Goal: Information Seeking & Learning: Learn about a topic

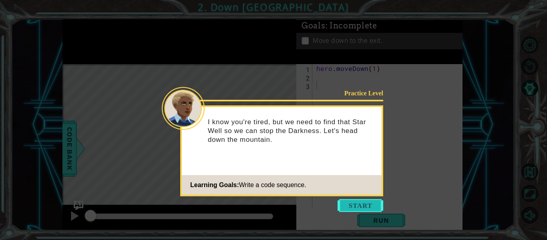
click at [355, 200] on button "Start" at bounding box center [361, 205] width 46 height 13
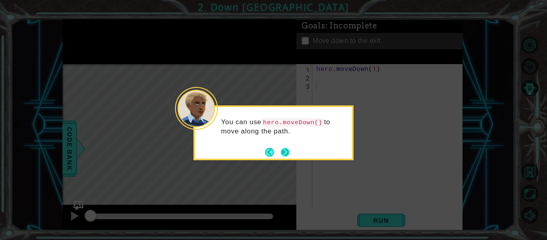
click at [282, 157] on button "Next" at bounding box center [285, 152] width 9 height 9
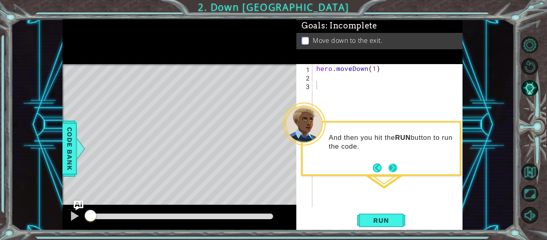
click at [393, 168] on button "Next" at bounding box center [393, 167] width 9 height 9
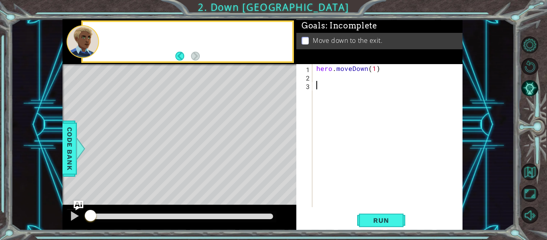
click at [393, 168] on div "hero . moveDown ( 1 )" at bounding box center [390, 144] width 150 height 160
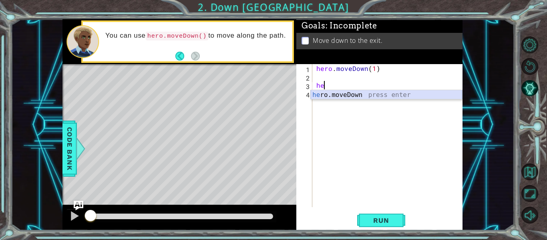
click at [347, 91] on div "he ro.moveDown press enter" at bounding box center [386, 104] width 151 height 29
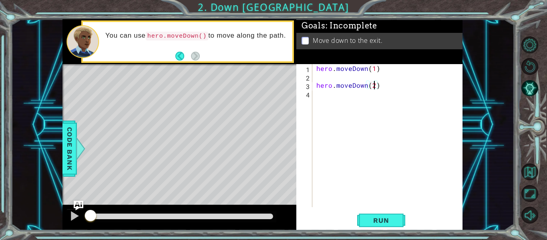
scroll to position [0, 4]
type textarea "hero.moveDown(2)"
click at [384, 216] on button "Run" at bounding box center [381, 220] width 48 height 16
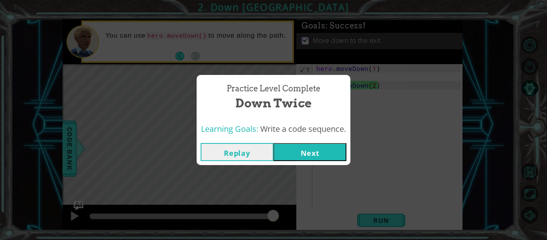
click at [307, 145] on button "Next" at bounding box center [310, 152] width 73 height 18
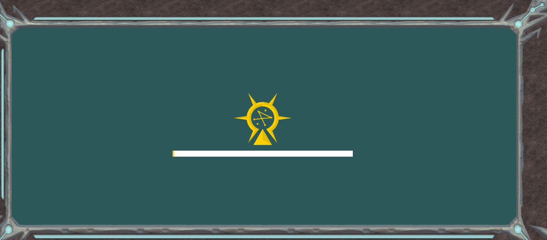
click at [307, 145] on div at bounding box center [263, 125] width 180 height 64
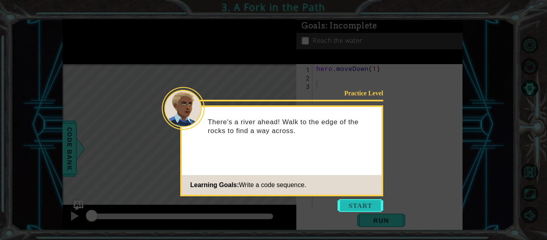
click at [374, 209] on button "Start" at bounding box center [361, 205] width 46 height 13
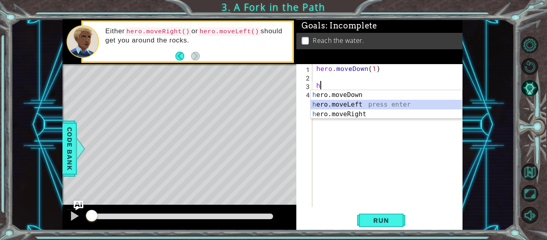
click at [336, 105] on div "h ero.moveDown press enter h ero.moveLeft press enter h ero.moveRight press ent…" at bounding box center [386, 114] width 151 height 48
type textarea "hero.moveLeft(1)"
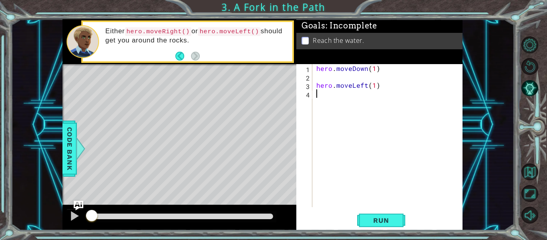
click at [334, 107] on div "hero . moveDown ( 1 ) hero . moveLeft ( 1 )" at bounding box center [390, 144] width 150 height 160
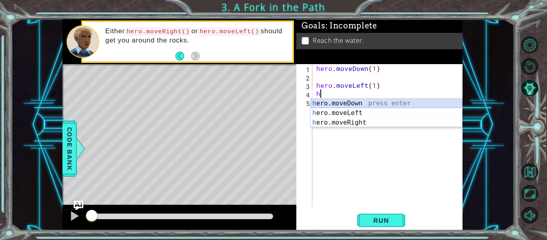
click at [329, 101] on div "h ero.moveDown press enter h ero.moveLeft press enter h ero.moveRight press ent…" at bounding box center [386, 123] width 151 height 48
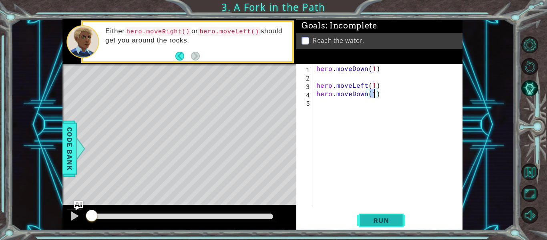
type textarea "hero.moveDown(1)"
click at [383, 224] on span "Run" at bounding box center [381, 220] width 32 height 8
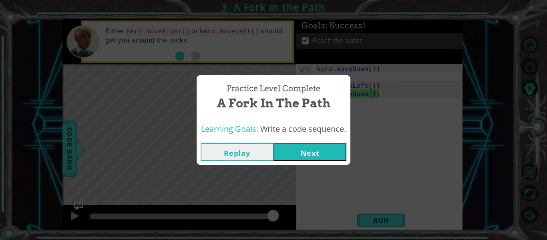
click at [308, 149] on button "Next" at bounding box center [310, 152] width 73 height 18
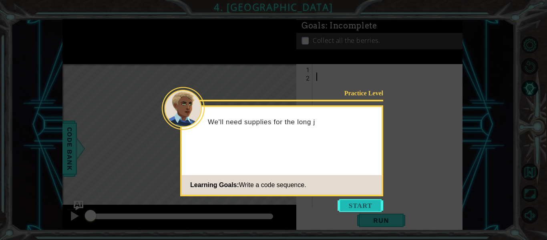
click at [367, 201] on button "Start" at bounding box center [361, 205] width 46 height 13
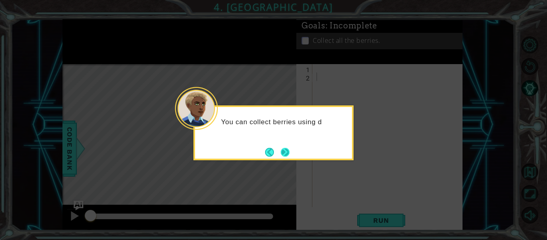
click at [286, 153] on button "Next" at bounding box center [285, 152] width 9 height 9
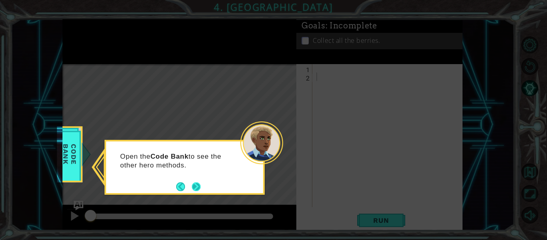
click at [198, 179] on div "Open the Code Bank to see the other hero methods." at bounding box center [184, 165] width 157 height 40
click at [200, 184] on button "Next" at bounding box center [196, 186] width 9 height 9
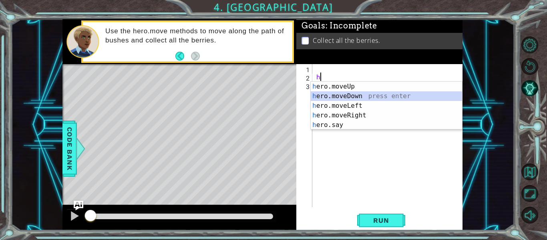
click at [335, 95] on div "h ero.moveUp press enter h ero.moveDown press enter h ero.moveLeft press enter …" at bounding box center [386, 115] width 151 height 67
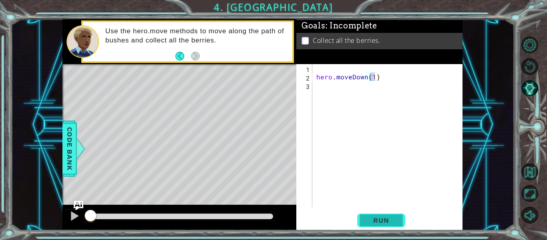
click at [383, 218] on span "Run" at bounding box center [381, 220] width 32 height 8
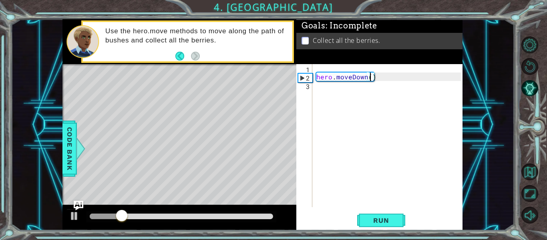
scroll to position [0, 3]
type textarea "hero.moveDown(2)"
click at [324, 90] on div "hero . moveDown ( 2 )" at bounding box center [390, 144] width 150 height 160
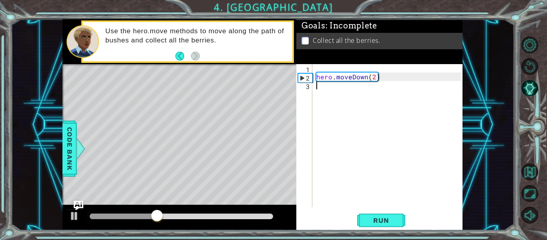
click at [324, 90] on div "hero . moveDown ( 2 )" at bounding box center [390, 144] width 150 height 160
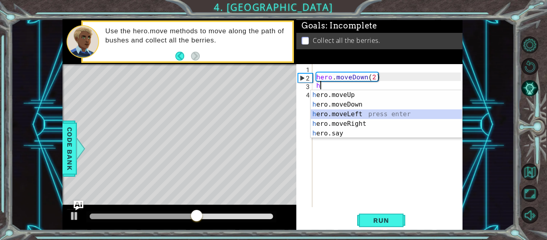
click at [338, 113] on div "h ero.moveUp press enter h ero.moveDown press enter h ero.moveLeft press enter …" at bounding box center [386, 123] width 151 height 67
type textarea "hero.moveLeft(1)"
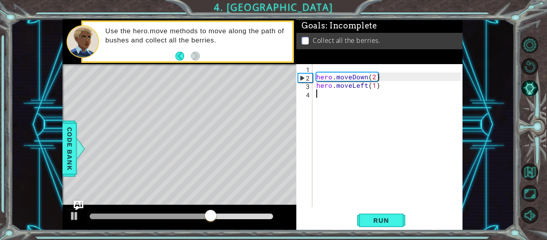
click at [318, 98] on div "hero . moveDown ( 2 ) hero . moveLeft ( 1 )" at bounding box center [390, 144] width 150 height 160
click at [375, 87] on div "hero . moveDown ( 2 ) hero . moveLeft ( 1 )" at bounding box center [390, 144] width 150 height 160
type textarea "hero.moveLeft(2)"
click at [332, 95] on div "hero . moveDown ( 2 ) hero . moveLeft ( 2 )" at bounding box center [390, 144] width 150 height 160
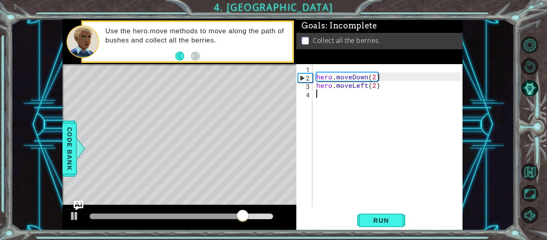
scroll to position [0, 0]
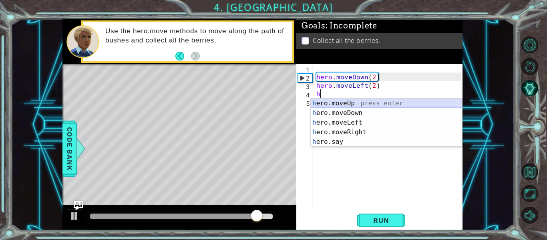
click at [326, 101] on div "h ero.moveUp press enter h ero.moveDown press enter h ero.moveLeft press enter …" at bounding box center [386, 132] width 151 height 67
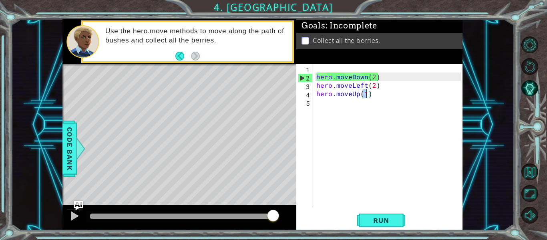
type textarea "hero.moveUp(2)"
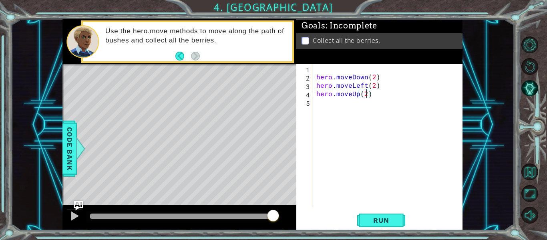
scroll to position [0, 3]
click at [323, 107] on div "hero . moveDown ( 2 ) hero . moveLeft ( 2 ) hero . moveUp ( 2 )" at bounding box center [390, 144] width 150 height 160
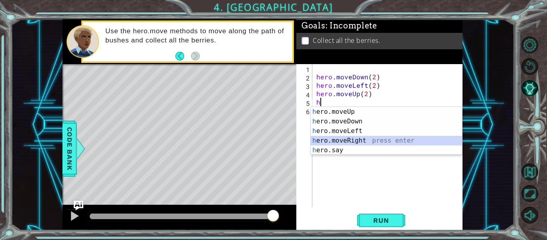
click at [347, 143] on div "h ero.moveUp press enter h ero.moveDown press enter h ero.moveLeft press enter …" at bounding box center [386, 140] width 151 height 67
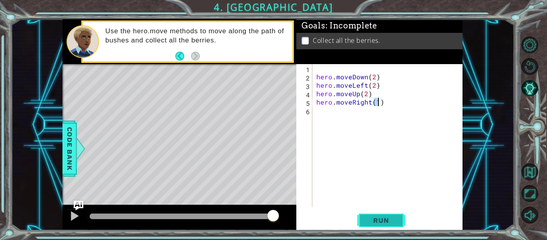
type textarea "hero.moveRight(1)"
click at [372, 214] on button "Run" at bounding box center [381, 220] width 48 height 16
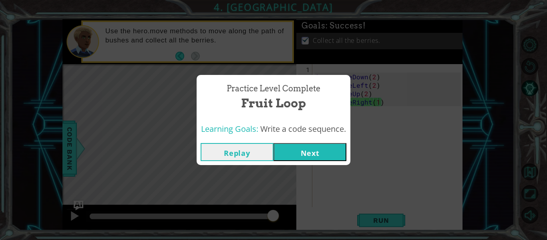
click at [304, 153] on button "Next" at bounding box center [310, 152] width 73 height 18
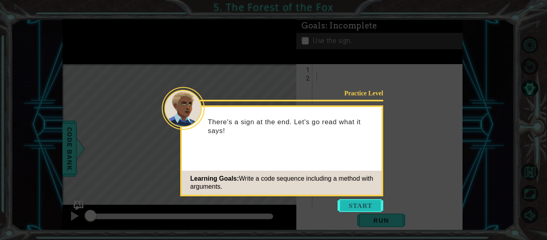
click at [357, 201] on button "Start" at bounding box center [361, 205] width 46 height 13
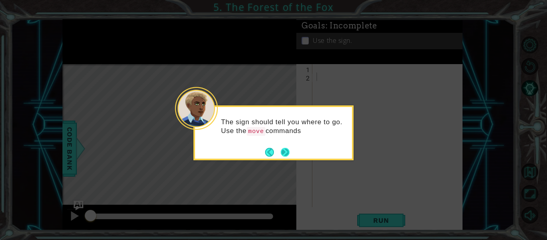
click at [281, 158] on div "The sign should tell you where to go. Use the move commands" at bounding box center [273, 132] width 160 height 55
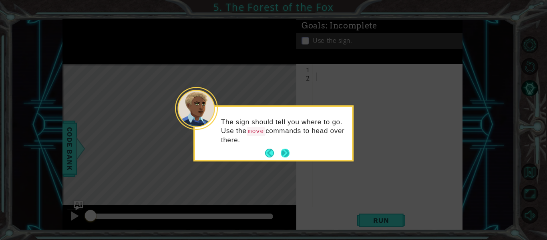
click at [281, 158] on footer at bounding box center [277, 153] width 24 height 12
drag, startPoint x: 281, startPoint y: 158, endPoint x: 286, endPoint y: 150, distance: 9.9
click at [286, 150] on button "Next" at bounding box center [285, 153] width 9 height 9
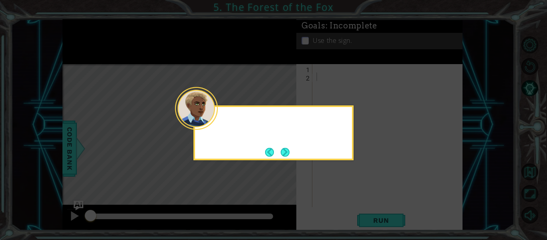
click at [286, 150] on button "Next" at bounding box center [285, 152] width 9 height 9
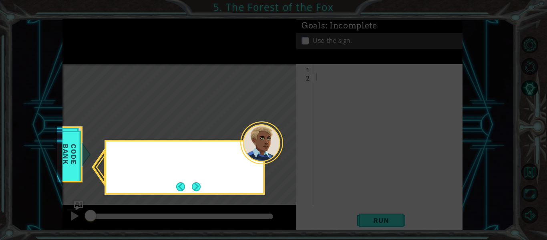
click at [286, 150] on icon at bounding box center [273, 120] width 547 height 240
drag, startPoint x: 207, startPoint y: 175, endPoint x: 198, endPoint y: 182, distance: 11.1
click at [198, 182] on div "Remember to check your Code Bank if you want t" at bounding box center [184, 163] width 157 height 44
click at [198, 182] on button "Next" at bounding box center [196, 186] width 9 height 9
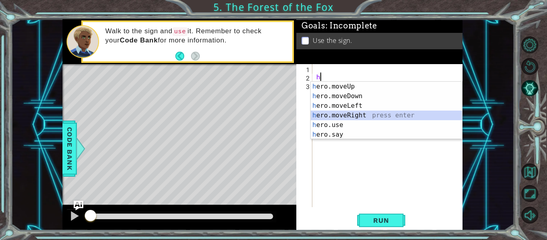
click at [325, 113] on div "h ero.moveUp press enter h ero.moveDown press enter h ero.moveLeft press enter …" at bounding box center [386, 120] width 151 height 77
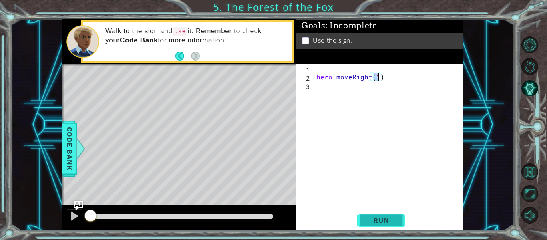
type textarea "hero.moveRight(1)"
click at [384, 220] on span "Run" at bounding box center [381, 220] width 32 height 8
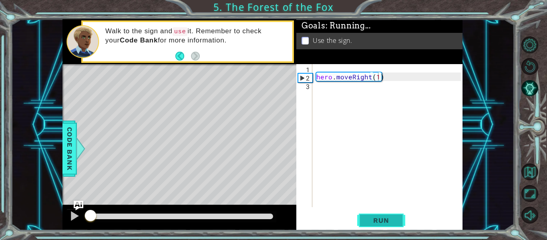
click at [384, 220] on span "Run" at bounding box center [381, 220] width 32 height 8
click at [349, 93] on div "hero . moveRight ( 1 )" at bounding box center [390, 144] width 150 height 160
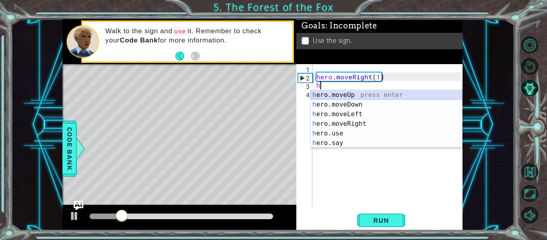
click at [344, 97] on div "h ero.moveUp press enter h ero.moveDown press enter h ero.moveLeft press enter …" at bounding box center [386, 128] width 151 height 77
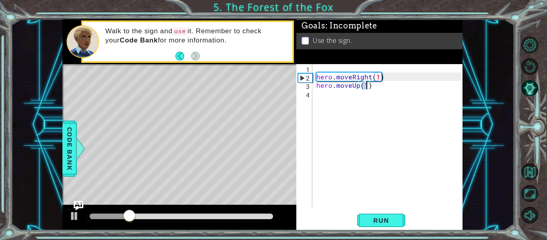
scroll to position [0, 3]
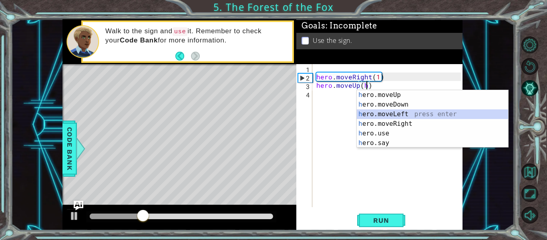
click at [377, 114] on div "h ero.moveUp press enter h ero.moveDown press enter h ero.moveLeft press enter …" at bounding box center [432, 128] width 151 height 77
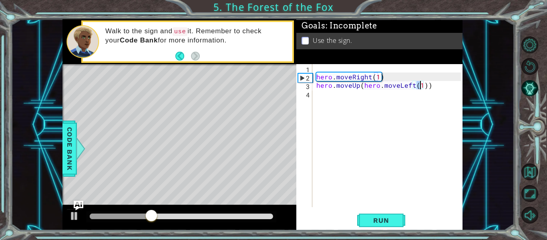
type textarea "hero.moveUp(hero.moveLeft(2))"
click at [342, 103] on div "hero . moveRight ( 1 ) hero . moveUp ( hero . moveLeft ( 2 ))" at bounding box center [390, 144] width 150 height 160
click at [389, 220] on span "Run" at bounding box center [381, 220] width 32 height 8
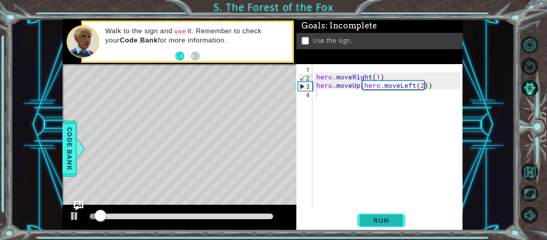
click at [389, 220] on span "Run" at bounding box center [381, 220] width 32 height 8
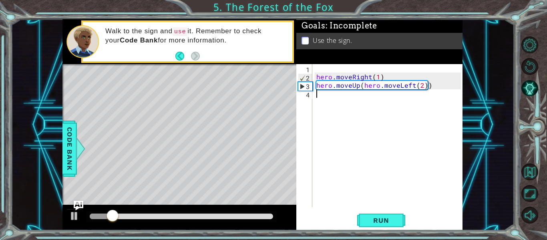
click at [424, 85] on div "hero . moveRight ( 1 ) hero . moveUp ( hero . moveLeft ( 2 ))" at bounding box center [390, 144] width 150 height 160
click at [430, 85] on div "hero . moveRight ( 1 ) hero . moveUp ( hero . moveLeft ( 2 ))" at bounding box center [390, 144] width 150 height 160
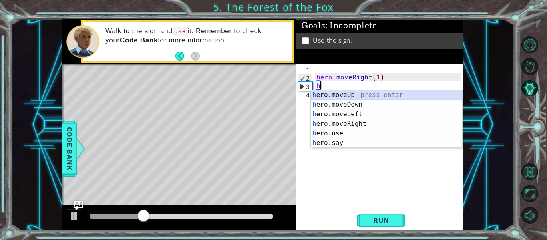
click at [334, 96] on div "h ero.moveUp press enter h ero.moveDown press enter h ero.moveLeft press enter …" at bounding box center [386, 128] width 151 height 77
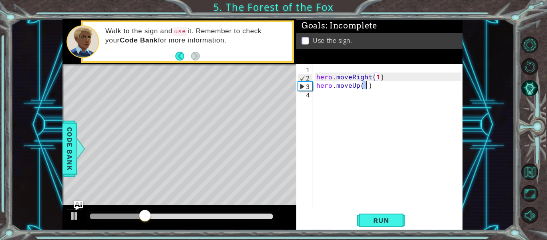
type textarea "hero.moveUp(1)"
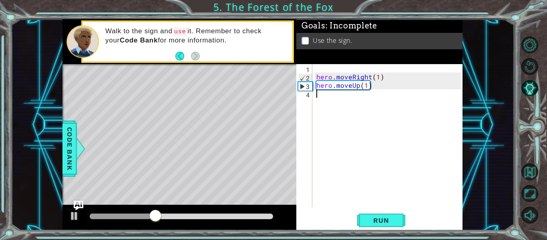
click at [329, 102] on div "hero . moveRight ( 1 ) hero . moveUp ( 1 )" at bounding box center [390, 144] width 150 height 160
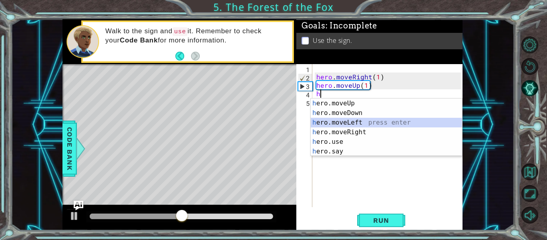
click at [336, 123] on div "h ero.moveUp press enter h ero.moveDown press enter h ero.moveLeft press enter …" at bounding box center [386, 137] width 151 height 77
type textarea "hero.moveLeft(1)"
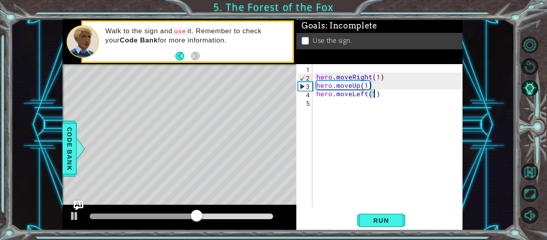
click at [324, 105] on div "hero . moveRight ( 1 ) hero . moveUp ( 1 ) hero . moveLeft ( 1 )" at bounding box center [390, 144] width 150 height 160
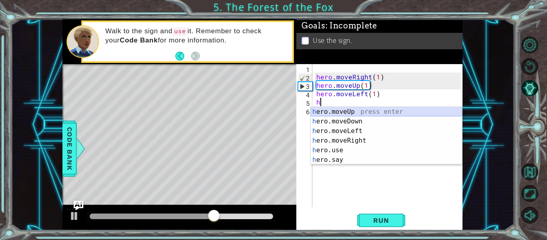
click at [328, 111] on div "h ero.moveUp press enter h ero.moveDown press enter h ero.moveLeft press enter …" at bounding box center [386, 145] width 151 height 77
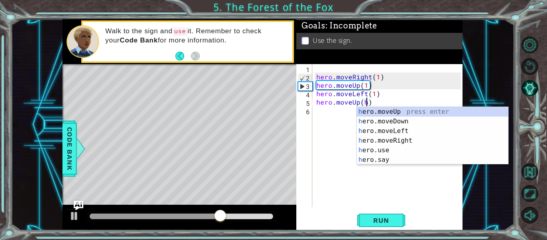
scroll to position [0, 3]
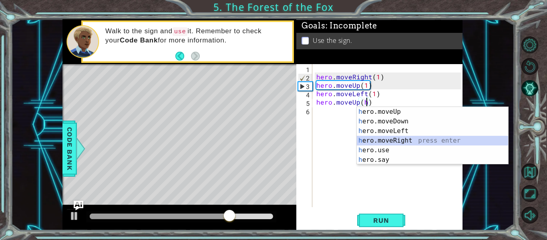
click at [373, 138] on div "h ero.moveUp press enter h ero.moveDown press enter h ero.moveLeft press enter …" at bounding box center [432, 145] width 151 height 77
type textarea "hero.moveUp(hero.moveRight(1))"
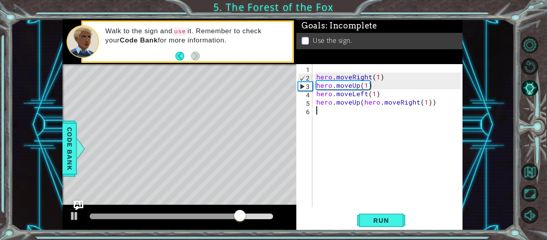
click at [322, 113] on div "hero . moveRight ( 1 ) hero . moveUp ( 1 ) hero . moveLeft ( 1 ) hero . moveUp …" at bounding box center [390, 144] width 150 height 160
click at [359, 100] on div "hero . moveRight ( 1 ) hero . moveUp ( 1 ) hero . moveLeft ( 1 ) hero . moveUp …" at bounding box center [390, 144] width 150 height 160
type textarea "(hero.moveRight(1))"
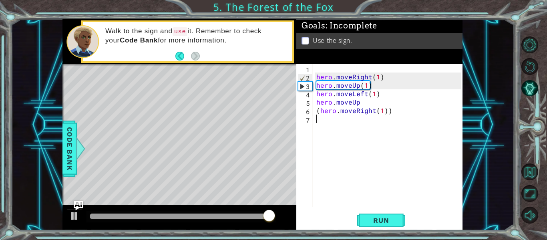
click at [336, 121] on div "hero . moveRight ( 1 ) hero . moveUp ( 1 ) hero . moveLeft ( 1 ) hero . moveUp …" at bounding box center [390, 144] width 150 height 160
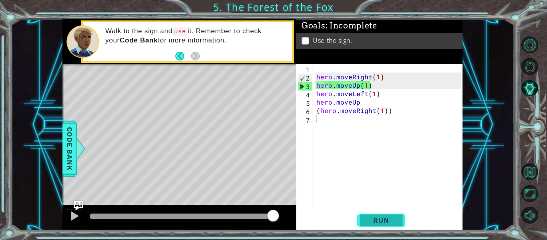
click at [371, 220] on span "Run" at bounding box center [381, 220] width 32 height 8
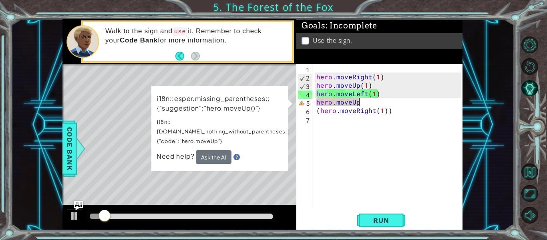
click at [361, 101] on div "hero . moveRight ( 1 ) hero . moveUp ( 1 ) hero . moveLeft ( 1 ) hero . moveUp …" at bounding box center [390, 144] width 150 height 160
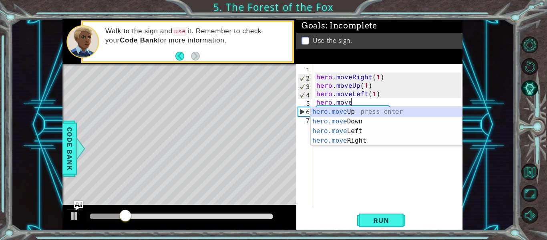
click at [353, 113] on div "hero.move Up press enter hero.move Down press enter hero.move Left press enter …" at bounding box center [386, 136] width 151 height 58
type textarea "hero.moveUp(1)"
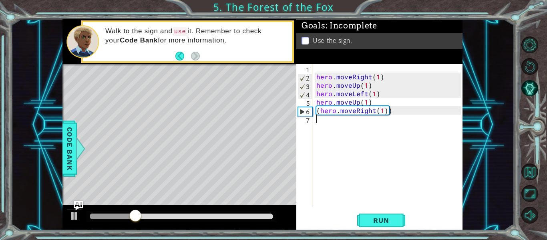
drag, startPoint x: 327, startPoint y: 125, endPoint x: 397, endPoint y: 257, distance: 148.9
click at [397, 240] on html "1 ההההההההההההההההההההההההההההההההההההההההההההההההההההההההההההההההההההההההההההה…" at bounding box center [273, 120] width 547 height 240
click at [385, 221] on span "Run" at bounding box center [381, 220] width 32 height 8
type textarea "h"
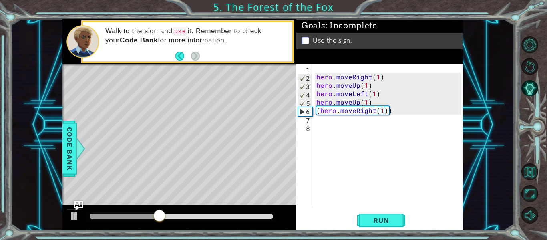
click at [381, 109] on div "hero . moveRight ( 1 ) hero . moveUp ( 1 ) hero . moveLeft ( 1 ) hero . moveUp …" at bounding box center [390, 144] width 150 height 160
type textarea "(hero.moveRight(2))"
click at [344, 125] on div "hero . moveRight ( 1 ) hero . moveUp ( 1 ) hero . moveLeft ( 1 ) hero . moveUp …" at bounding box center [390, 144] width 150 height 160
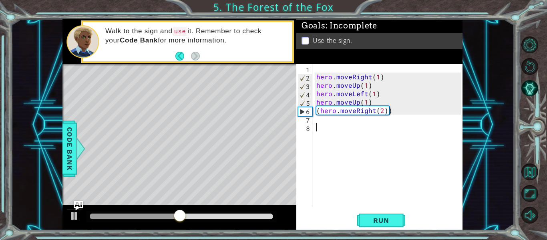
click at [318, 124] on div "hero . moveRight ( 1 ) hero . moveUp ( 1 ) hero . moveLeft ( 1 ) hero . moveUp …" at bounding box center [390, 144] width 150 height 160
click at [320, 120] on div "hero . moveRight ( 1 ) hero . moveUp ( 1 ) hero . moveLeft ( 1 ) hero . moveUp …" at bounding box center [390, 144] width 150 height 160
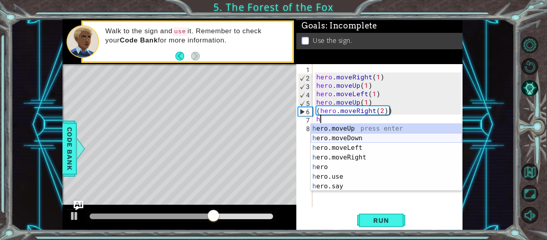
click at [330, 137] on div "h ero.moveUp press enter h ero.moveDown press enter h ero.moveLeft press enter …" at bounding box center [386, 167] width 151 height 87
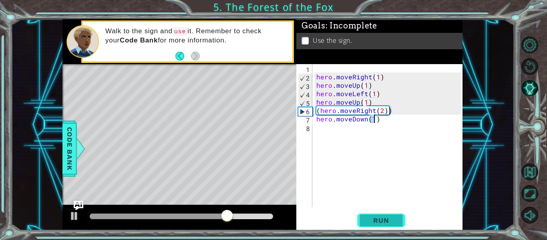
type textarea "hero.moveDown(1)"
click at [370, 222] on span "Run" at bounding box center [381, 220] width 32 height 8
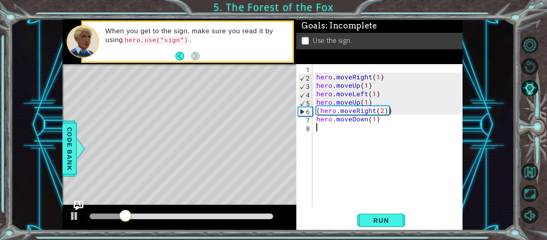
click at [337, 131] on div "hero . moveRight ( 1 ) hero . moveUp ( 1 ) hero . moveLeft ( 1 ) hero . moveUp …" at bounding box center [390, 144] width 150 height 160
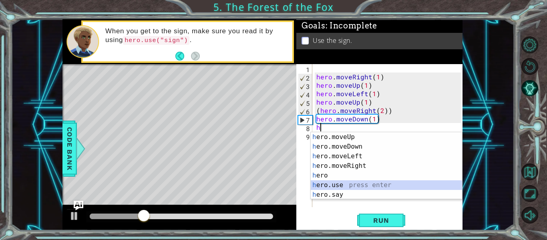
click at [318, 183] on div "h ero.moveUp press enter h ero.moveDown press enter h ero.moveLeft press enter …" at bounding box center [386, 175] width 151 height 87
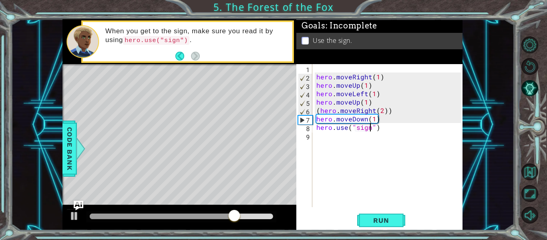
scroll to position [0, 4]
type textarea "hero.use("sign")"
click at [371, 217] on span "Run" at bounding box center [381, 220] width 32 height 8
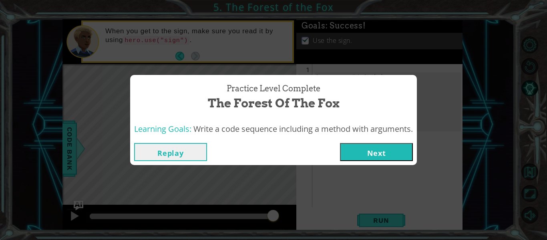
click at [372, 146] on button "Next" at bounding box center [376, 152] width 73 height 18
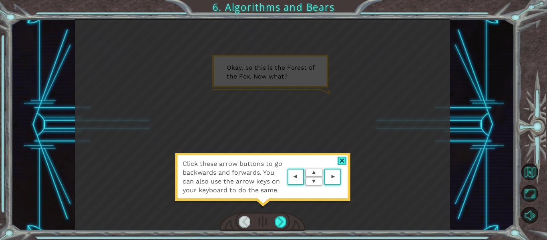
click at [341, 159] on div at bounding box center [342, 161] width 9 height 8
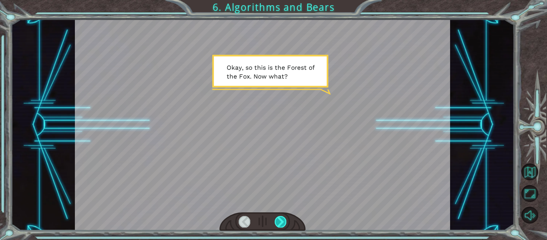
click at [277, 223] on div at bounding box center [281, 221] width 12 height 11
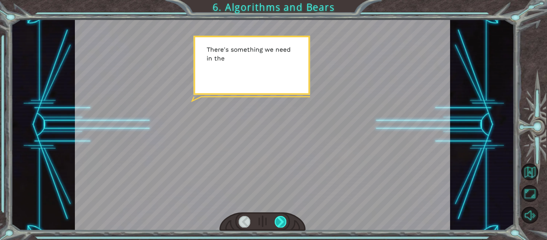
click at [277, 223] on div at bounding box center [281, 221] width 12 height 11
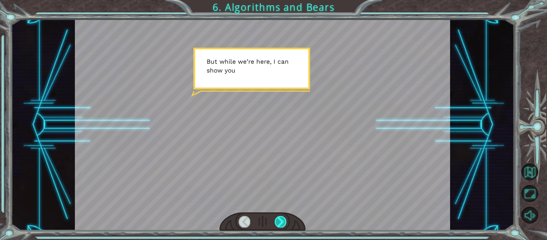
click at [277, 223] on div at bounding box center [281, 221] width 12 height 11
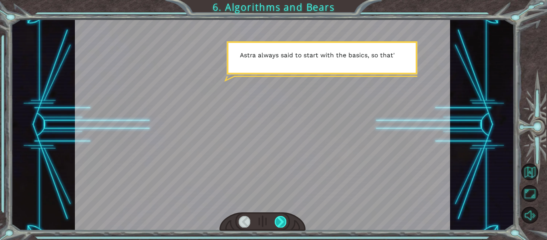
click at [277, 223] on div at bounding box center [281, 221] width 12 height 11
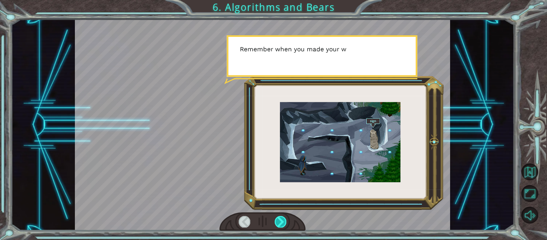
click at [277, 223] on div at bounding box center [281, 221] width 12 height 11
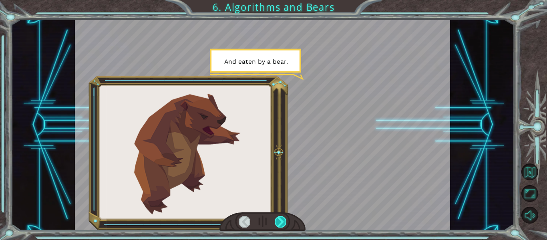
click at [277, 223] on div at bounding box center [281, 221] width 12 height 11
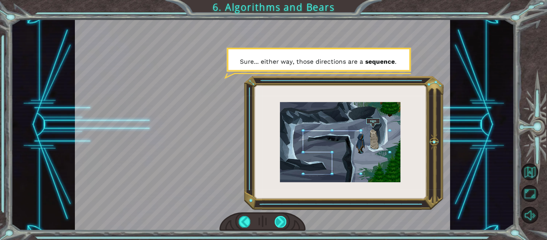
click at [277, 223] on div at bounding box center [281, 221] width 12 height 11
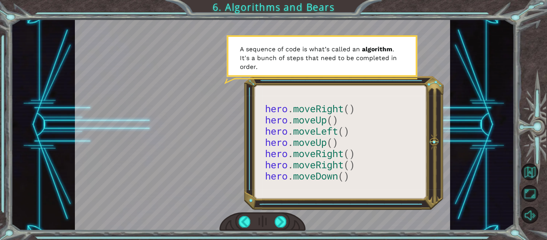
click at [274, 222] on div at bounding box center [263, 221] width 87 height 19
click at [281, 219] on div at bounding box center [281, 221] width 12 height 11
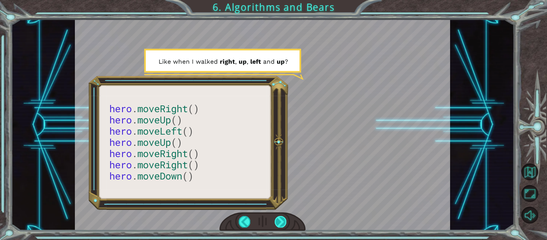
click at [281, 219] on div at bounding box center [281, 221] width 12 height 11
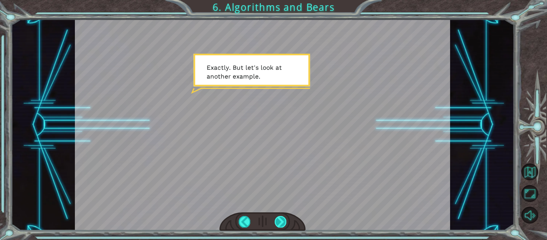
click at [281, 219] on div at bounding box center [281, 221] width 12 height 11
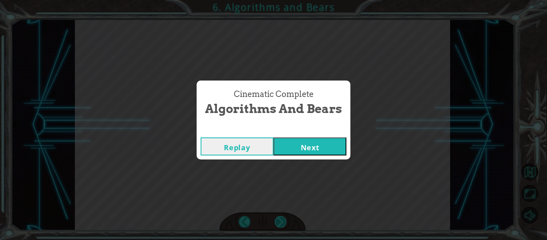
click at [281, 0] on div "hero . moveRight () hero . moveUp () hero . moveLeft () hero . moveUp () hero .…" at bounding box center [273, 0] width 547 height 0
click at [311, 153] on button "Next" at bounding box center [310, 146] width 73 height 18
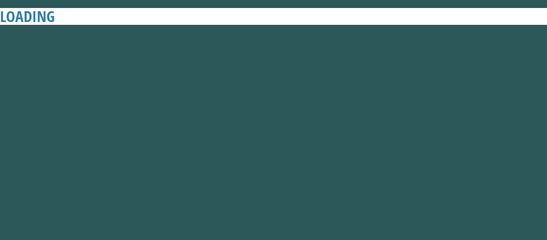
click at [311, 153] on button "Next" at bounding box center [310, 146] width 73 height 18
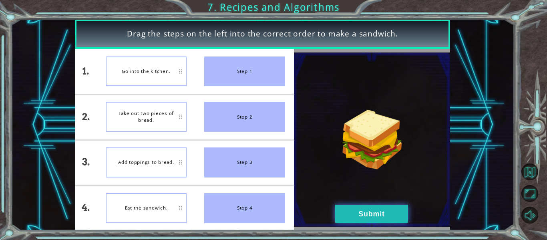
click at [369, 214] on button "Submit" at bounding box center [371, 214] width 73 height 18
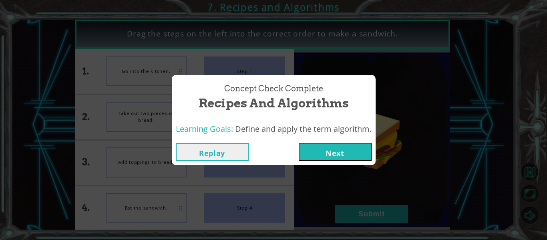
click at [354, 143] on button "Next" at bounding box center [335, 152] width 73 height 18
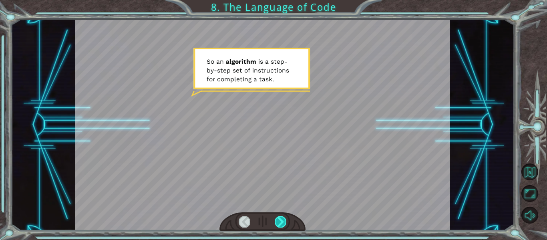
click at [284, 221] on div at bounding box center [281, 221] width 12 height 11
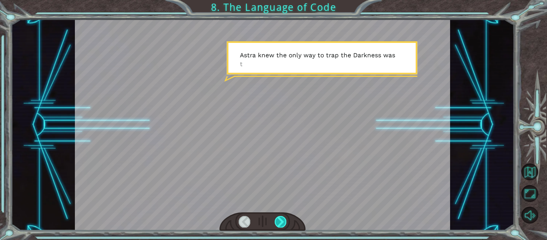
click at [284, 221] on div at bounding box center [281, 221] width 12 height 11
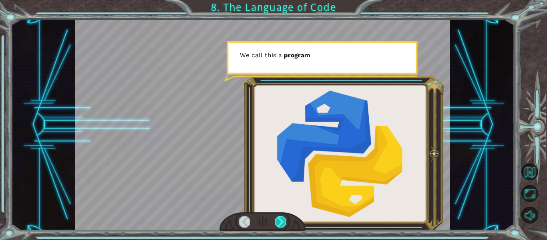
click at [284, 221] on div at bounding box center [281, 221] width 12 height 11
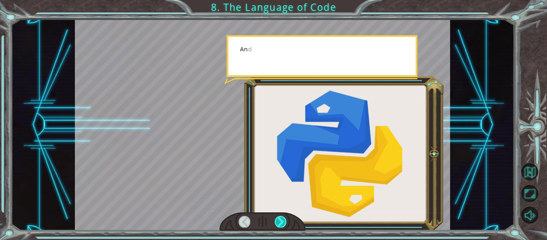
click at [284, 221] on div at bounding box center [281, 221] width 12 height 11
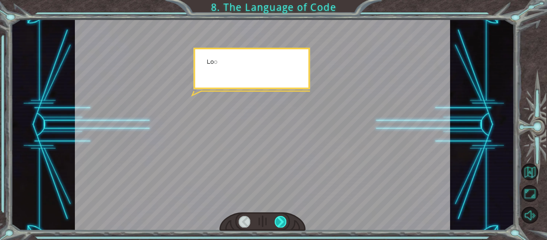
click at [284, 221] on div at bounding box center [281, 221] width 12 height 11
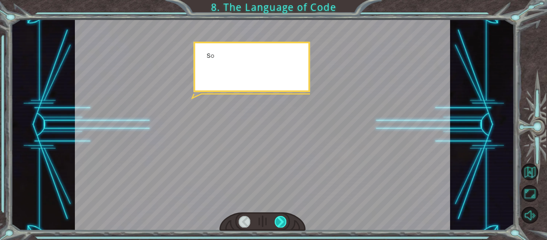
click at [284, 221] on div at bounding box center [281, 221] width 12 height 11
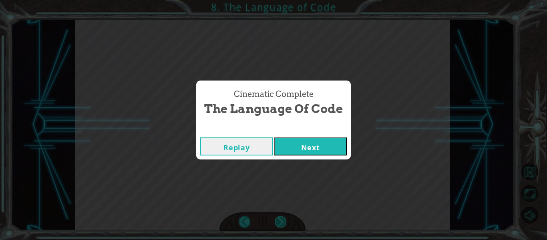
click at [284, 221] on div "Cinematic Complete The Language of Code Replay Next" at bounding box center [273, 120] width 547 height 240
click at [306, 153] on button "Next" at bounding box center [310, 146] width 73 height 18
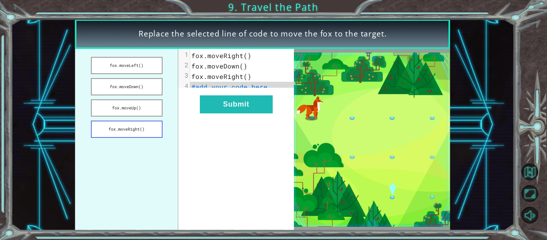
click at [132, 126] on button "fox.moveRight()" at bounding box center [127, 129] width 72 height 17
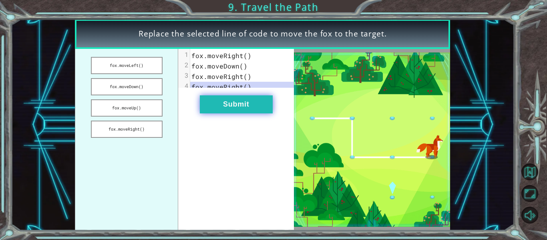
click at [224, 103] on button "Submit" at bounding box center [236, 104] width 73 height 18
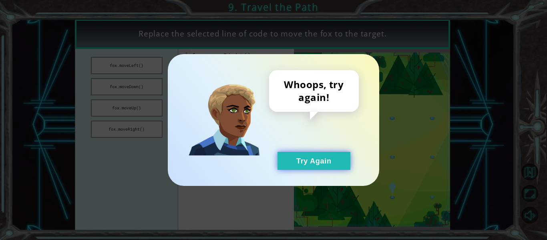
click at [320, 163] on button "Try Again" at bounding box center [314, 161] width 73 height 18
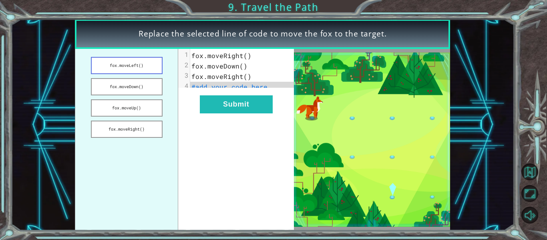
click at [149, 67] on button "fox.moveLeft()" at bounding box center [127, 65] width 72 height 17
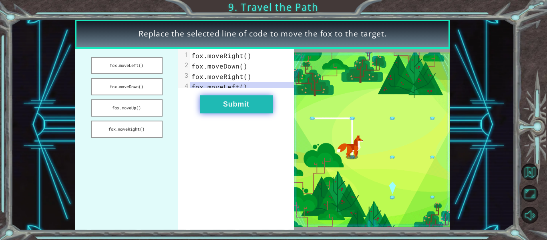
click at [224, 117] on div "xxxxxxxxxx 4 1 fox.moveRight() 2 fox.moveDown() 3 fox.moveRight() 4 fox.moveLef…" at bounding box center [236, 139] width 116 height 181
drag, startPoint x: 224, startPoint y: 117, endPoint x: 225, endPoint y: 111, distance: 6.9
click at [225, 111] on button "Submit" at bounding box center [236, 104] width 73 height 18
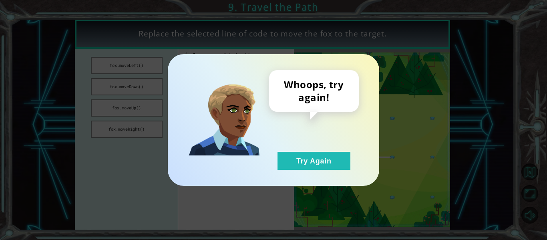
click at [225, 111] on img at bounding box center [224, 120] width 72 height 72
drag, startPoint x: 306, startPoint y: 155, endPoint x: 297, endPoint y: 154, distance: 9.2
click at [297, 154] on button "Try Again" at bounding box center [314, 161] width 73 height 18
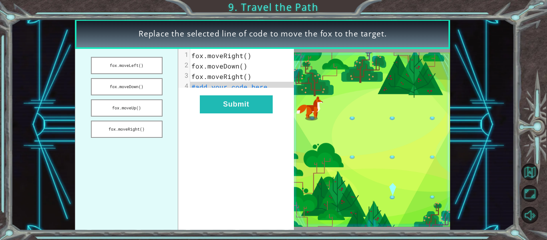
click at [245, 78] on span "fox.moveRight()" at bounding box center [221, 76] width 60 height 8
click at [152, 125] on button "fox.moveRight()" at bounding box center [127, 129] width 72 height 17
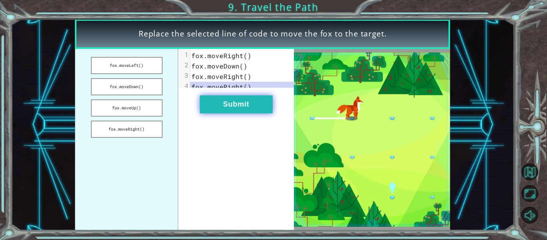
click at [226, 111] on button "Submit" at bounding box center [236, 104] width 73 height 18
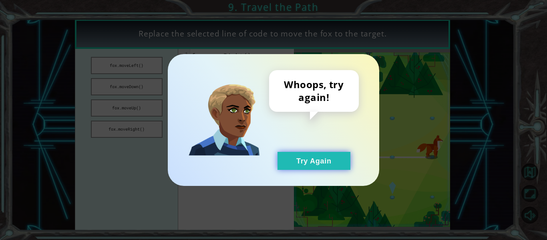
click at [294, 165] on button "Try Again" at bounding box center [314, 161] width 73 height 18
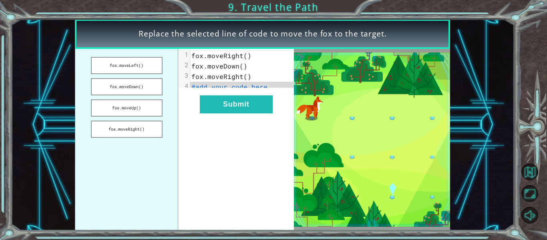
click at [222, 91] on span "#add your code here" at bounding box center [229, 87] width 76 height 8
click at [249, 89] on span "#add your code here" at bounding box center [229, 87] width 76 height 8
click at [265, 88] on pre "#add your code here" at bounding box center [245, 87] width 110 height 10
click at [114, 83] on button "fox.moveDown()" at bounding box center [127, 86] width 72 height 17
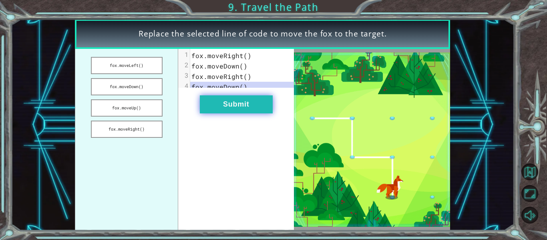
click at [227, 109] on button "Submit" at bounding box center [236, 104] width 73 height 18
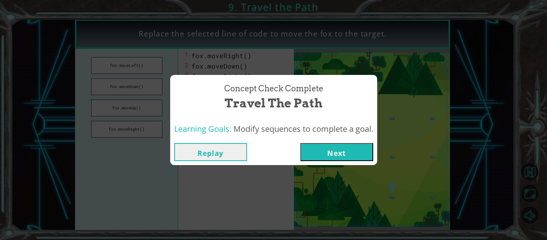
click at [324, 146] on button "Next" at bounding box center [336, 152] width 73 height 18
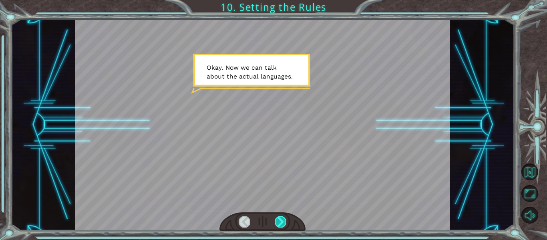
click at [283, 219] on div at bounding box center [281, 221] width 12 height 11
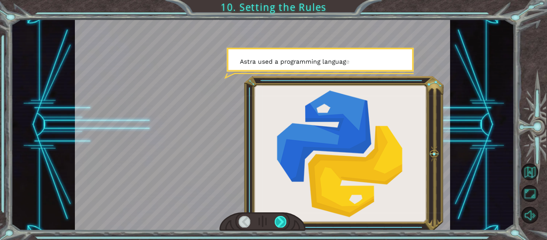
click at [283, 219] on div at bounding box center [281, 221] width 12 height 11
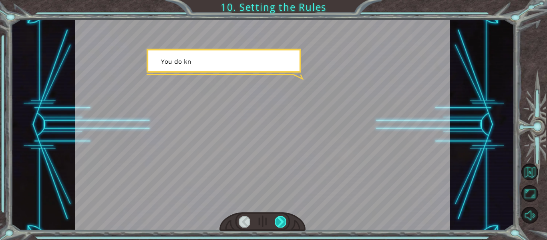
click at [283, 219] on div at bounding box center [281, 221] width 12 height 11
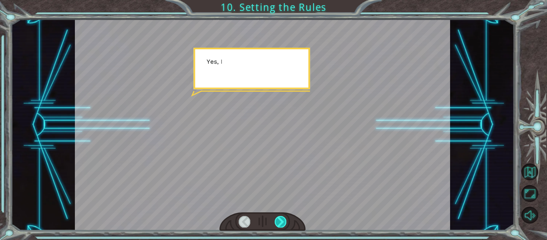
click at [283, 219] on div at bounding box center [281, 221] width 12 height 11
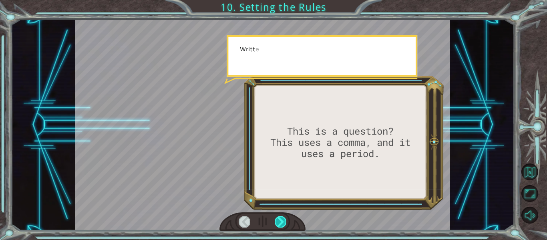
click at [283, 219] on div at bounding box center [281, 221] width 12 height 11
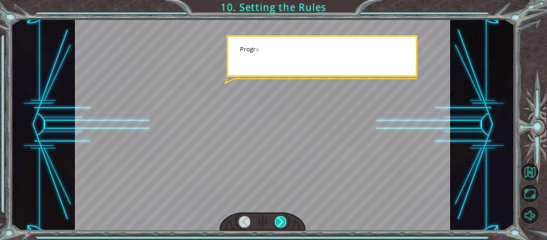
click at [283, 219] on div at bounding box center [281, 221] width 12 height 11
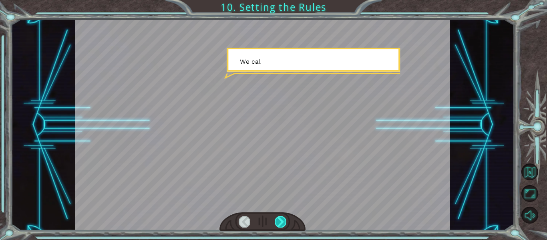
click at [283, 219] on div at bounding box center [281, 221] width 12 height 11
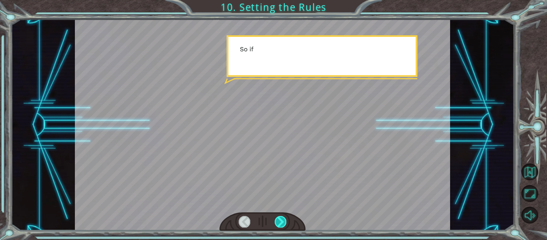
click at [283, 219] on div at bounding box center [281, 221] width 12 height 11
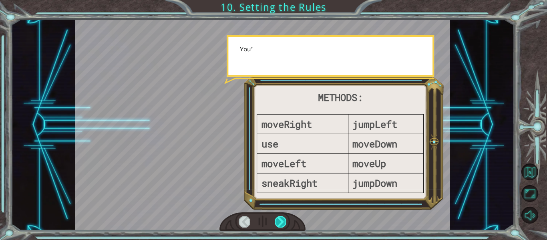
click at [283, 219] on div at bounding box center [281, 221] width 12 height 11
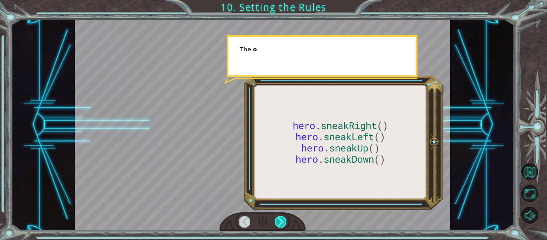
click at [283, 219] on div at bounding box center [281, 221] width 12 height 11
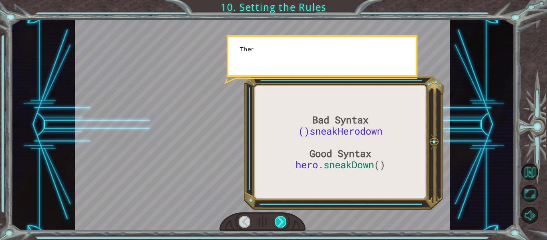
click at [283, 219] on div at bounding box center [281, 221] width 12 height 11
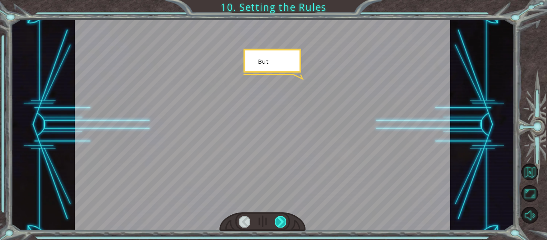
click at [283, 219] on div at bounding box center [281, 221] width 12 height 11
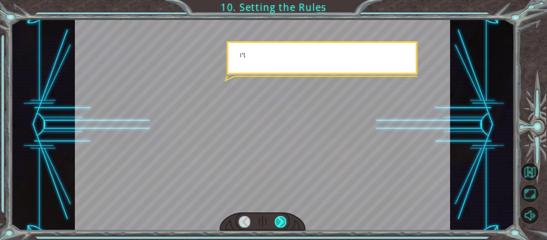
click at [283, 219] on div at bounding box center [281, 221] width 12 height 11
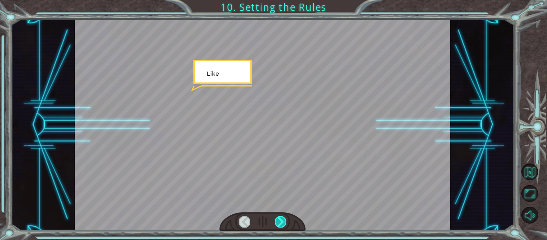
click at [283, 219] on div at bounding box center [281, 221] width 12 height 11
click at [283, 0] on div "Bad Syntax ()sneakHerodown Good Syntax hero . sneakDown () O k a y . N o w w e …" at bounding box center [273, 0] width 547 height 0
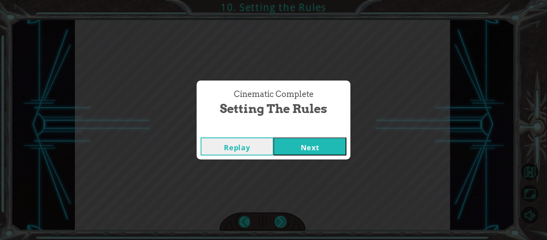
click at [283, 219] on div "Cinematic Complete Setting the Rules Replay Next" at bounding box center [273, 120] width 547 height 240
drag, startPoint x: 283, startPoint y: 219, endPoint x: 302, endPoint y: 149, distance: 72.7
click at [302, 149] on div "Cinematic Complete Setting the Rules Replay Next" at bounding box center [273, 120] width 547 height 240
click at [302, 149] on button "Next" at bounding box center [310, 146] width 73 height 18
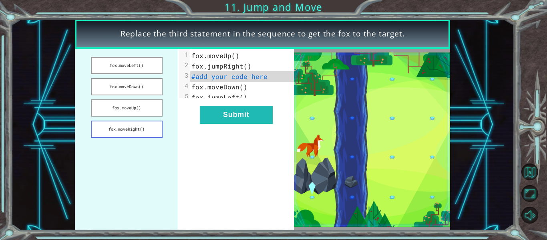
click at [125, 130] on button "fox.moveRight()" at bounding box center [127, 129] width 72 height 17
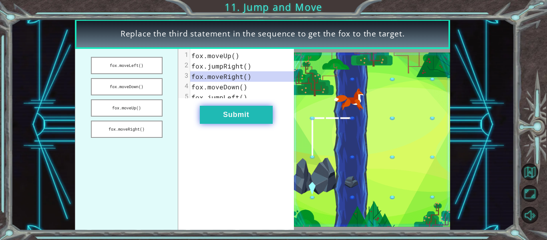
click at [218, 121] on button "Submit" at bounding box center [236, 115] width 73 height 18
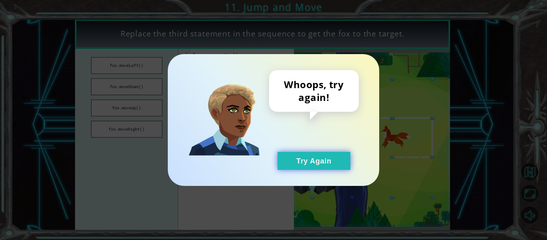
drag, startPoint x: 324, startPoint y: 149, endPoint x: 319, endPoint y: 152, distance: 6.3
click at [319, 152] on div "Whoops, try again! Try Again" at bounding box center [314, 120] width 90 height 100
click at [319, 152] on button "Try Again" at bounding box center [314, 161] width 73 height 18
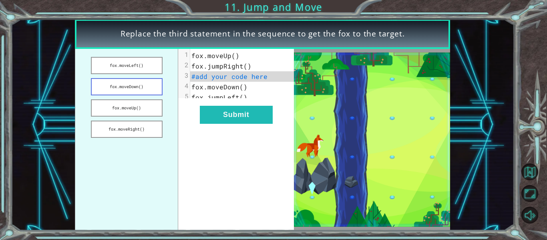
click at [129, 84] on button "fox.moveDown()" at bounding box center [127, 86] width 72 height 17
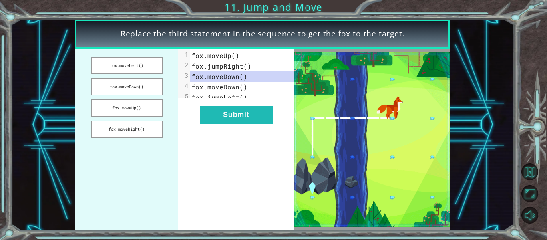
click at [127, 76] on ul "fox.moveLeft() fox.moveDown() fox.moveUp() fox.moveRight()" at bounding box center [126, 139] width 103 height 181
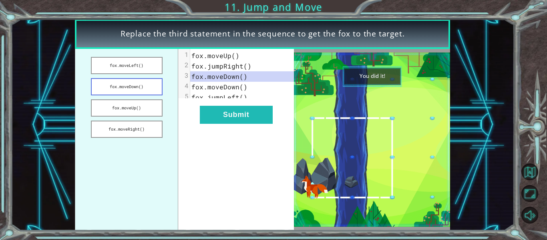
click at [122, 87] on button "fox.moveDown()" at bounding box center [127, 86] width 72 height 17
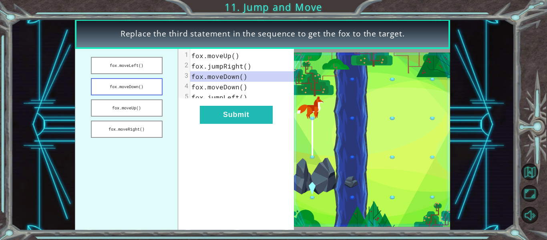
click at [122, 87] on button "fox.moveDown()" at bounding box center [127, 86] width 72 height 17
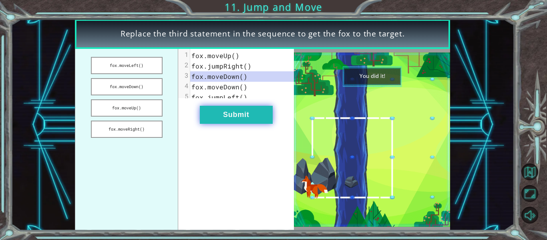
click at [222, 124] on button "Submit" at bounding box center [236, 115] width 73 height 18
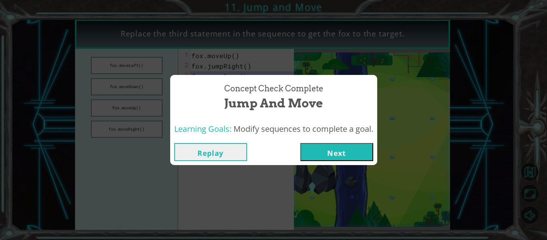
click at [329, 158] on button "Next" at bounding box center [336, 152] width 73 height 18
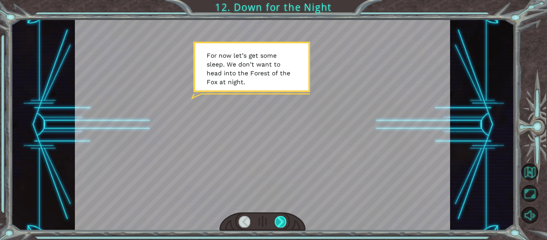
click at [283, 217] on div at bounding box center [281, 221] width 12 height 11
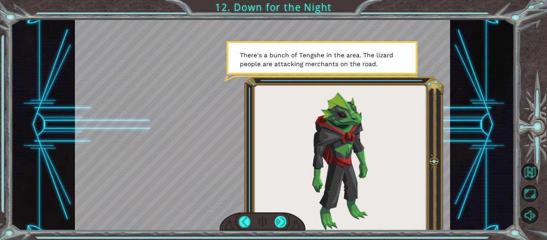
click at [279, 220] on div at bounding box center [281, 221] width 12 height 11
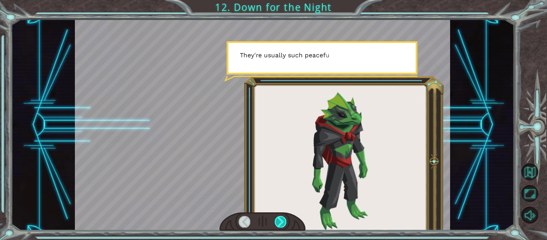
click at [279, 220] on div at bounding box center [281, 221] width 12 height 11
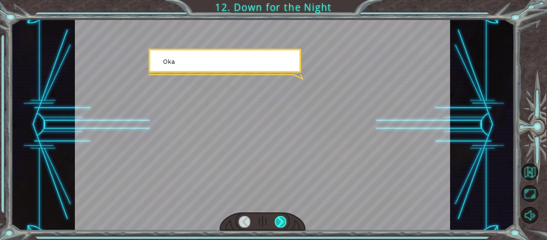
click at [279, 220] on div at bounding box center [281, 221] width 12 height 11
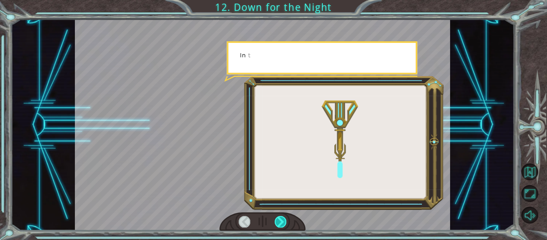
click at [279, 220] on div at bounding box center [281, 221] width 12 height 11
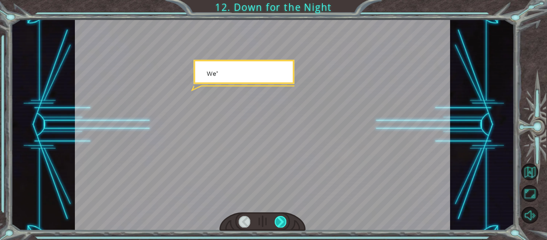
click at [279, 220] on div at bounding box center [281, 221] width 12 height 11
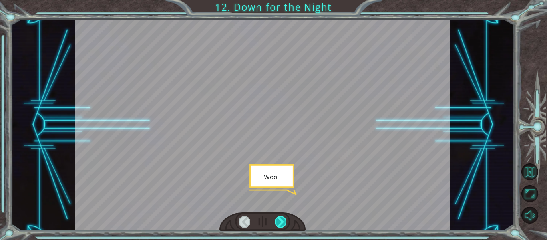
click at [279, 220] on div at bounding box center [281, 221] width 12 height 11
click at [279, 0] on div "F o r n o w l e t ’ s g e t s o m e s l e e p . W e d o n ’ t w a n t t o h e a…" at bounding box center [273, 0] width 547 height 0
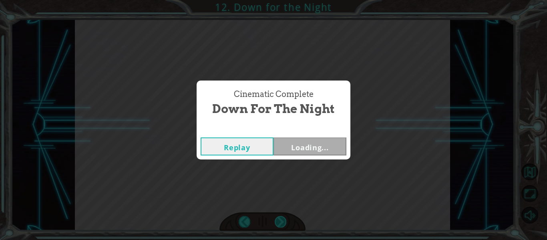
click at [279, 220] on div "Cinematic Complete Down for the Night Replay Loading..." at bounding box center [273, 120] width 547 height 240
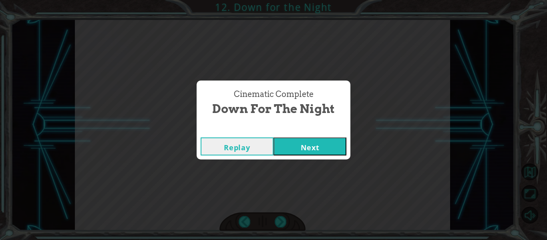
click at [308, 146] on button "Next" at bounding box center [310, 146] width 73 height 18
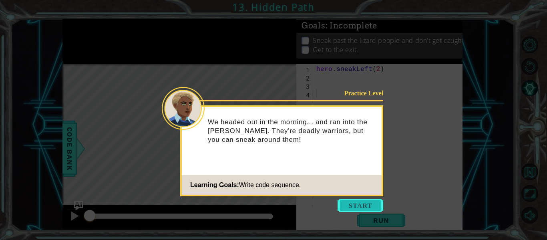
click at [368, 206] on button "Start" at bounding box center [361, 205] width 46 height 13
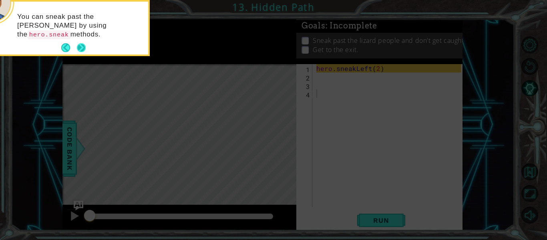
click at [75, 46] on footer at bounding box center [73, 48] width 24 height 12
drag, startPoint x: 75, startPoint y: 46, endPoint x: 89, endPoint y: 47, distance: 14.4
click at [89, 47] on div "You can sneak past the [PERSON_NAME] by using the hero.sneak methods." at bounding box center [70, 28] width 160 height 56
click at [83, 48] on button "Next" at bounding box center [81, 47] width 9 height 9
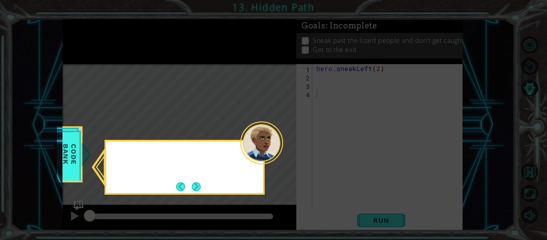
click at [83, 48] on icon at bounding box center [273, 120] width 547 height 240
click at [198, 189] on button "Next" at bounding box center [196, 186] width 9 height 9
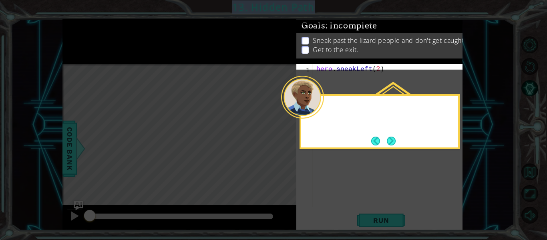
click at [198, 189] on icon at bounding box center [273, 120] width 547 height 240
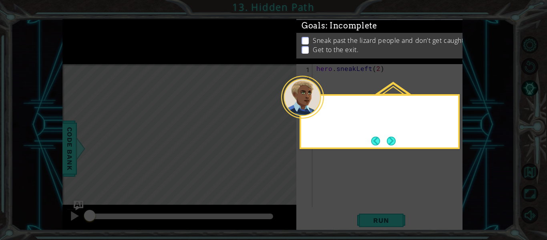
click at [198, 189] on icon at bounding box center [273, 120] width 547 height 240
click at [394, 137] on button "Next" at bounding box center [391, 141] width 9 height 9
click at [394, 136] on div "hero . sneakLeft ( 2 )" at bounding box center [390, 144] width 150 height 160
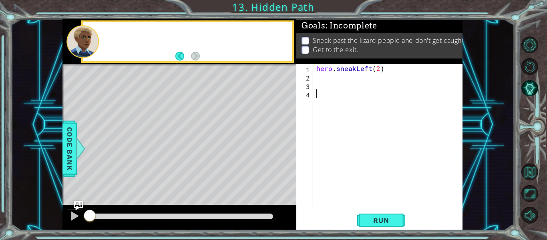
click at [394, 136] on div "hero . sneakLeft ( 2 )" at bounding box center [390, 144] width 150 height 160
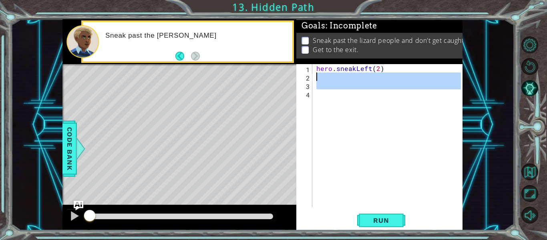
drag, startPoint x: 394, startPoint y: 136, endPoint x: 407, endPoint y: 74, distance: 63.5
click at [407, 74] on div "hero . sneakLeft ( 2 )" at bounding box center [390, 144] width 150 height 160
click at [349, 145] on div "hero . sneakLeft ( 2 )" at bounding box center [388, 135] width 146 height 143
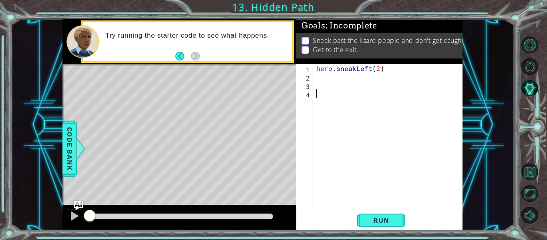
click at [326, 84] on div "hero . sneakLeft ( 2 )" at bounding box center [390, 144] width 150 height 160
click at [373, 226] on button "Run" at bounding box center [381, 220] width 48 height 16
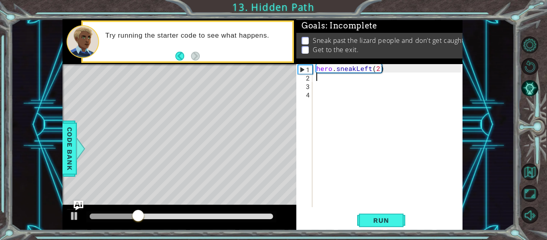
click at [326, 78] on div "hero . sneakLeft ( 2 )" at bounding box center [390, 144] width 150 height 160
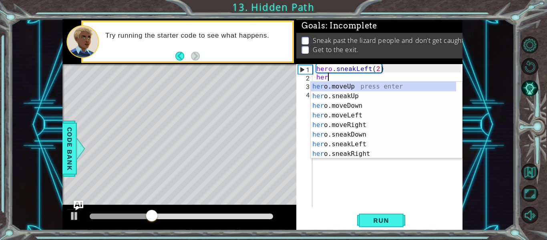
scroll to position [0, 0]
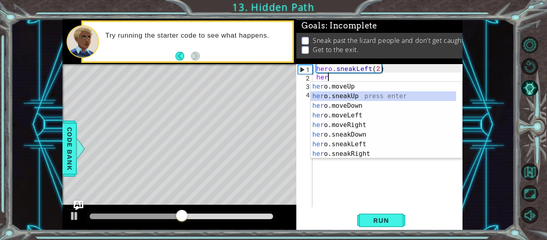
click at [339, 95] on div "her o.moveUp press enter her o.sneakUp press enter her o.moveDown press enter h…" at bounding box center [383, 130] width 145 height 96
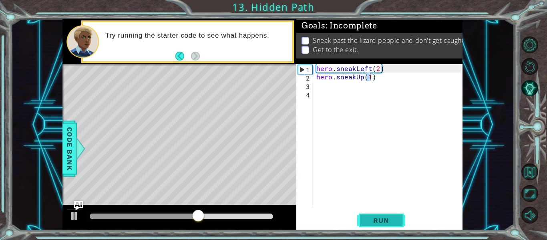
click at [378, 223] on span "Run" at bounding box center [381, 220] width 32 height 8
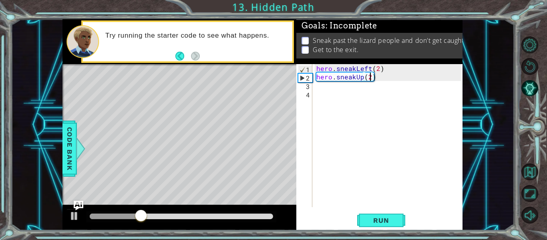
scroll to position [0, 3]
type textarea "hero.sneakUp(2)"
click at [398, 222] on button "Run" at bounding box center [381, 220] width 48 height 16
click at [319, 87] on div "hero . sneakLeft ( 2 ) hero . sneakUp ( 2 )" at bounding box center [390, 144] width 150 height 160
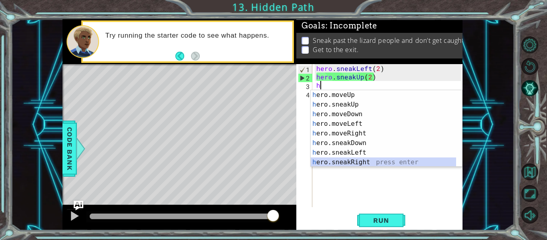
click at [355, 161] on div "h ero.moveUp press enter h ero.sneakUp press enter h ero.moveDown press enter h…" at bounding box center [383, 138] width 145 height 96
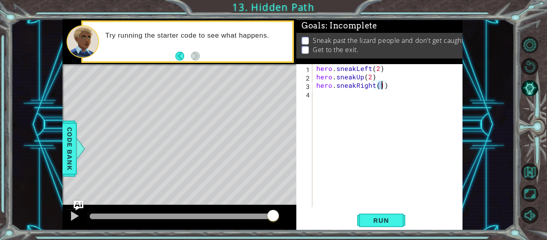
scroll to position [0, 4]
type textarea "hero.sneakRight(2)"
click at [375, 223] on span "Run" at bounding box center [381, 220] width 32 height 8
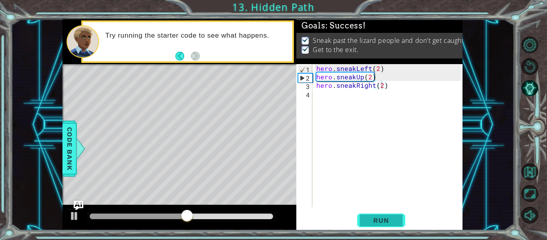
click at [375, 223] on span "Run" at bounding box center [381, 220] width 32 height 8
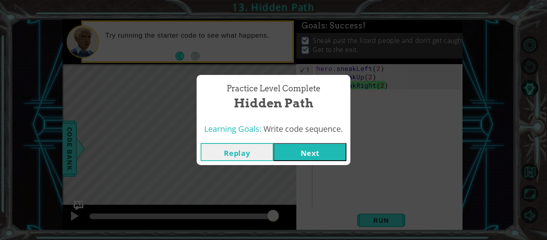
click at [302, 148] on button "Next" at bounding box center [310, 152] width 73 height 18
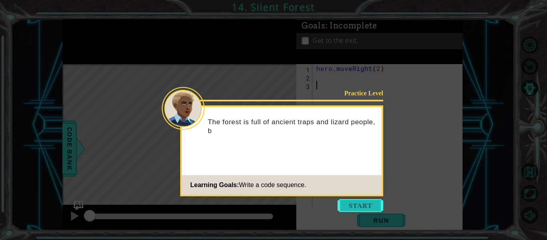
click at [357, 202] on button "Start" at bounding box center [361, 205] width 46 height 13
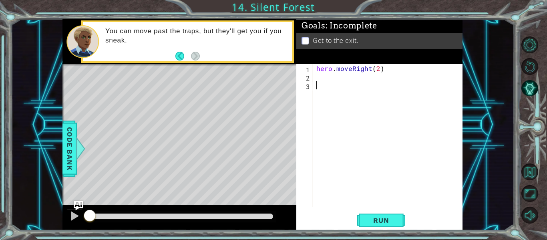
click at [329, 83] on div "hero . moveRight ( 2 )" at bounding box center [390, 144] width 150 height 160
click at [323, 77] on div "hero . moveRight ( 2 )" at bounding box center [390, 144] width 150 height 160
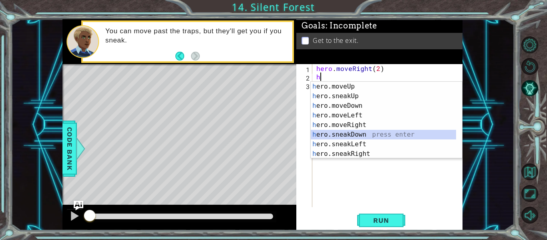
click at [333, 136] on div "h ero.moveUp press enter h ero.sneakUp press enter h ero.moveDown press enter h…" at bounding box center [383, 130] width 145 height 96
type textarea "hero.sneakDown(1)"
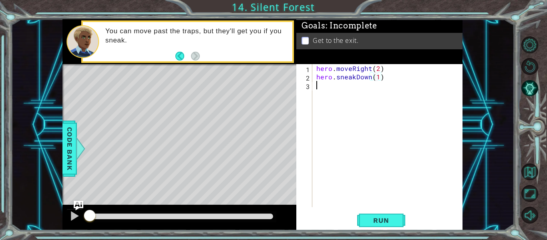
click at [328, 85] on div "hero . moveRight ( 2 ) hero . sneakDown ( 1 )" at bounding box center [390, 144] width 150 height 160
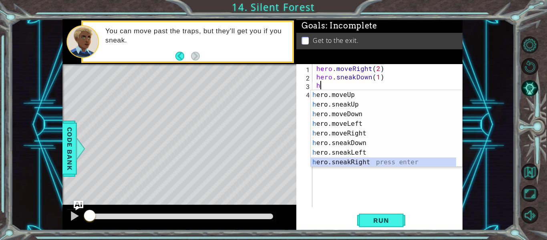
click at [328, 161] on div "h ero.moveUp press enter h ero.sneakUp press enter h ero.moveDown press enter h…" at bounding box center [383, 138] width 145 height 96
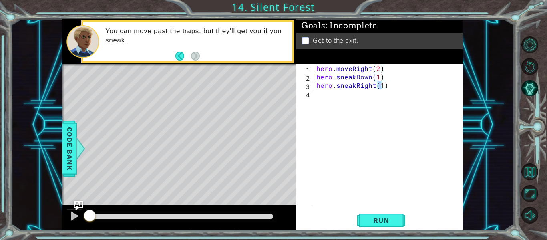
type textarea "hero.sneakRight(3)"
click at [332, 93] on div "hero . moveRight ( 2 ) hero . sneakDown ( 1 ) hero . sneakRight ( 3 )" at bounding box center [390, 144] width 150 height 160
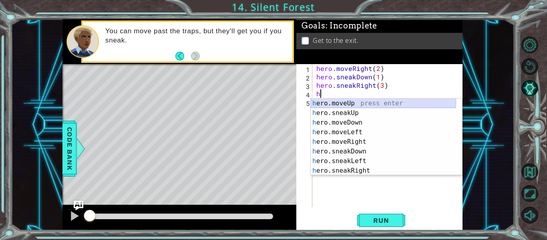
click at [334, 104] on div "h ero.moveUp press enter h ero.sneakUp press enter h ero.moveDown press enter h…" at bounding box center [383, 147] width 145 height 96
type textarea "hero.moveUp(1)"
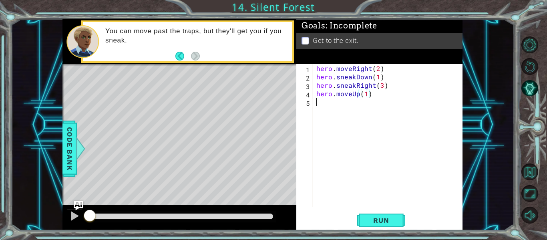
click at [349, 103] on div "hero . moveRight ( 2 ) hero . sneakDown ( 1 ) hero . sneakRight ( 3 ) hero . mo…" at bounding box center [390, 144] width 150 height 160
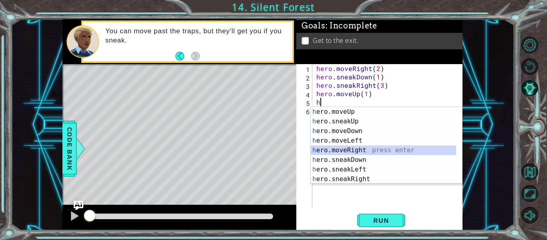
click at [329, 151] on div "h ero.moveUp press enter h ero.sneakUp press enter h ero.moveDown press enter h…" at bounding box center [383, 155] width 145 height 96
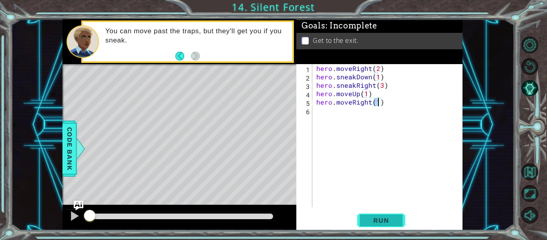
type textarea "hero.moveRight(1)"
click at [367, 226] on button "Run" at bounding box center [381, 220] width 48 height 16
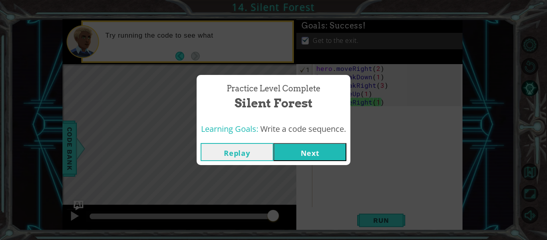
click at [298, 148] on button "Next" at bounding box center [310, 152] width 73 height 18
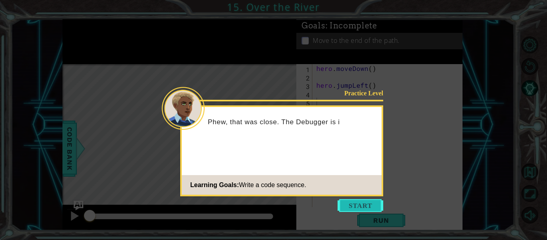
click at [359, 204] on button "Start" at bounding box center [361, 205] width 46 height 13
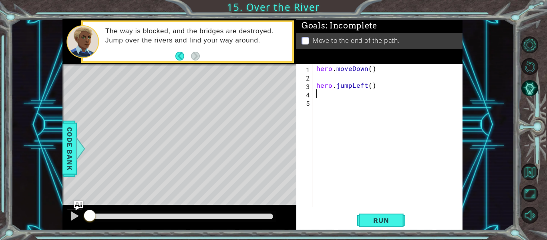
click at [322, 93] on div "hero . moveDown ( ) hero . jumpLeft ( )" at bounding box center [390, 144] width 150 height 160
click at [318, 100] on div "hero . moveDown ( ) hero . jumpLeft ( )" at bounding box center [390, 144] width 150 height 160
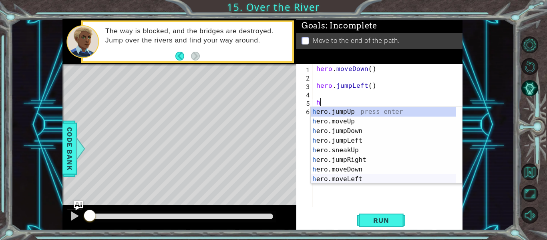
click at [324, 175] on div "h ero.jumpUp press enter h ero.moveUp press enter h ero.jumpDown press enter h …" at bounding box center [383, 155] width 145 height 96
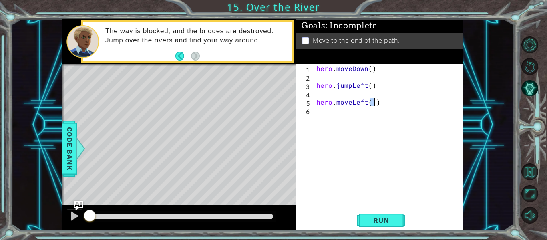
type textarea "hero.moveLeft(1)"
click at [344, 111] on div "hero . moveDown ( ) hero . jumpLeft ( ) hero . moveLeft ( 1 )" at bounding box center [390, 144] width 150 height 160
type textarea "h"
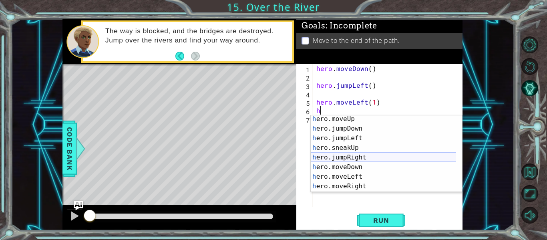
scroll to position [10, 0]
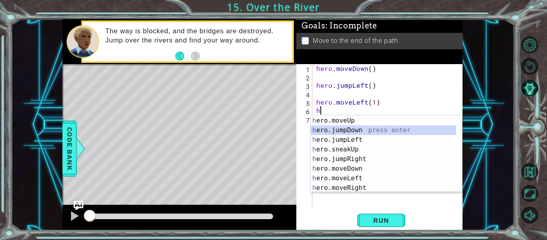
click at [332, 132] on div "h ero.jumpUp press enter h ero.moveUp press enter h ero.jumpDown press enter h …" at bounding box center [383, 154] width 145 height 96
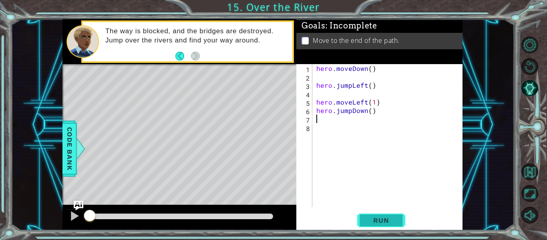
click at [373, 217] on span "Run" at bounding box center [381, 220] width 32 height 8
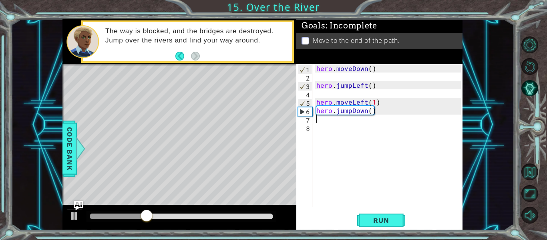
type textarea "h"
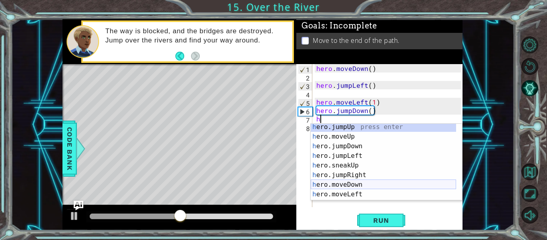
scroll to position [3, 0]
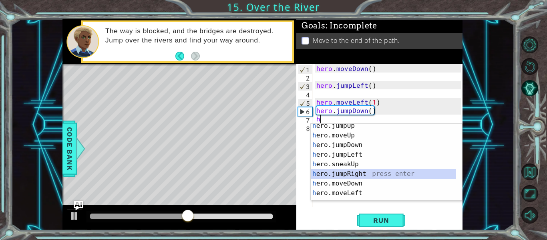
click at [339, 174] on div "h ero.jumpUp press enter h ero.moveUp press enter h ero.jumpDown press enter h …" at bounding box center [383, 169] width 145 height 96
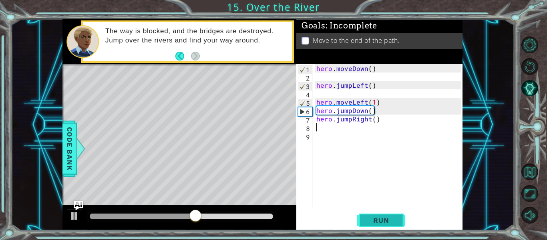
click at [387, 219] on span "Run" at bounding box center [381, 220] width 32 height 8
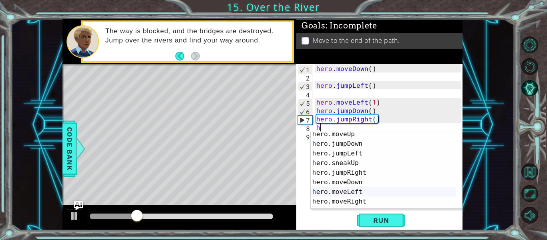
scroll to position [13, 0]
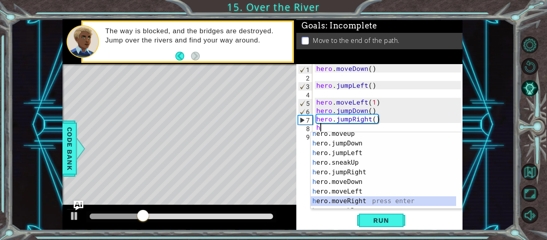
click at [340, 197] on div "h ero.moveUp press enter h ero.jumpDown press enter h ero.jumpLeft press enter …" at bounding box center [383, 177] width 145 height 96
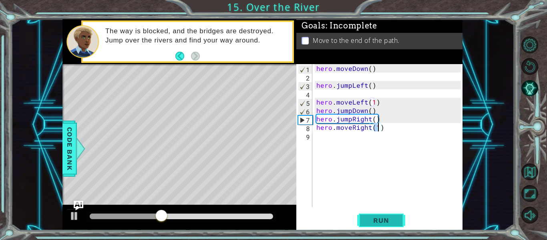
type textarea "hero.moveRight(1)"
click at [377, 220] on span "Run" at bounding box center [381, 220] width 32 height 8
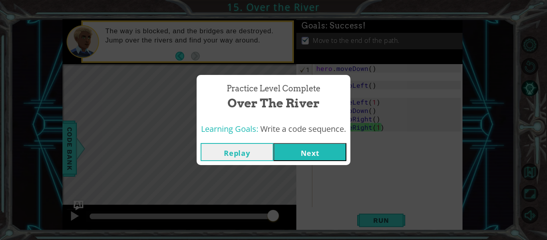
drag, startPoint x: 357, startPoint y: 203, endPoint x: 347, endPoint y: 193, distance: 14.2
click at [347, 193] on div "Practice Level Complete Over the River Learning Goals: Write a code sequence. R…" at bounding box center [273, 120] width 547 height 240
click at [319, 155] on button "Next" at bounding box center [310, 152] width 73 height 18
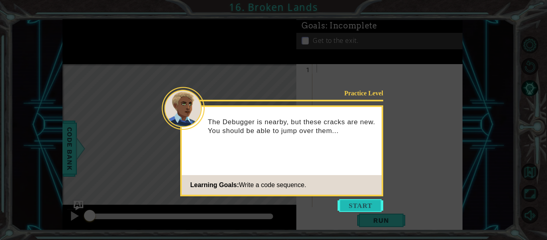
click at [366, 206] on button "Start" at bounding box center [361, 205] width 46 height 13
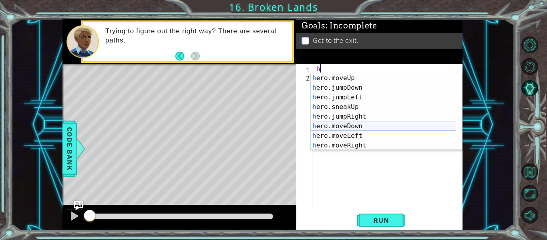
scroll to position [11, 0]
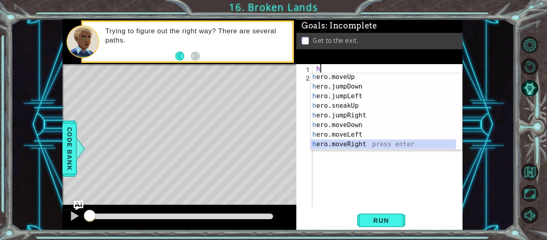
click at [349, 145] on div "h ero.moveUp press enter h ero.jumpDown press enter h ero.jumpLeft press enter …" at bounding box center [383, 120] width 145 height 96
type textarea "hero.moveRight(1)"
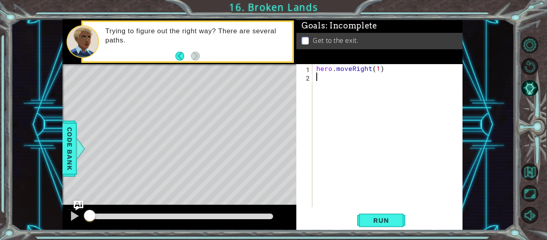
click at [326, 83] on div "hero . moveRight ( 1 )" at bounding box center [390, 144] width 150 height 160
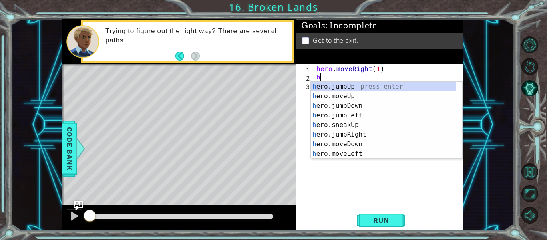
scroll to position [0, 0]
click at [328, 97] on div "h ero.jumpUp press enter h ero.moveUp press enter h ero.jumpDown press enter h …" at bounding box center [383, 130] width 145 height 96
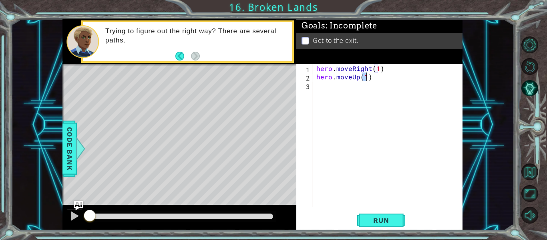
type textarea "hero.moveUp(1)"
click at [326, 93] on div "hero . moveRight ( 1 ) hero . moveUp ( 1 )" at bounding box center [390, 144] width 150 height 160
type textarea "h"
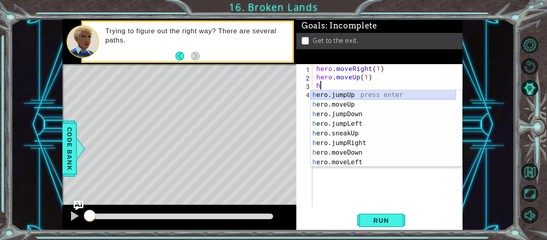
click at [340, 92] on div "h ero.jumpUp press enter h ero.moveUp press enter h ero.jumpDown press enter h …" at bounding box center [383, 138] width 145 height 96
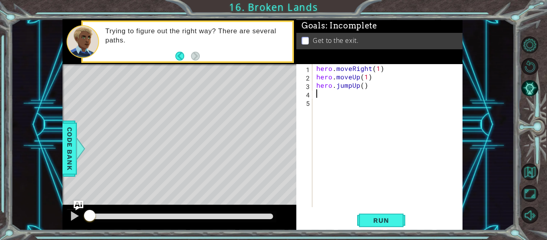
type textarea "h"
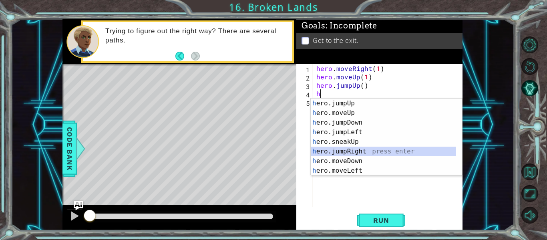
click at [346, 155] on div "h ero.jumpUp press enter h ero.moveUp press enter h ero.jumpDown press enter h …" at bounding box center [383, 147] width 145 height 96
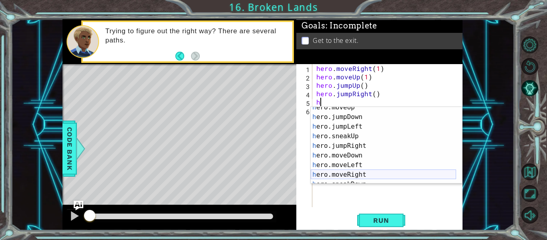
scroll to position [14, 0]
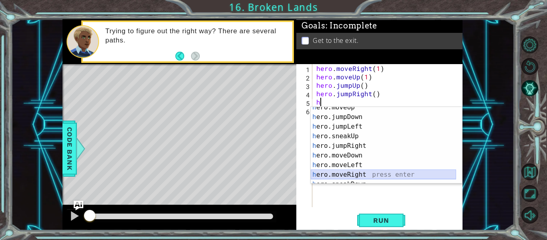
click at [344, 175] on div "h ero.moveUp press enter h ero.jumpDown press enter h ero.jumpLeft press enter …" at bounding box center [383, 151] width 145 height 96
type textarea "hero.moveRight(1)"
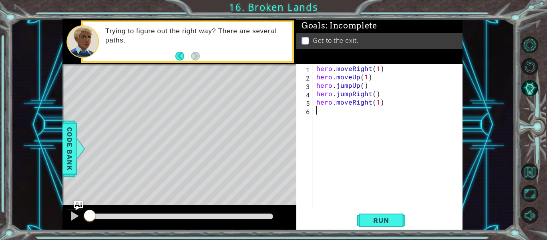
click at [344, 175] on div "hero . moveRight ( 1 ) hero . moveUp ( 1 ) hero . jumpUp ( ) hero . jumpRight (…" at bounding box center [390, 144] width 150 height 160
click at [369, 214] on button "Run" at bounding box center [381, 220] width 48 height 16
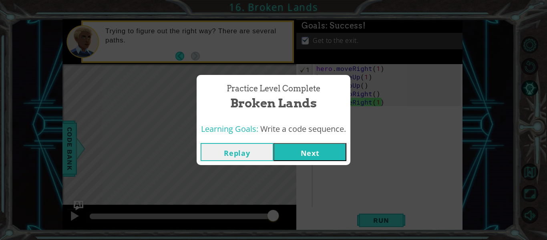
click at [312, 157] on button "Next" at bounding box center [310, 152] width 73 height 18
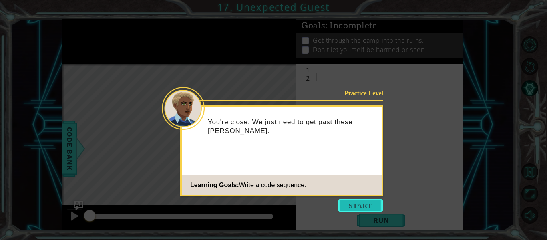
click at [357, 209] on button "Start" at bounding box center [361, 205] width 46 height 13
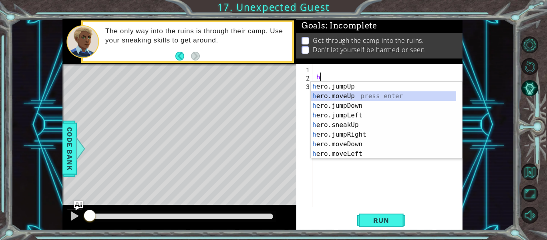
click at [326, 92] on div "h ero.jumpUp press enter h ero.moveUp press enter h ero.jumpDown press enter h …" at bounding box center [383, 130] width 145 height 96
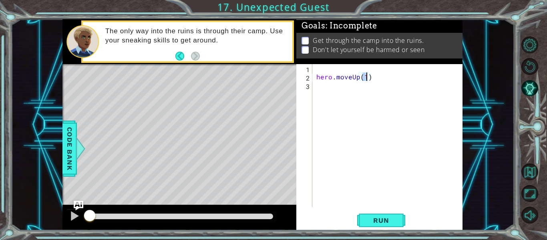
scroll to position [0, 3]
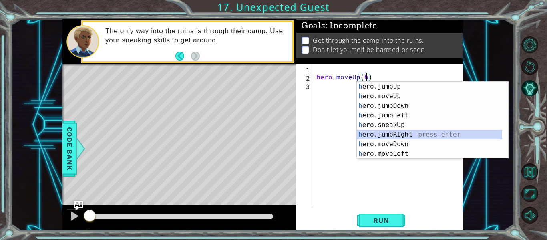
click at [373, 137] on div "h ero.jumpUp press enter h ero.moveUp press enter h ero.jumpDown press enter h …" at bounding box center [429, 130] width 145 height 96
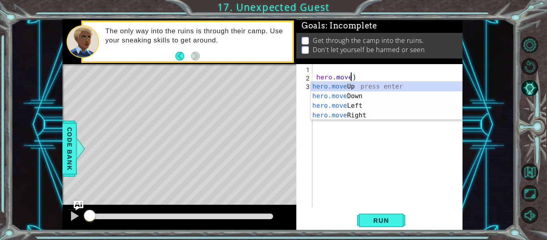
scroll to position [0, 0]
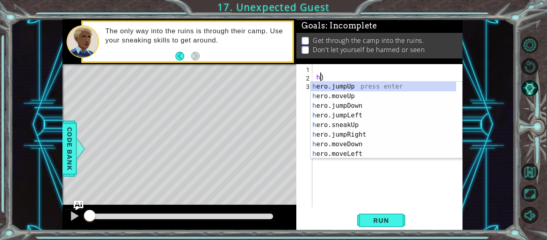
type textarea ")"
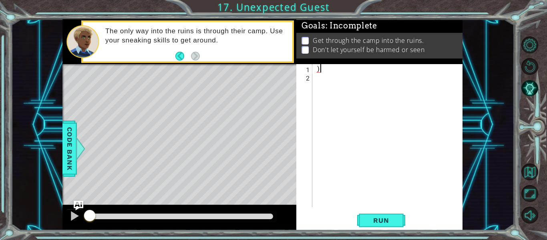
click at [322, 71] on div ")" at bounding box center [390, 144] width 150 height 160
type textarea "h"
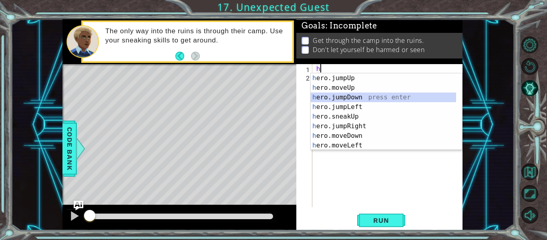
click at [336, 93] on div "h ero.jumpUp press enter h ero.moveUp press enter h ero.jumpDown press enter h …" at bounding box center [383, 121] width 145 height 96
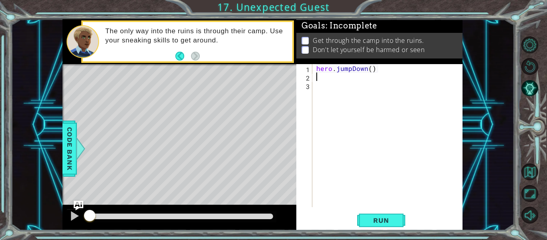
type textarea "h"
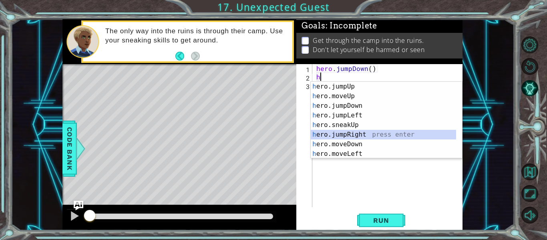
click at [338, 131] on div "h ero.jumpUp press enter h ero.moveUp press enter h ero.jumpDown press enter h …" at bounding box center [383, 130] width 145 height 96
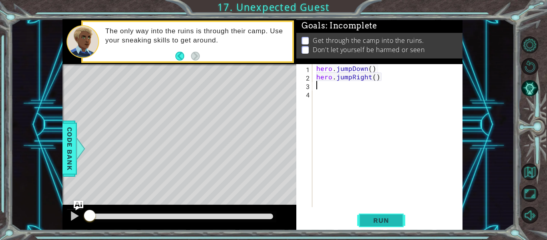
click at [376, 212] on button "Run" at bounding box center [381, 220] width 48 height 16
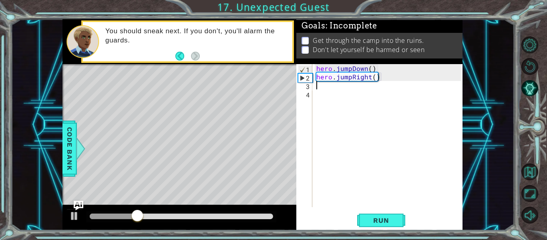
type textarea "h"
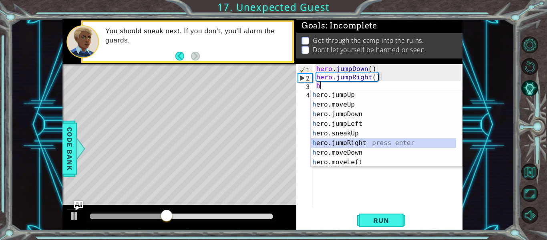
click at [357, 146] on div "h ero.jumpUp press enter h ero.moveUp press enter h ero.jumpDown press enter h …" at bounding box center [383, 138] width 145 height 96
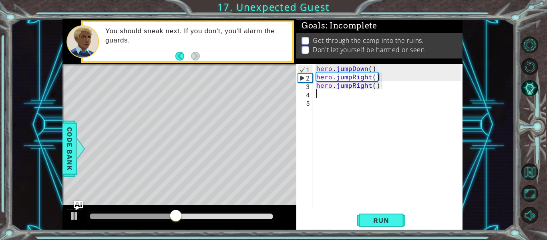
click at [390, 88] on div "hero . jumpDown ( ) hero . jumpRight ( ) hero . jumpRight ( )" at bounding box center [390, 144] width 150 height 160
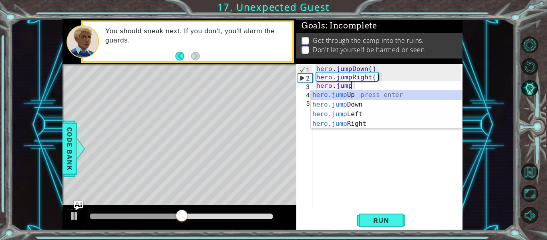
type textarea "h"
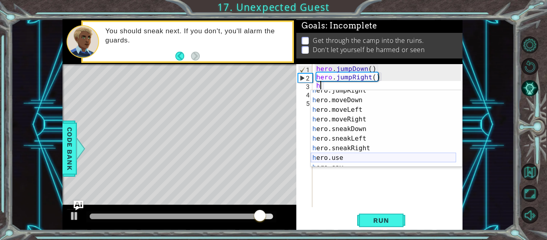
scroll to position [53, 0]
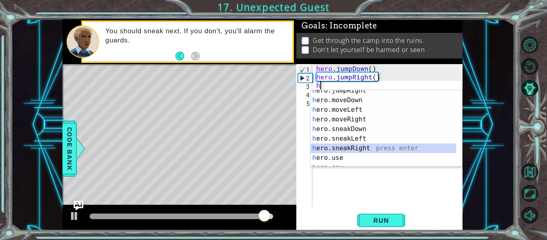
click at [339, 146] on div "h ero.jumpRight press enter h ero.moveDown press enter h ero.moveLeft press ent…" at bounding box center [383, 134] width 145 height 96
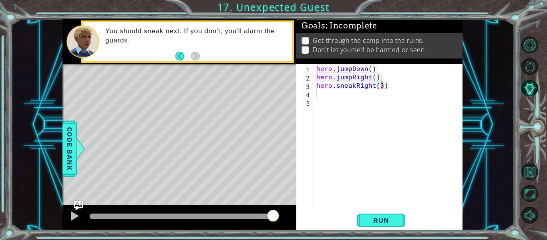
scroll to position [0, 4]
click at [385, 221] on span "Run" at bounding box center [381, 220] width 32 height 8
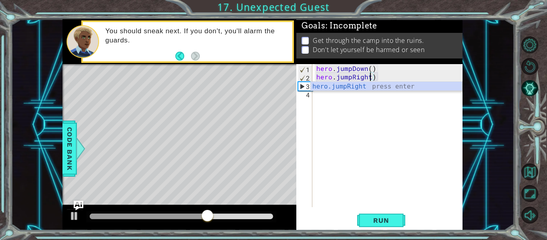
scroll to position [0, 0]
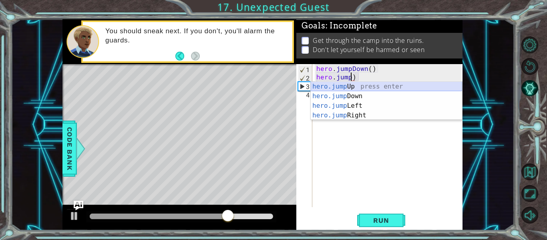
click at [339, 87] on div "hero.jump Up press enter hero.jump Down press enter hero.jump Left press enter …" at bounding box center [386, 111] width 151 height 58
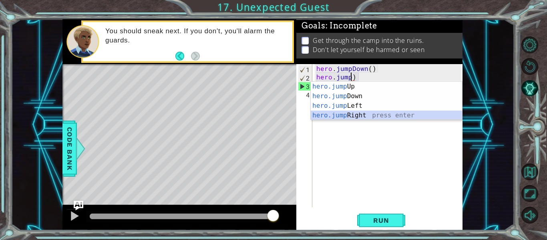
click at [344, 117] on div "hero.jump Up press enter hero.jump Down press enter hero.jump Left press enter …" at bounding box center [386, 111] width 151 height 58
type textarea "hero.jumpRight()"
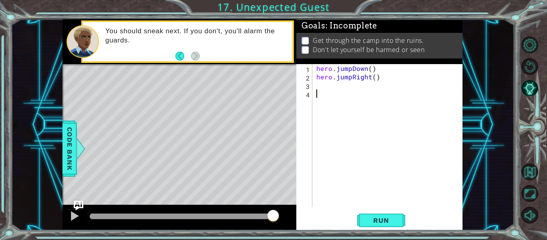
click at [338, 92] on div "hero . jumpDown ( ) hero . jumpRight ( )" at bounding box center [390, 144] width 150 height 160
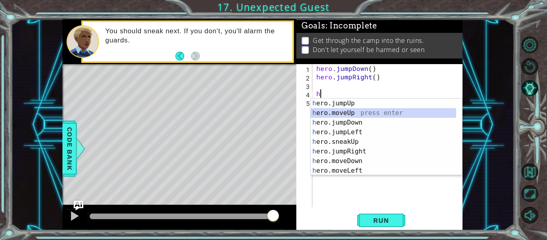
click at [320, 111] on div "h ero.jumpUp press enter h ero.moveUp press enter h ero.jumpDown press enter h …" at bounding box center [383, 147] width 145 height 96
type textarea "hero.moveUp(1)"
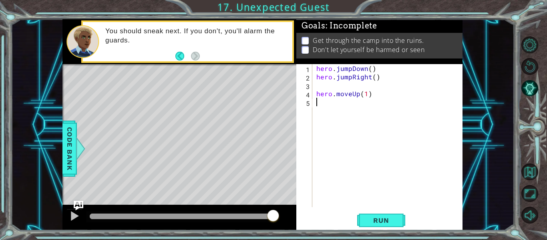
click at [322, 111] on div "hero . jumpDown ( ) hero . jumpRight ( ) hero . moveUp ( 1 )" at bounding box center [390, 144] width 150 height 160
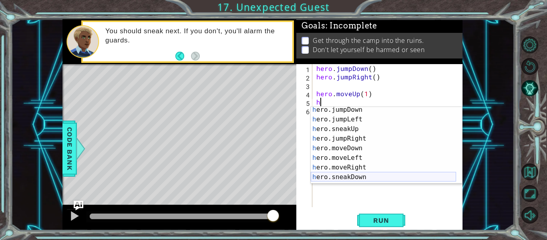
scroll to position [58, 0]
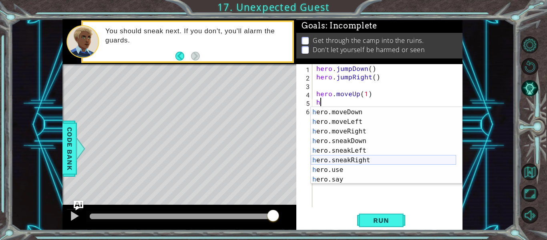
click at [328, 158] on div "h ero.jumpRight press enter h ero.moveDown press enter h ero.moveLeft press ent…" at bounding box center [383, 146] width 145 height 96
type textarea "hero.sneakRight(1)"
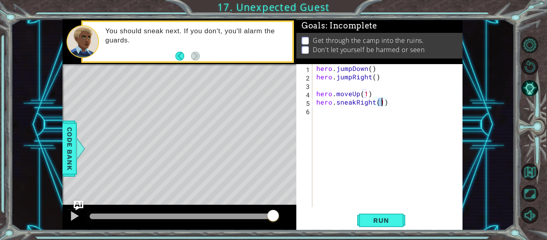
click at [326, 111] on div "hero . jumpDown ( ) hero . jumpRight ( ) hero . moveUp ( 1 ) hero . sneakRight …" at bounding box center [390, 144] width 150 height 160
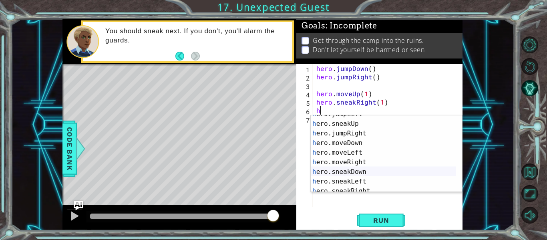
scroll to position [35, 0]
click at [323, 174] on div "h ero.jumpLeft press enter h ero.sneakUp press enter h ero.jumpRight press ente…" at bounding box center [383, 157] width 145 height 96
type textarea "hero.sneakDown(1)"
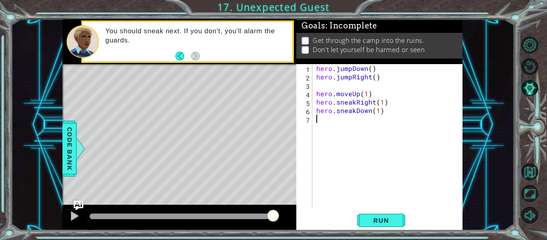
click at [335, 131] on div "hero . jumpDown ( ) hero . jumpRight ( ) hero . moveUp ( 1 ) hero . sneakRight …" at bounding box center [390, 144] width 150 height 160
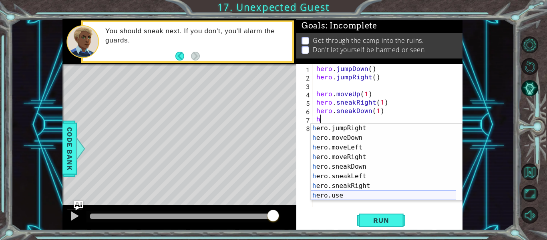
scroll to position [49, 0]
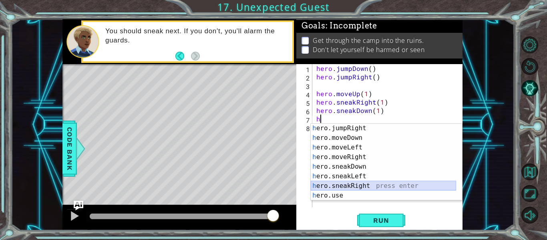
click at [330, 186] on div "h ero.jumpRight press enter h ero.moveDown press enter h ero.moveLeft press ent…" at bounding box center [383, 171] width 145 height 96
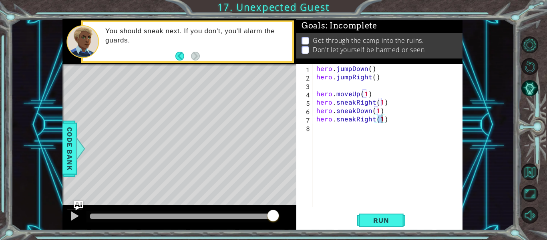
scroll to position [0, 4]
type textarea "hero.sneakRight(3)"
click at [384, 213] on button "Run" at bounding box center [381, 220] width 48 height 16
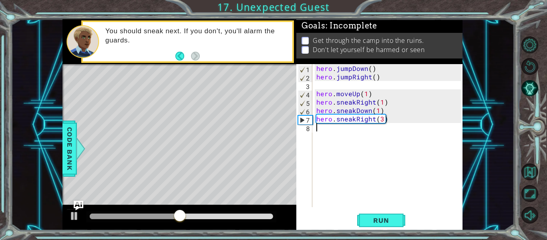
click at [345, 128] on div "hero . jumpDown ( ) hero . jumpRight ( ) hero . moveUp ( 1 ) hero . sneakRight …" at bounding box center [390, 144] width 150 height 160
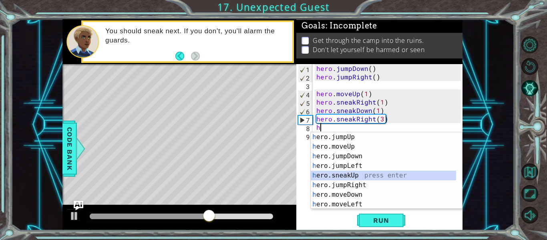
click at [327, 175] on div "h ero.jumpUp press enter h ero.moveUp press enter h ero.jumpDown press enter h …" at bounding box center [383, 180] width 145 height 96
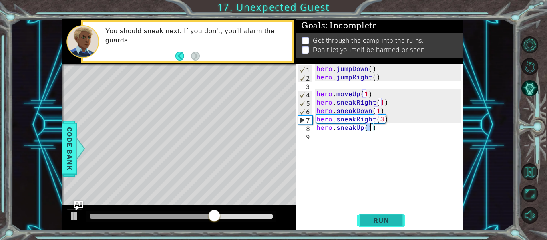
type textarea "hero.sneakUp(1)"
click at [392, 224] on span "Run" at bounding box center [381, 220] width 32 height 8
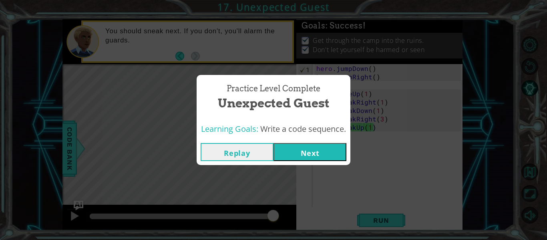
click at [314, 155] on button "Next" at bounding box center [310, 152] width 73 height 18
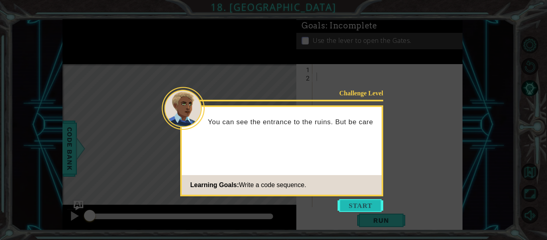
click at [369, 207] on button "Start" at bounding box center [361, 205] width 46 height 13
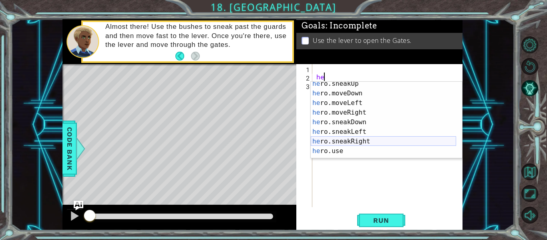
scroll to position [51, 0]
click at [338, 138] on div "he ro.sneakUp press enter he ro.moveDown press enter he ro.moveLeft press enter…" at bounding box center [383, 127] width 145 height 96
type textarea "hero.sneakRight(1)"
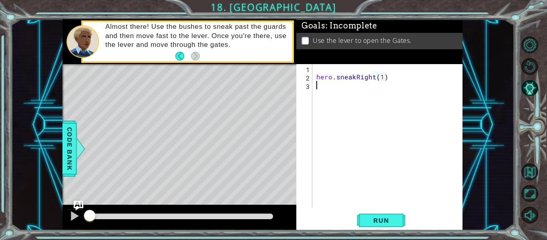
click at [326, 86] on div "hero . sneakRight ( 1 )" at bounding box center [390, 144] width 150 height 160
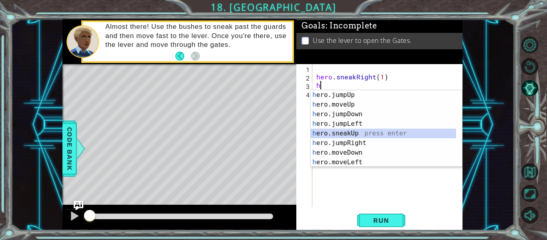
click at [334, 134] on div "h ero.jumpUp press enter h ero.moveUp press enter h ero.jumpDown press enter h …" at bounding box center [383, 138] width 145 height 96
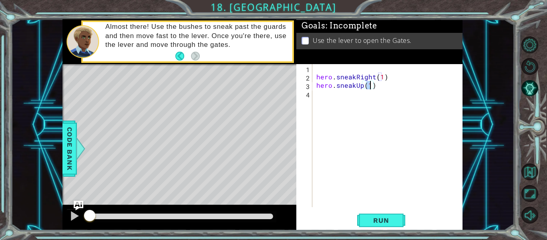
type textarea "hero.sneakUp(2)"
click at [320, 98] on div "hero . sneakRight ( 1 ) hero . sneakUp ( 2 )" at bounding box center [390, 144] width 150 height 160
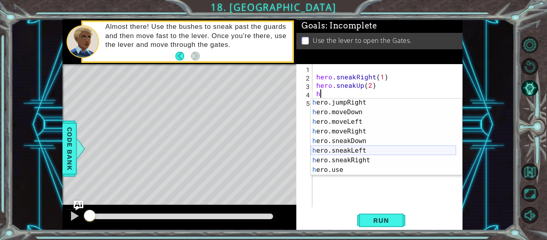
scroll to position [58, 0]
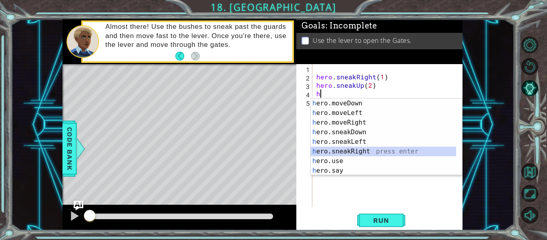
click at [331, 151] on div "h ero.moveDown press enter h ero.moveLeft press enter h ero.moveRight press ent…" at bounding box center [383, 147] width 145 height 96
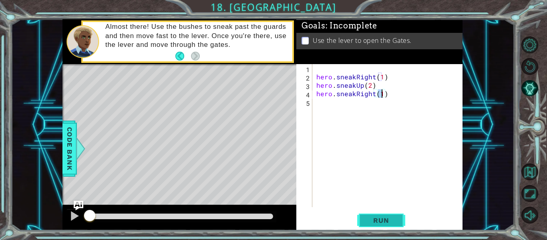
type textarea "hero.sneakRight(1)"
click at [375, 218] on span "Run" at bounding box center [381, 220] width 32 height 8
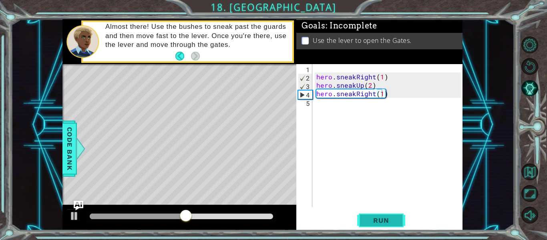
click at [375, 218] on span "Run" at bounding box center [381, 220] width 32 height 8
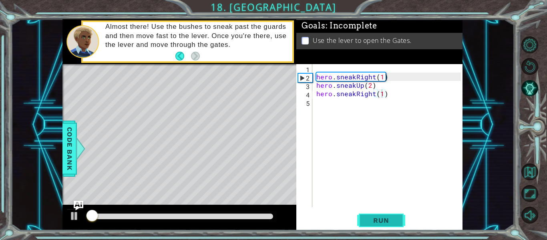
click at [375, 218] on span "Run" at bounding box center [381, 220] width 32 height 8
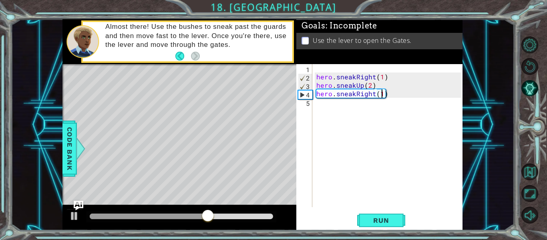
click at [334, 103] on div "hero . sneakRight ( 1 ) hero . sneakUp ( 2 ) hero . sneakRight ( 1 )" at bounding box center [390, 144] width 150 height 160
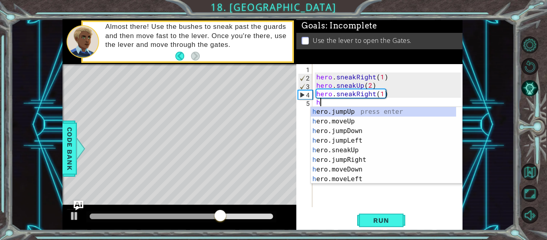
scroll to position [0, 0]
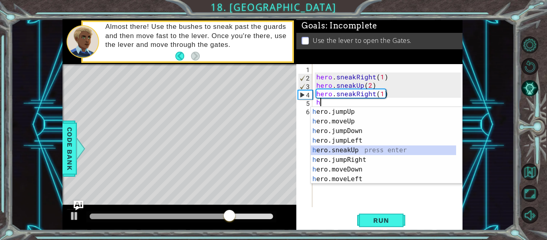
click at [346, 150] on div "h ero.jumpUp press enter h ero.moveUp press enter h ero.jumpDown press enter h …" at bounding box center [383, 155] width 145 height 96
type textarea "hero.sneakUp(1)"
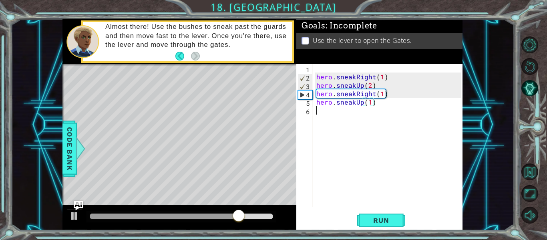
click at [323, 116] on div "hero . sneakRight ( 1 ) hero . sneakUp ( 2 ) hero . sneakRight ( 1 ) hero . sne…" at bounding box center [390, 144] width 150 height 160
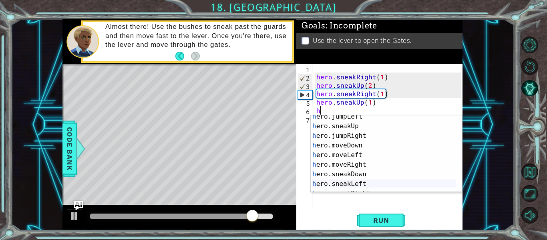
scroll to position [58, 0]
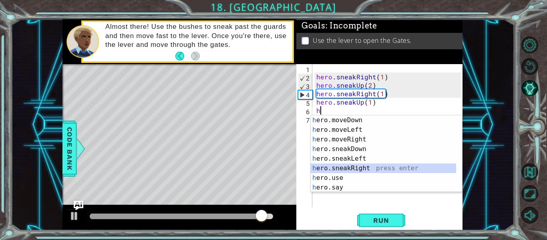
click at [334, 168] on div "h ero.moveDown press enter h ero.moveLeft press enter h ero.moveRight press ent…" at bounding box center [383, 163] width 145 height 96
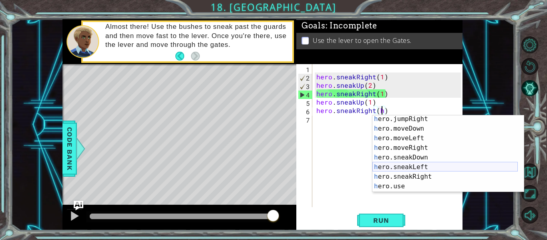
scroll to position [50, 0]
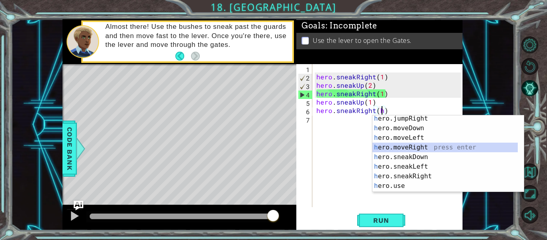
click at [392, 146] on div "h ero.jumpRight press enter h ero.moveDown press enter h ero.moveLeft press ent…" at bounding box center [445, 162] width 145 height 96
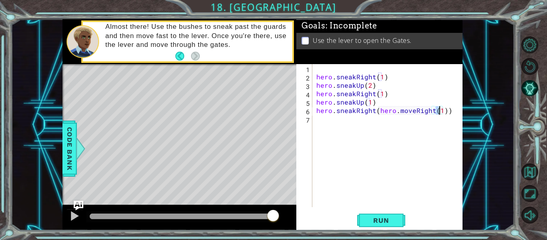
click at [373, 109] on div "hero . sneakRight ( 1 ) hero . sneakUp ( 2 ) hero . sneakRight ( 1 ) hero . sne…" at bounding box center [390, 144] width 150 height 160
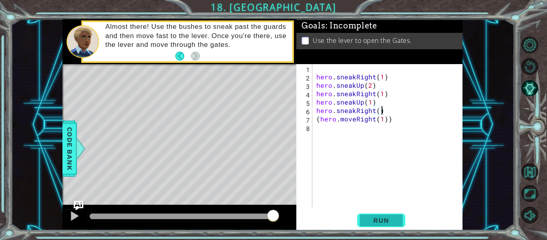
type textarea "hero.sneakRight()"
click at [372, 221] on span "Run" at bounding box center [381, 220] width 32 height 8
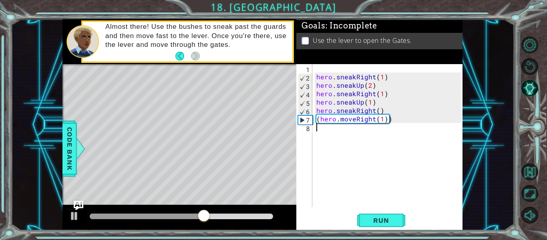
click at [318, 133] on div "hero . sneakRight ( 1 ) hero . sneakUp ( 2 ) hero . sneakRight ( 1 ) hero . sne…" at bounding box center [390, 144] width 150 height 160
type textarea "h"
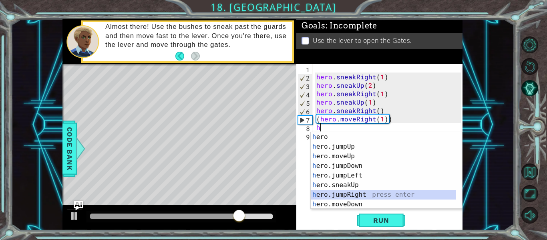
click at [333, 199] on div "h ero press enter h ero.jumpUp press enter h ero.moveUp press enter h ero.jumpD…" at bounding box center [383, 180] width 145 height 96
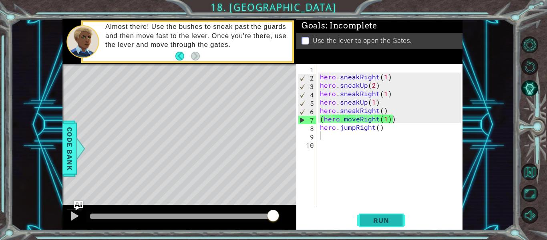
click at [384, 214] on div "1 2 3 4 5 6 7 8 9 10 hero . sneakRight ( 1 ) hero . sneakUp ( 2 ) hero . sneakR…" at bounding box center [379, 147] width 166 height 166
click at [384, 214] on button "Run" at bounding box center [381, 220] width 48 height 16
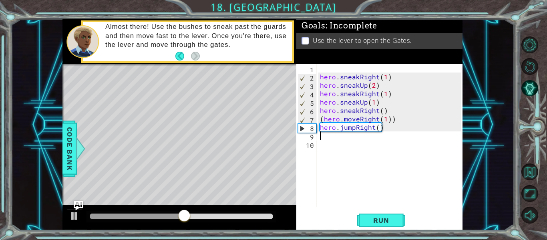
click at [393, 132] on div "hero . sneakRight ( 1 ) hero . sneakUp ( 2 ) hero . sneakRight ( 1 ) hero . sne…" at bounding box center [391, 144] width 147 height 160
click at [381, 128] on div "hero . sneakRight ( 1 ) hero . sneakUp ( 2 ) hero . sneakRight ( 1 ) hero . sne…" at bounding box center [391, 144] width 147 height 160
click at [383, 127] on div "hero . sneakRight ( 1 ) hero . sneakUp ( 2 ) hero . sneakRight ( 1 ) hero . sne…" at bounding box center [391, 144] width 147 height 160
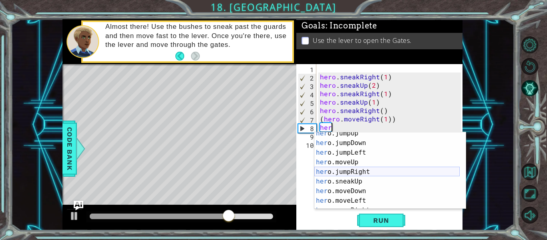
scroll to position [14, 0]
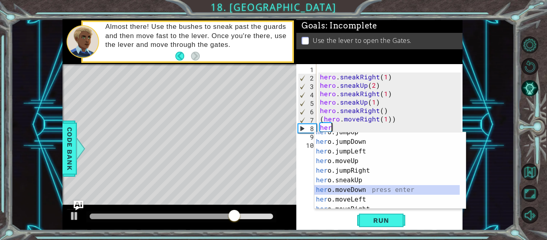
click at [336, 190] on div "her o.jumpUp press enter her o.jumpDown press enter her o.jumpLeft press enter …" at bounding box center [386, 175] width 145 height 96
type textarea "hero.moveDown(1)"
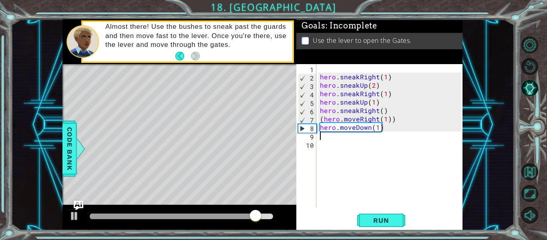
click at [340, 139] on div "hero . sneakRight ( 1 ) hero . sneakUp ( 2 ) hero . sneakRight ( 1 ) hero . sne…" at bounding box center [391, 144] width 147 height 160
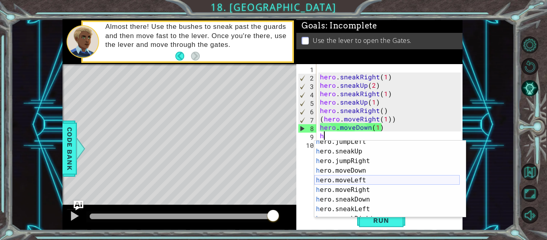
scroll to position [42, 0]
click at [330, 180] on div "h ero.jumpLeft press enter h ero.sneakUp press enter h ero.jumpRight press ente…" at bounding box center [386, 185] width 145 height 96
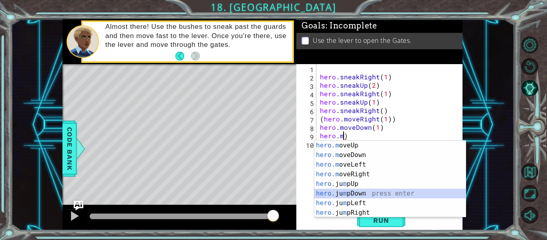
click at [356, 195] on div "hero.m oveUp press enter hero.m oveDown press enter hero.m oveLeft press enter …" at bounding box center [389, 189] width 151 height 96
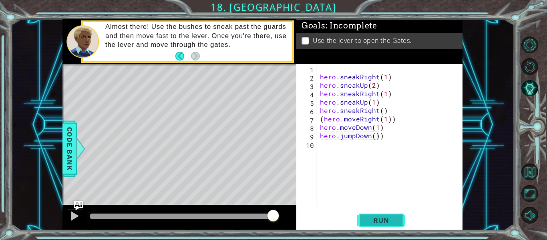
drag, startPoint x: 365, startPoint y: 211, endPoint x: 372, endPoint y: 228, distance: 17.9
click at [372, 228] on div "hero.jumpDown()) 1 2 3 4 5 6 7 8 9 10 hero . sneakRight ( 1 ) hero . sneakUp ( …" at bounding box center [379, 147] width 166 height 166
click at [372, 228] on button "Run" at bounding box center [381, 220] width 48 height 16
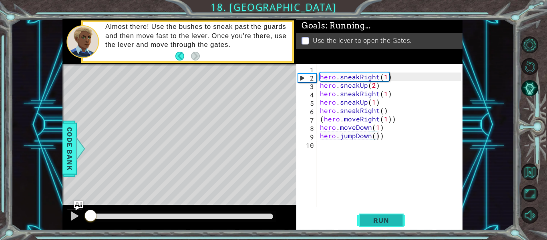
click at [372, 228] on button "Run" at bounding box center [381, 220] width 48 height 16
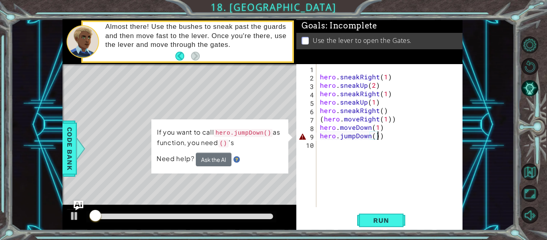
click at [387, 139] on div "hero . sneakRight ( 1 ) hero . sneakUp ( 2 ) hero . sneakRight ( 1 ) hero . sne…" at bounding box center [391, 144] width 147 height 160
type textarea "hero.jumpDown()"
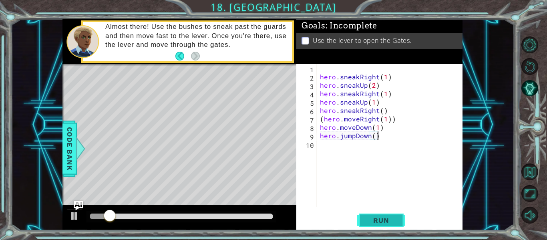
click at [368, 216] on span "Run" at bounding box center [381, 220] width 32 height 8
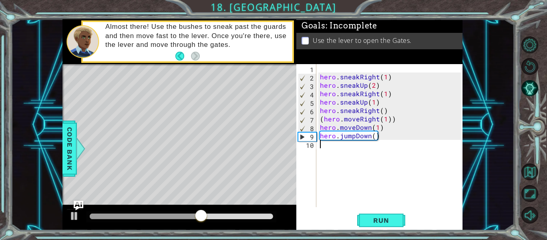
click at [338, 149] on div "hero . sneakRight ( 1 ) hero . sneakUp ( 2 ) hero . sneakRight ( 1 ) hero . sne…" at bounding box center [391, 144] width 147 height 160
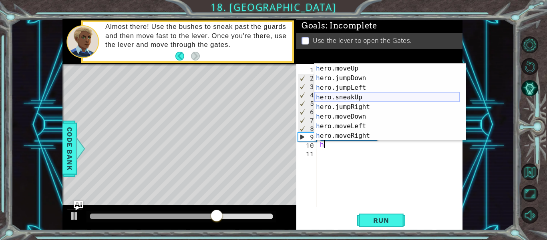
scroll to position [23, 0]
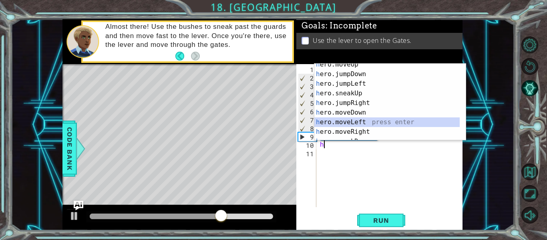
click at [341, 122] on div "h ero.moveUp press enter h ero.jumpDown press enter h ero.jumpLeft press enter …" at bounding box center [386, 108] width 145 height 96
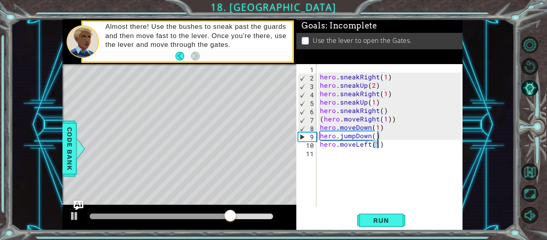
scroll to position [0, 0]
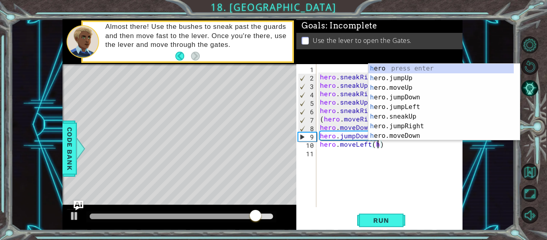
click at [385, 144] on div "hero . sneakRight ( 1 ) hero . sneakUp ( 2 ) hero . sneakRight ( 1 ) hero . sne…" at bounding box center [391, 144] width 147 height 160
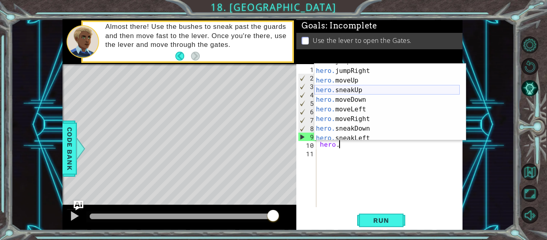
scroll to position [27, 0]
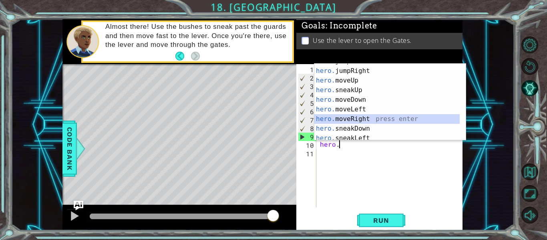
click at [343, 117] on div "hero. jumpLeft press enter hero. jumpRight press enter hero. moveUp press enter…" at bounding box center [386, 104] width 145 height 96
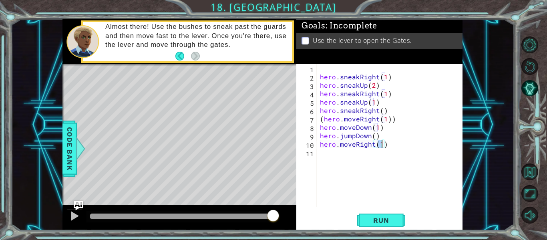
type textarea "hero.moveRight(2)"
click at [343, 158] on div "hero . sneakRight ( 1 ) hero . sneakUp ( 2 ) hero . sneakRight ( 1 ) hero . sne…" at bounding box center [391, 144] width 147 height 160
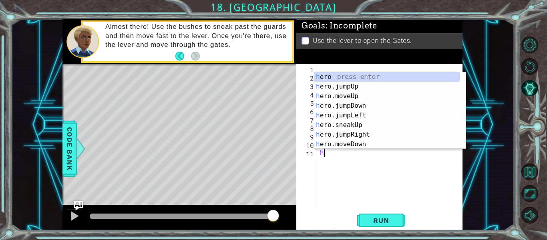
type textarea "h"
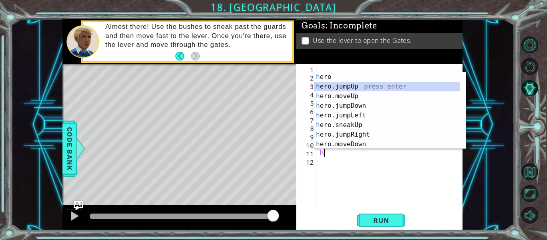
click at [340, 85] on div "h ero press enter h ero.jumpUp press enter h ero.moveUp press enter h ero.jumpD…" at bounding box center [386, 120] width 145 height 96
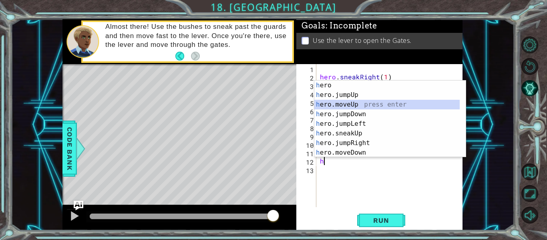
click at [338, 109] on div "h ero press enter h ero.jumpUp press enter h ero.moveUp press enter h ero.jumpD…" at bounding box center [386, 129] width 145 height 96
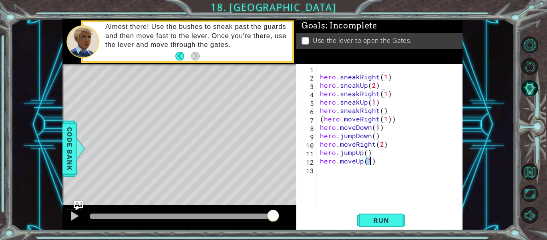
type textarea "hero.moveUp(2)"
click at [327, 169] on div "hero . sneakRight ( 1 ) hero . sneakUp ( 2 ) hero . sneakRight ( 1 ) hero . sne…" at bounding box center [391, 144] width 147 height 160
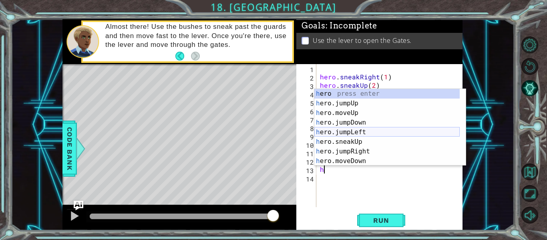
scroll to position [67, 0]
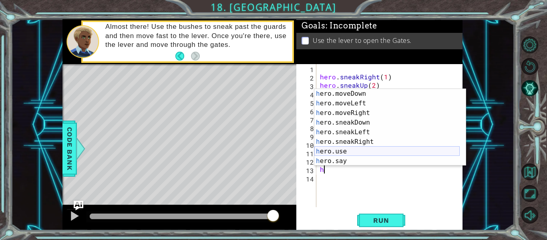
click at [340, 148] on div "h ero.moveDown press enter h ero.moveLeft press enter h ero.moveRight press ent…" at bounding box center [386, 137] width 145 height 96
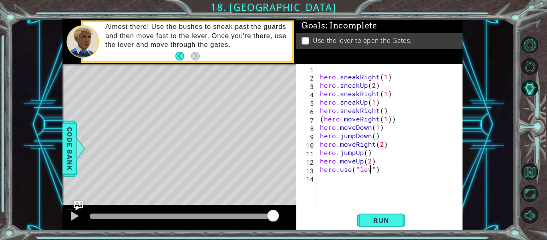
scroll to position [0, 4]
click at [378, 221] on span "Run" at bounding box center [381, 220] width 32 height 8
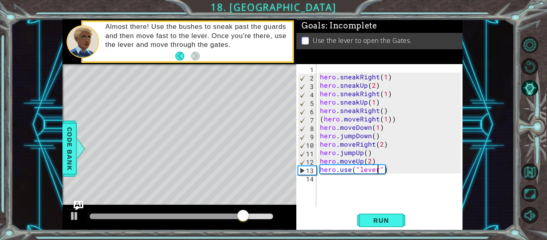
click at [367, 163] on div "hero . sneakRight ( 1 ) hero . sneakUp ( 2 ) hero . sneakRight ( 1 ) hero . sne…" at bounding box center [391, 144] width 147 height 160
click at [369, 162] on div "hero . sneakRight ( 1 ) hero . sneakUp ( 2 ) hero . sneakRight ( 1 ) hero . sne…" at bounding box center [391, 144] width 147 height 160
type textarea "hero.moveUp(1)"
click at [370, 217] on span "Run" at bounding box center [381, 220] width 32 height 8
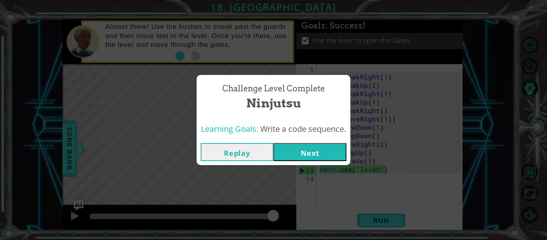
click at [324, 147] on button "Next" at bounding box center [310, 152] width 73 height 18
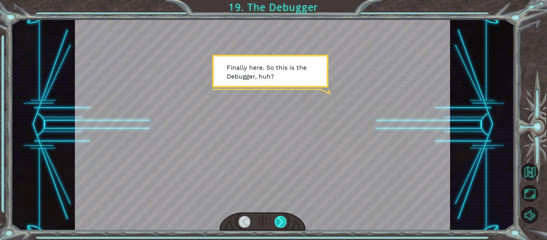
click at [282, 216] on div at bounding box center [281, 221] width 12 height 11
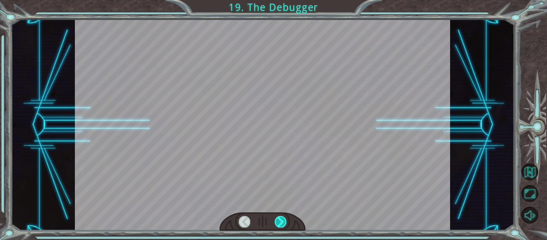
click at [282, 216] on div at bounding box center [281, 221] width 12 height 11
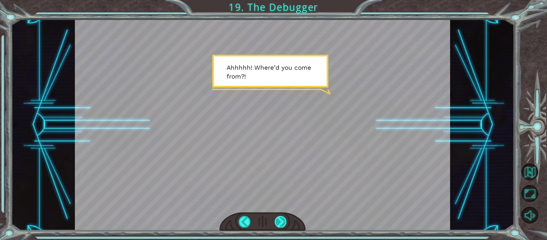
click at [282, 216] on div at bounding box center [281, 221] width 12 height 11
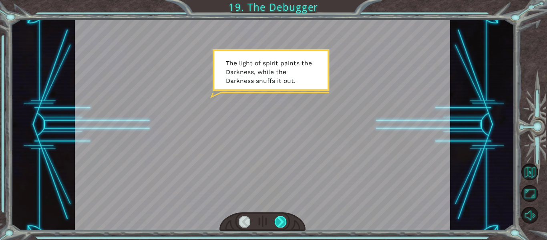
click at [282, 216] on div at bounding box center [281, 221] width 12 height 11
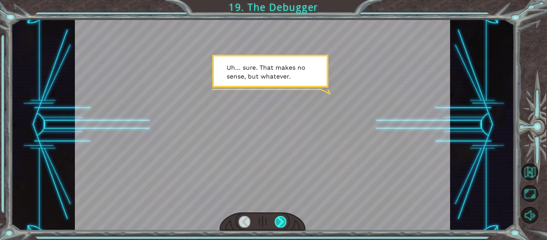
click at [282, 216] on div at bounding box center [281, 221] width 12 height 11
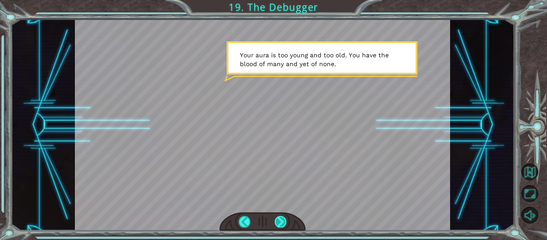
click at [282, 216] on div at bounding box center [281, 221] width 12 height 11
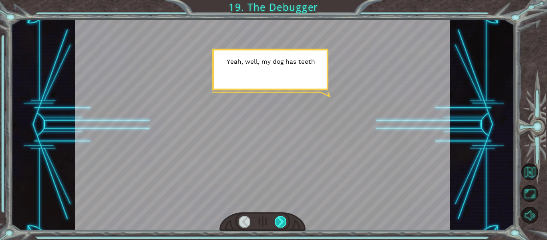
click at [282, 216] on div at bounding box center [281, 221] width 12 height 11
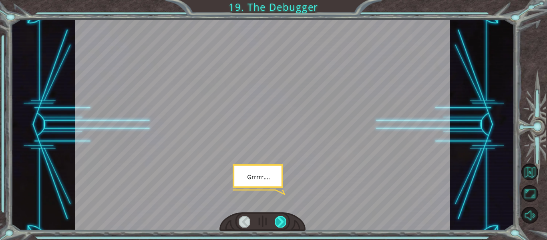
click at [282, 216] on div at bounding box center [281, 221] width 12 height 11
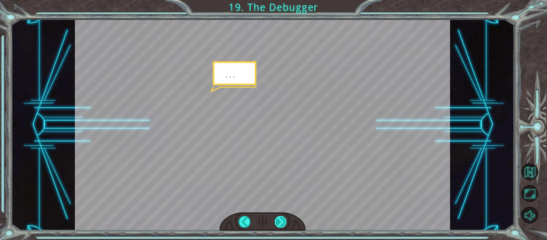
click at [282, 216] on div at bounding box center [281, 221] width 12 height 11
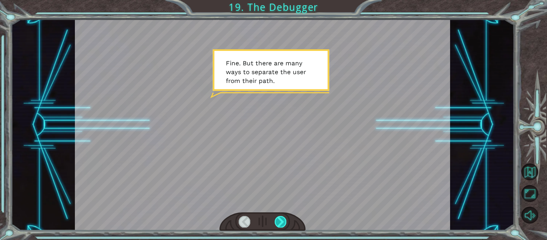
click at [282, 216] on div at bounding box center [281, 221] width 12 height 11
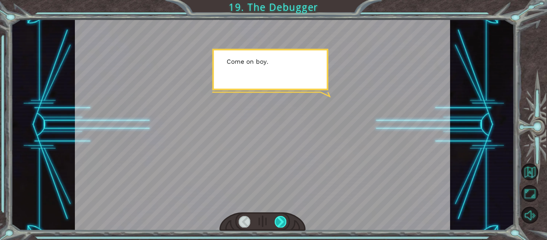
click at [282, 216] on div at bounding box center [281, 221] width 12 height 11
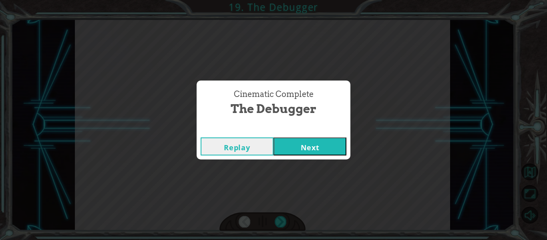
click at [297, 138] on button "Next" at bounding box center [310, 146] width 73 height 18
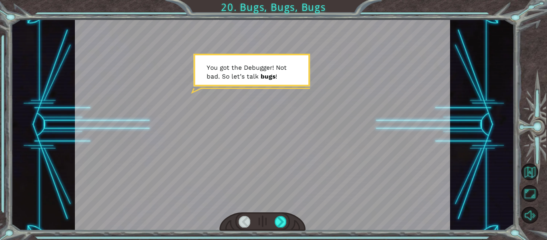
drag, startPoint x: 297, startPoint y: 138, endPoint x: 300, endPoint y: 187, distance: 48.5
click at [300, 187] on div at bounding box center [263, 124] width 376 height 211
click at [282, 229] on div "Temporary Text Y o u g o t t h e D e b u g g e r ! N o t b a d . S o l e t ’ s …" at bounding box center [273, 120] width 547 height 240
click at [282, 225] on div at bounding box center [281, 221] width 12 height 11
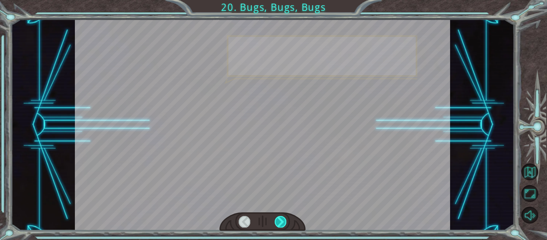
click at [282, 225] on div at bounding box center [281, 221] width 12 height 11
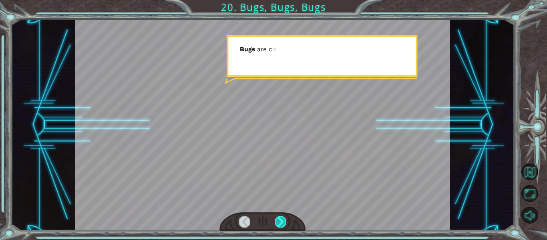
click at [282, 225] on div at bounding box center [281, 221] width 12 height 11
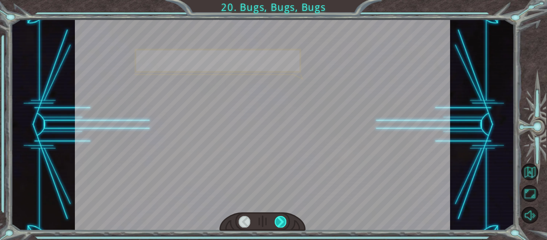
click at [282, 225] on div at bounding box center [281, 221] width 12 height 11
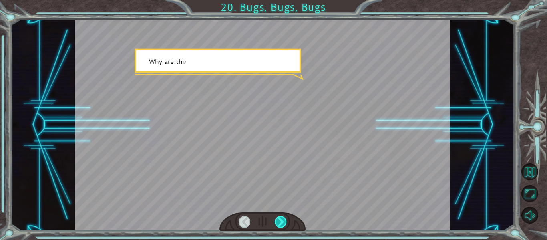
click at [282, 225] on div at bounding box center [281, 221] width 12 height 11
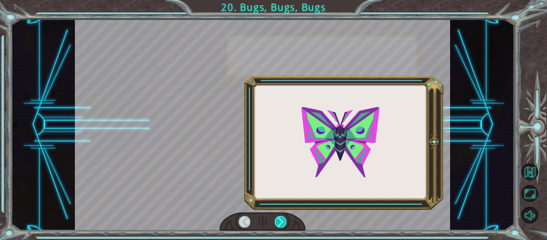
click at [282, 225] on div at bounding box center [281, 221] width 12 height 11
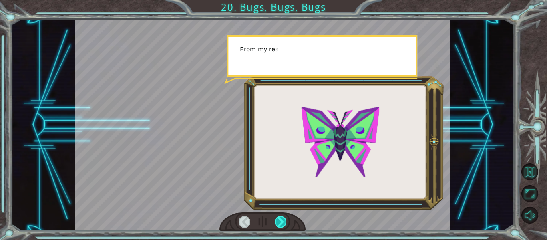
click at [282, 225] on div at bounding box center [281, 221] width 12 height 11
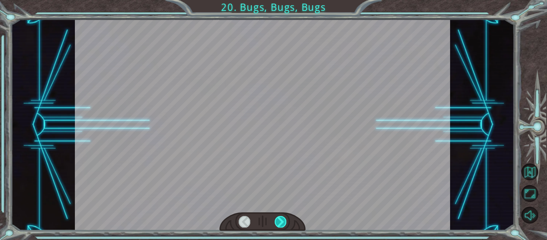
click at [282, 225] on div at bounding box center [281, 221] width 12 height 11
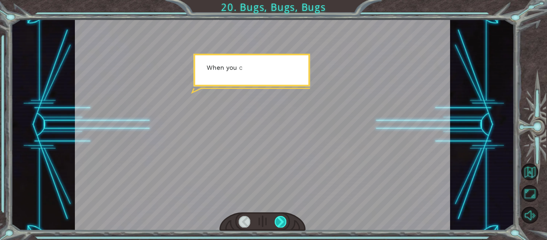
click at [282, 225] on div at bounding box center [281, 221] width 12 height 11
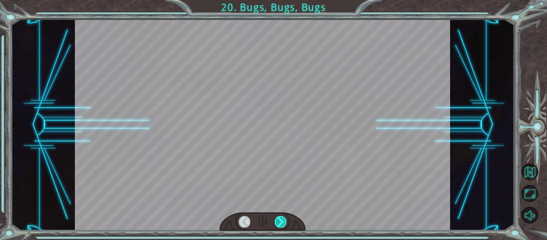
click at [282, 225] on div at bounding box center [281, 221] width 12 height 11
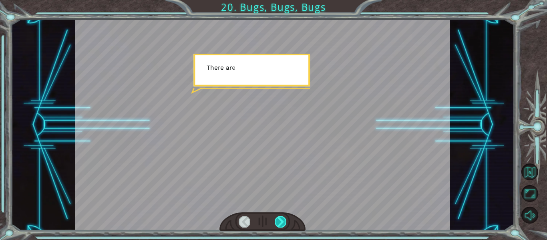
click at [282, 225] on div at bounding box center [281, 221] width 12 height 11
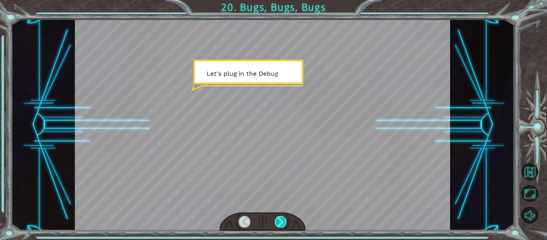
click at [282, 225] on div at bounding box center [281, 221] width 12 height 11
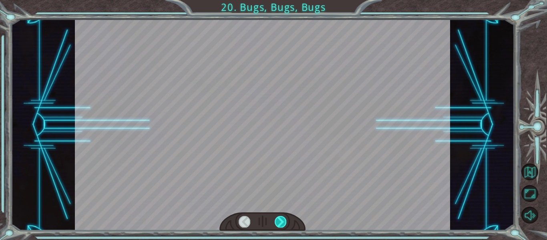
click at [282, 225] on div at bounding box center [281, 221] width 12 height 11
click at [282, 0] on div "Y o u g o t t h e D e b u g g e r ! N o t b a d . S o l e t ’ s t a l k b u g s…" at bounding box center [273, 0] width 547 height 0
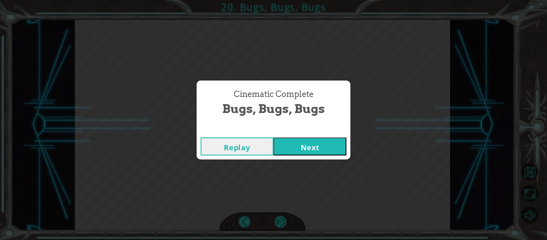
click at [282, 225] on div "Cinematic Complete Bugs, Bugs, Bugs Replay Next" at bounding box center [273, 120] width 547 height 240
click at [286, 151] on button "Next" at bounding box center [310, 146] width 73 height 18
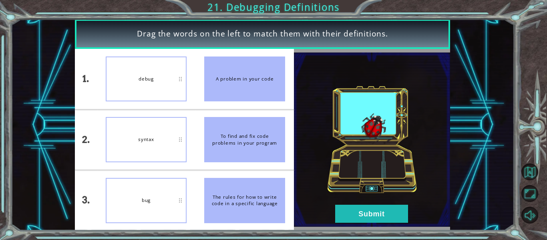
click at [145, 132] on div "syntax" at bounding box center [146, 139] width 81 height 45
click at [353, 214] on button "Submit" at bounding box center [371, 214] width 73 height 18
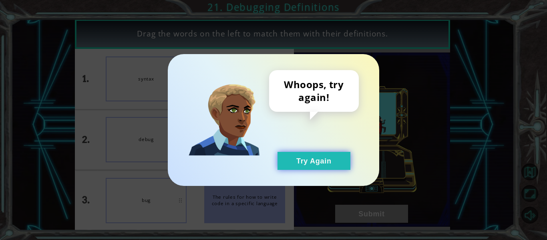
click at [327, 165] on button "Try Again" at bounding box center [314, 161] width 73 height 18
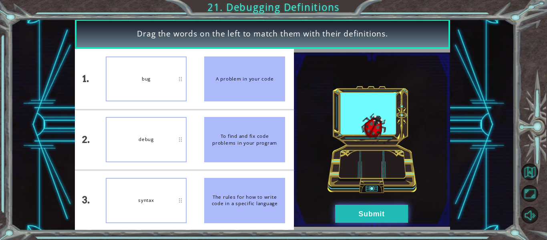
click at [380, 214] on button "Submit" at bounding box center [371, 214] width 73 height 18
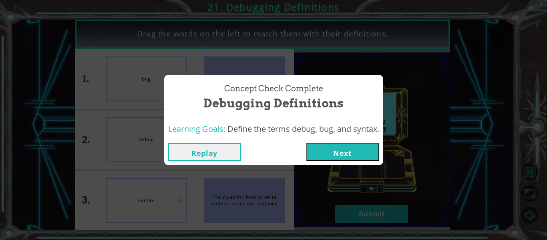
click at [346, 157] on button "Next" at bounding box center [342, 152] width 73 height 18
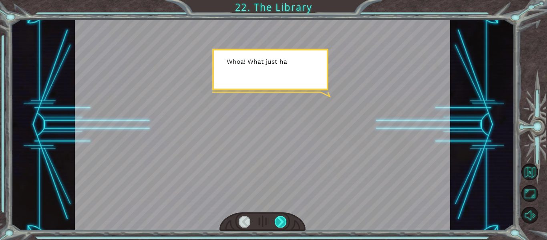
click at [282, 219] on div at bounding box center [281, 221] width 12 height 11
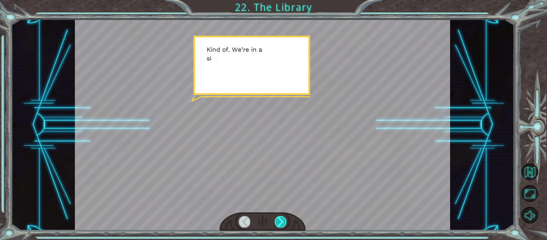
click at [282, 219] on div at bounding box center [281, 221] width 12 height 11
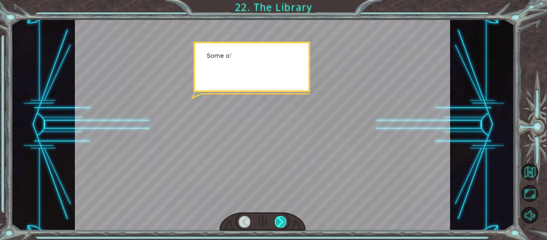
click at [282, 219] on div at bounding box center [281, 221] width 12 height 11
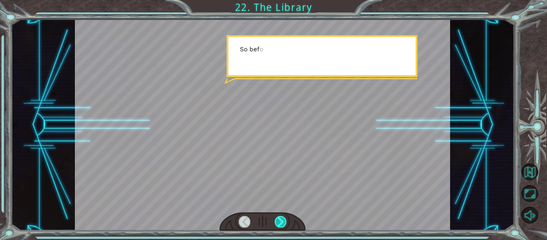
click at [282, 219] on div at bounding box center [281, 221] width 12 height 11
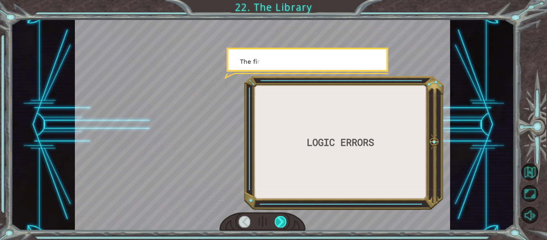
click at [282, 219] on div at bounding box center [281, 221] width 12 height 11
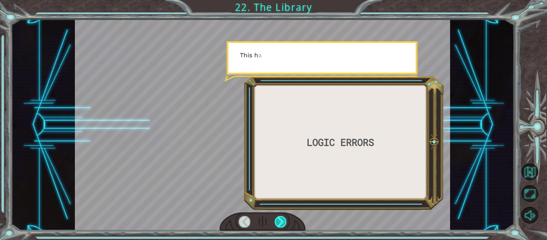
click at [282, 219] on div at bounding box center [281, 221] width 12 height 11
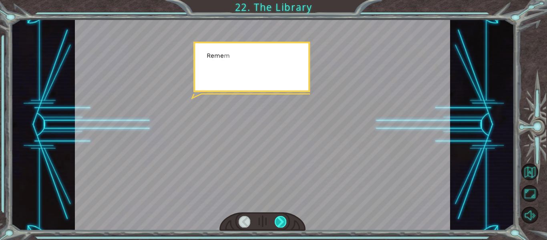
click at [282, 219] on div at bounding box center [281, 221] width 12 height 11
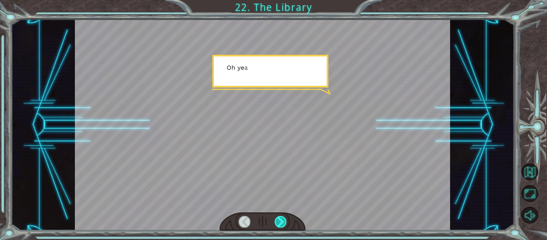
click at [282, 219] on div at bounding box center [281, 221] width 12 height 11
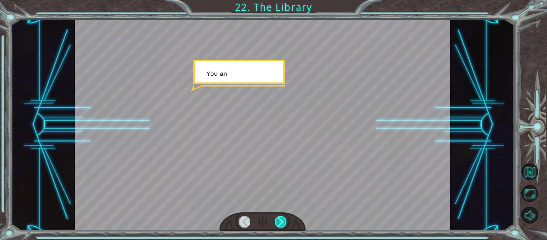
click at [282, 219] on div at bounding box center [281, 221] width 12 height 11
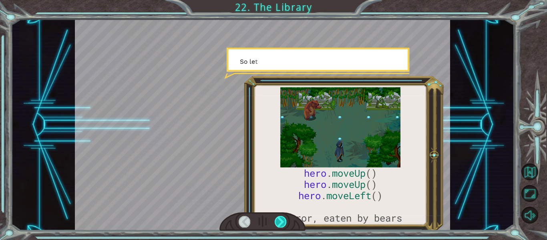
click at [282, 219] on div at bounding box center [281, 221] width 12 height 11
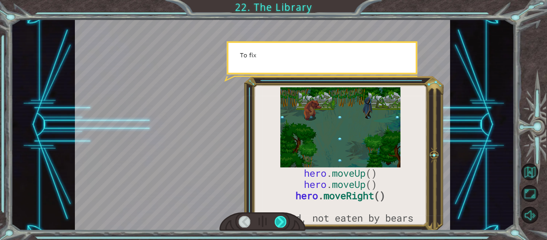
click at [282, 219] on div at bounding box center [281, 221] width 12 height 11
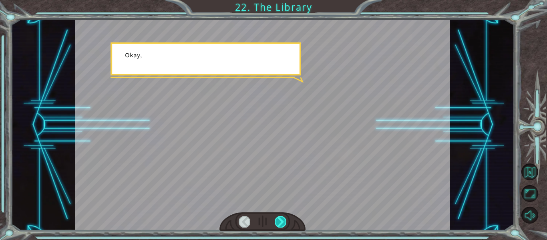
click at [282, 219] on div at bounding box center [281, 221] width 12 height 11
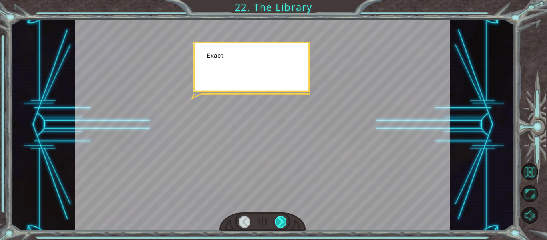
click at [282, 219] on div at bounding box center [281, 221] width 12 height 11
click at [282, 0] on div "hero . moveUp () hero . moveUp () hero . moveRight () #fixed, not eaten by bear…" at bounding box center [273, 0] width 547 height 0
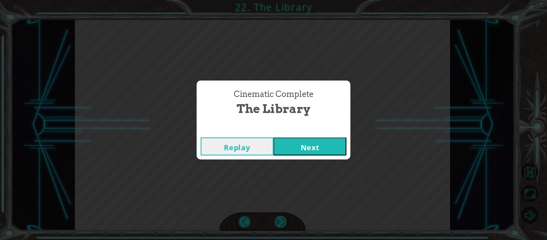
click at [282, 219] on div "Cinematic Complete The Library Replay Next" at bounding box center [273, 120] width 547 height 240
drag, startPoint x: 282, startPoint y: 219, endPoint x: 291, endPoint y: 150, distance: 69.1
click at [291, 150] on div "Cinematic Complete The Library Replay Next" at bounding box center [273, 120] width 547 height 240
click at [291, 150] on button "Next" at bounding box center [310, 146] width 73 height 18
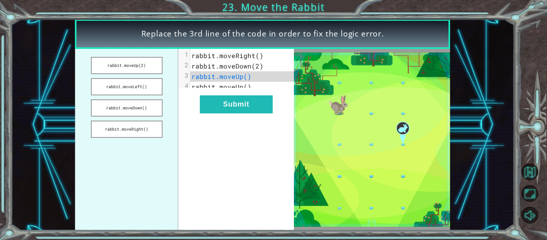
drag, startPoint x: 137, startPoint y: 73, endPoint x: 181, endPoint y: 88, distance: 46.5
click at [181, 88] on div "rabbit.moveUp(2) rabbit.moveLeft() rabbit.moveDown() rabbit.moveRight() xxxxxxx…" at bounding box center [184, 139] width 219 height 181
click at [144, 64] on button "rabbit.moveUp(2)" at bounding box center [127, 65] width 72 height 17
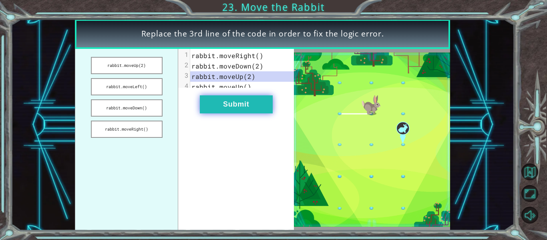
click at [234, 108] on button "Submit" at bounding box center [236, 104] width 73 height 18
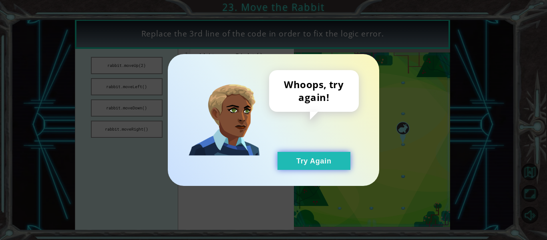
click at [301, 157] on button "Try Again" at bounding box center [314, 161] width 73 height 18
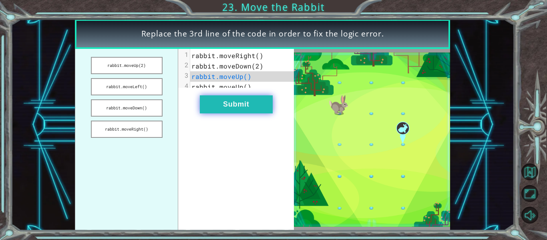
click at [251, 107] on button "Submit" at bounding box center [236, 104] width 73 height 18
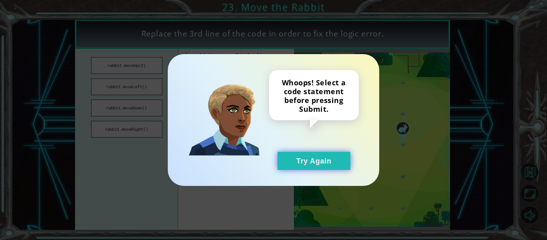
click at [316, 158] on button "Try Again" at bounding box center [314, 161] width 73 height 18
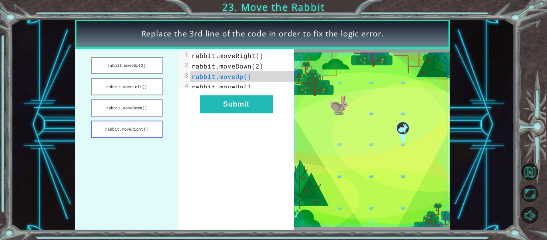
click at [121, 125] on button "rabbit.moveRight()" at bounding box center [127, 129] width 72 height 17
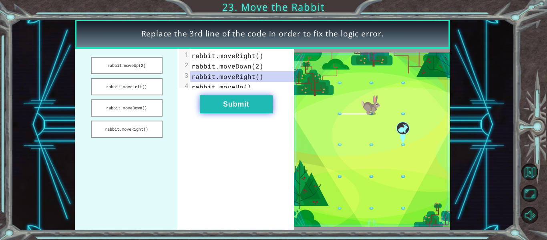
click at [232, 109] on button "Submit" at bounding box center [236, 104] width 73 height 18
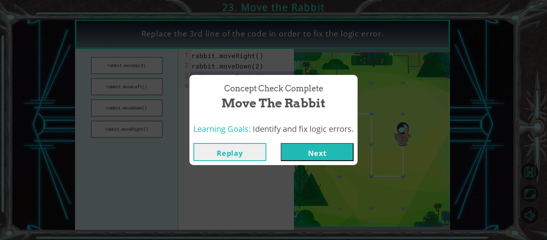
click at [301, 145] on button "Next" at bounding box center [317, 152] width 73 height 18
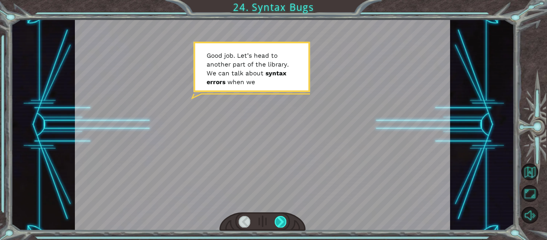
click at [278, 217] on div at bounding box center [281, 221] width 12 height 11
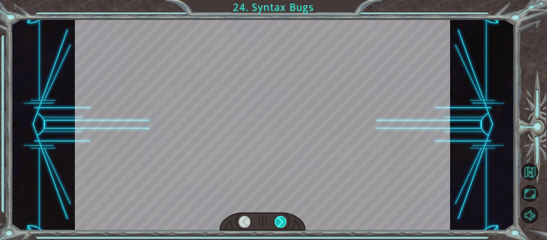
click at [278, 217] on div at bounding box center [281, 221] width 12 height 11
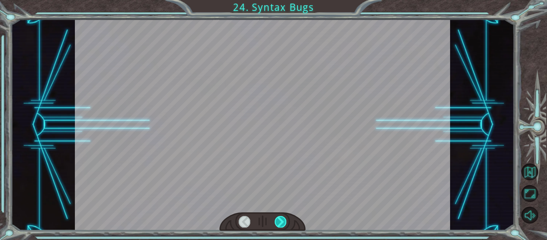
click at [278, 217] on div at bounding box center [281, 221] width 12 height 11
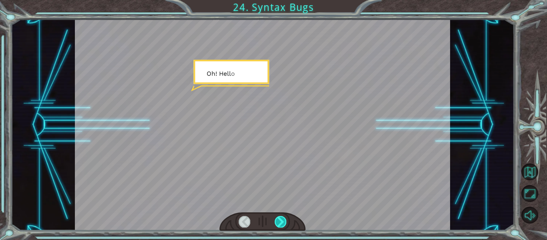
click at [278, 217] on div at bounding box center [281, 221] width 12 height 11
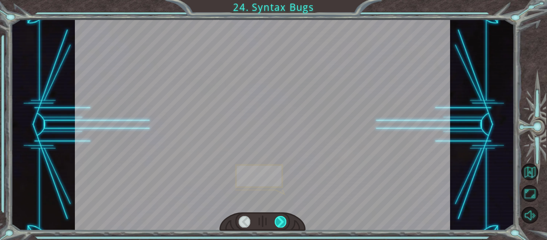
click at [278, 217] on div at bounding box center [281, 221] width 12 height 11
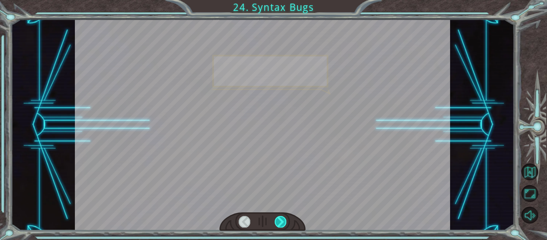
click at [278, 217] on div at bounding box center [281, 221] width 12 height 11
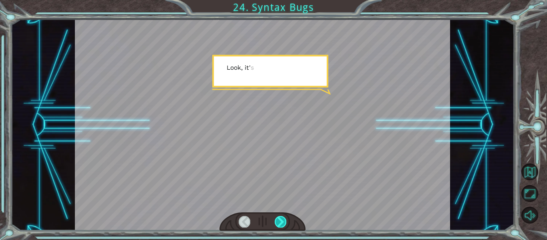
click at [278, 217] on div at bounding box center [281, 221] width 12 height 11
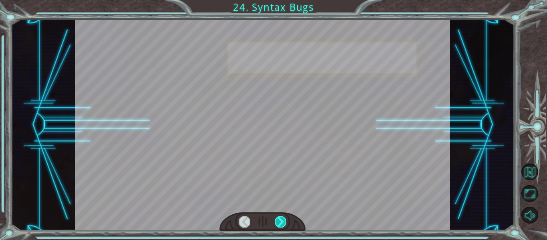
click at [278, 217] on div at bounding box center [281, 221] width 12 height 11
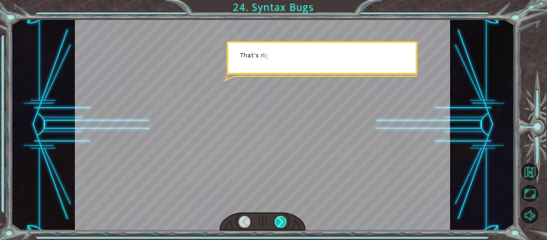
click at [278, 217] on div at bounding box center [281, 221] width 12 height 11
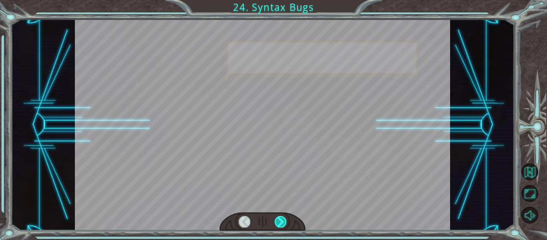
click at [278, 217] on div at bounding box center [281, 221] width 12 height 11
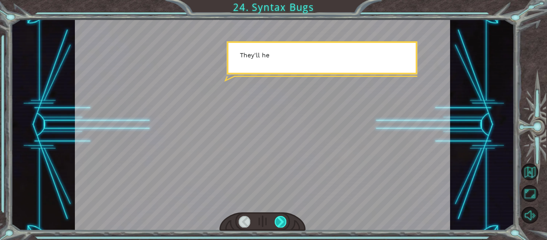
click at [278, 217] on div at bounding box center [281, 221] width 12 height 11
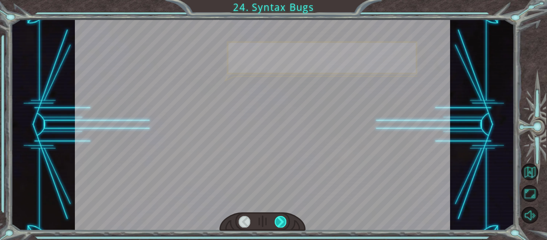
click at [278, 217] on div at bounding box center [281, 221] width 12 height 11
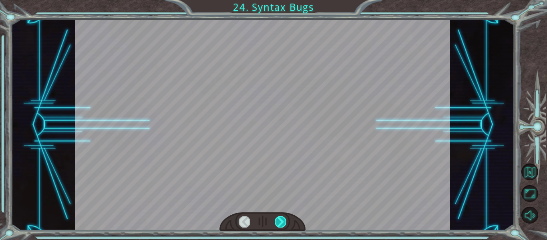
click at [278, 217] on div at bounding box center [281, 221] width 12 height 11
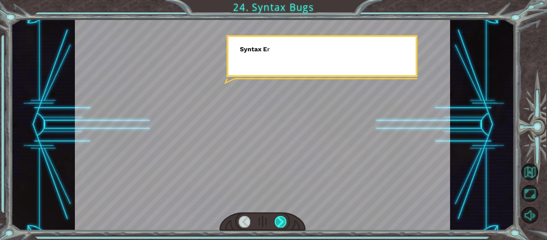
click at [278, 217] on div at bounding box center [281, 221] width 12 height 11
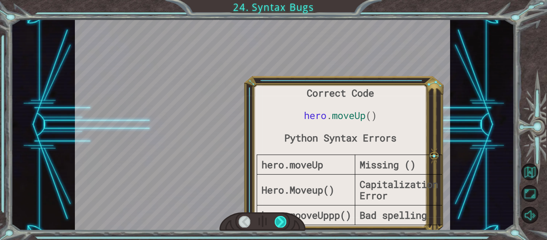
click at [278, 217] on div at bounding box center [281, 221] width 12 height 11
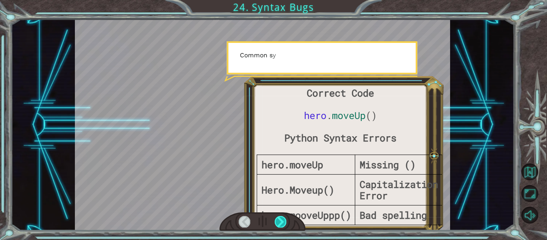
click at [278, 217] on div at bounding box center [281, 221] width 12 height 11
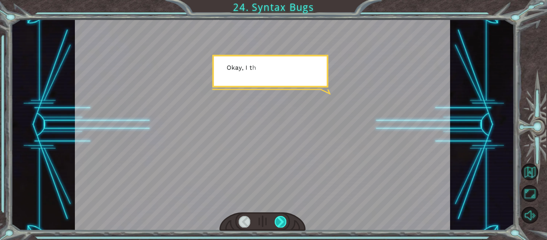
click at [278, 217] on div at bounding box center [281, 221] width 12 height 11
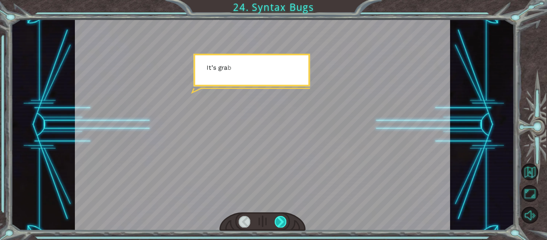
click at [278, 217] on div at bounding box center [281, 221] width 12 height 11
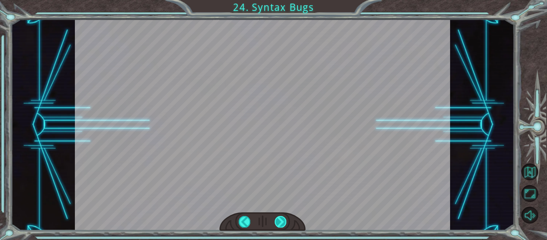
click at [278, 0] on div "Correct Code hero . moveUp () Python Syntax Errors hero.moveUp Missing () Hero.…" at bounding box center [273, 0] width 547 height 0
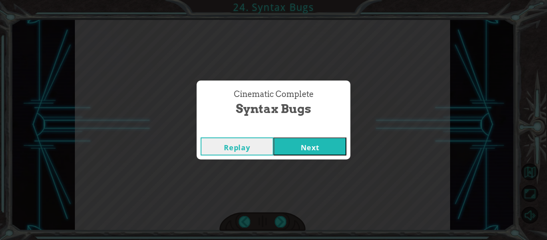
drag, startPoint x: 278, startPoint y: 217, endPoint x: 281, endPoint y: 139, distance: 77.4
click at [281, 139] on div "Cinematic Complete Syntax Bugs Replay Next" at bounding box center [273, 120] width 547 height 240
click at [281, 139] on button "Next" at bounding box center [310, 146] width 73 height 18
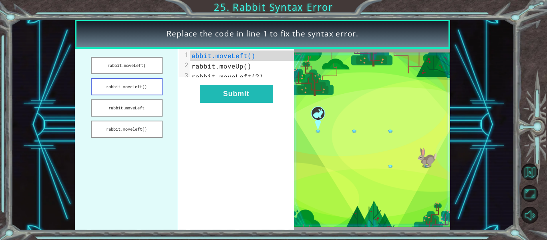
click at [125, 89] on button "rabbit.moveLeft()" at bounding box center [127, 86] width 72 height 17
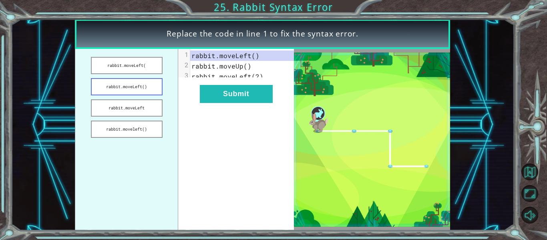
click at [134, 89] on button "rabbit.moveLeft()" at bounding box center [127, 86] width 72 height 17
click at [233, 91] on button "Submit" at bounding box center [236, 94] width 73 height 18
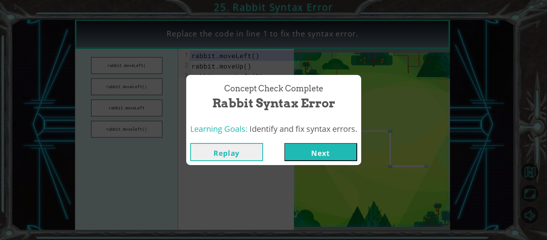
click at [312, 158] on button "Next" at bounding box center [320, 152] width 73 height 18
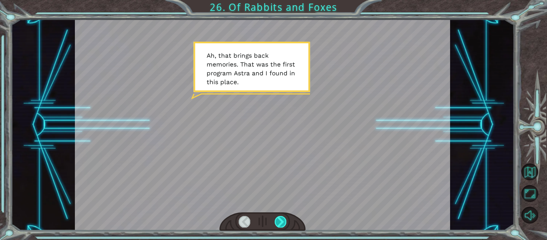
click at [277, 224] on div at bounding box center [281, 221] width 12 height 11
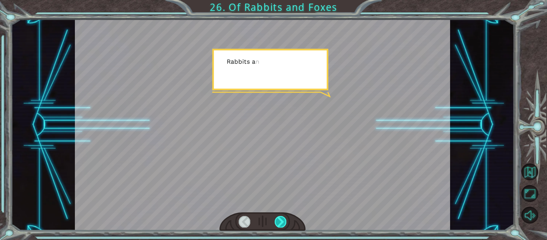
click at [277, 224] on div at bounding box center [281, 221] width 12 height 11
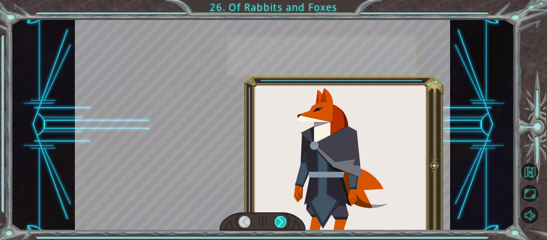
click at [277, 224] on div at bounding box center [281, 221] width 12 height 11
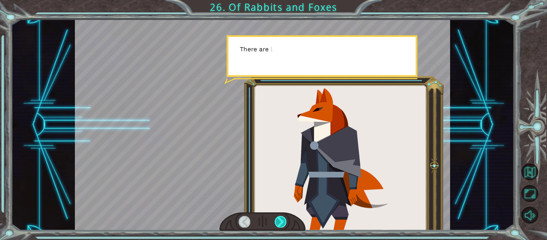
click at [277, 224] on div at bounding box center [281, 221] width 12 height 11
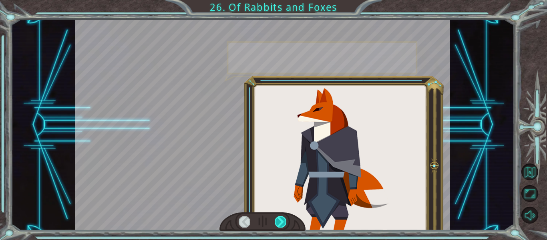
click at [277, 224] on div at bounding box center [281, 221] width 12 height 11
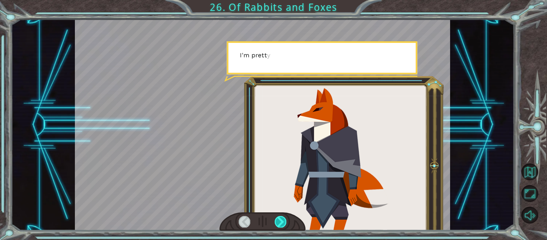
click at [277, 224] on div at bounding box center [281, 221] width 12 height 11
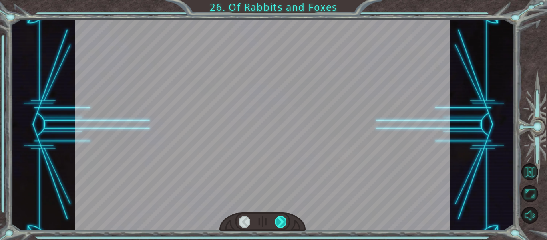
click at [277, 224] on div at bounding box center [281, 221] width 12 height 11
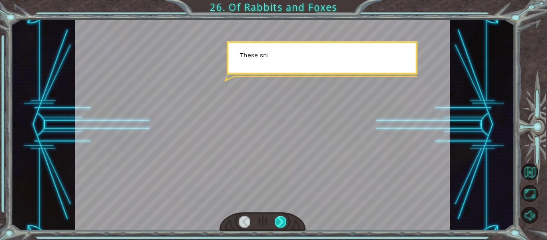
click at [277, 224] on div at bounding box center [281, 221] width 12 height 11
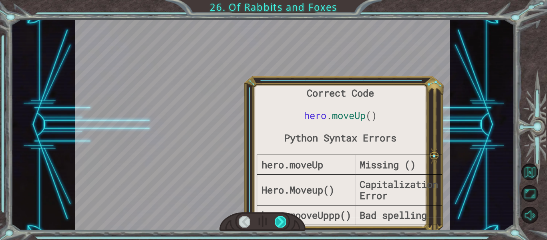
click at [277, 224] on div at bounding box center [281, 221] width 12 height 11
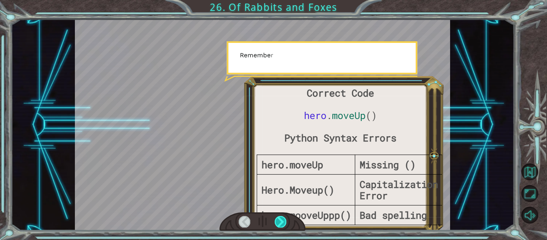
click at [277, 224] on div at bounding box center [281, 221] width 12 height 11
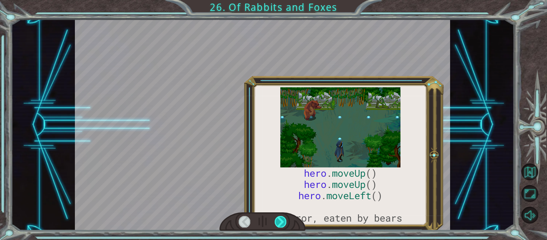
click at [277, 224] on div at bounding box center [281, 221] width 12 height 11
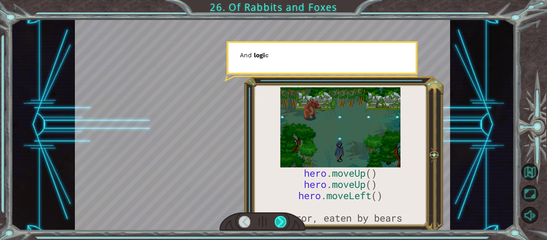
click at [277, 224] on div at bounding box center [281, 221] width 12 height 11
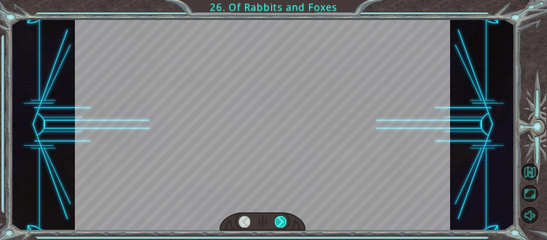
click at [277, 224] on div at bounding box center [281, 221] width 12 height 11
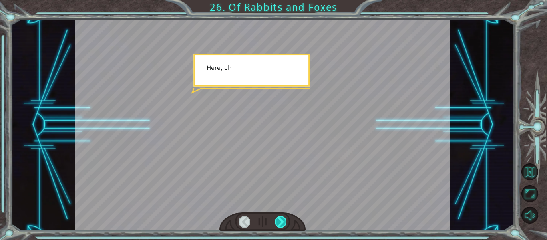
click at [277, 224] on div at bounding box center [281, 221] width 12 height 11
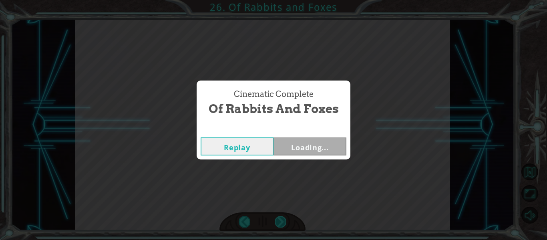
click at [277, 224] on div "Cinematic Complete Of Rabbits and Foxes Replay Loading..." at bounding box center [273, 120] width 547 height 240
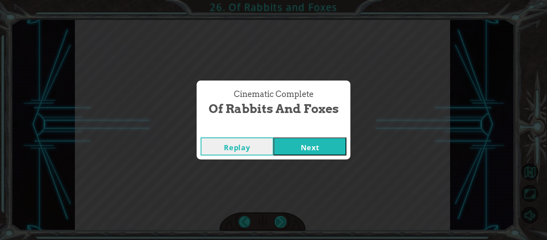
click at [277, 224] on div "Cinematic Complete Of Rabbits and Foxes Replay Next" at bounding box center [273, 120] width 547 height 240
drag, startPoint x: 277, startPoint y: 224, endPoint x: 288, endPoint y: 137, distance: 86.9
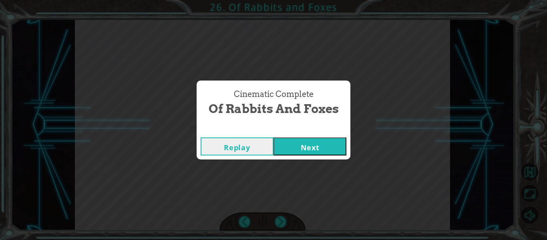
click at [288, 137] on div "Cinematic Complete Of Rabbits and Foxes Replay Next" at bounding box center [273, 120] width 547 height 240
click at [286, 142] on button "Next" at bounding box center [310, 146] width 73 height 18
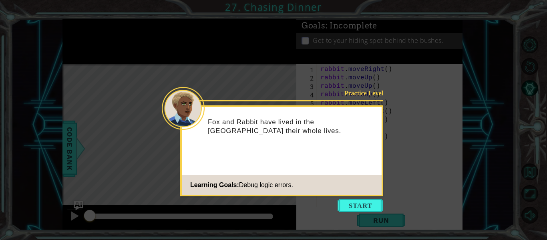
click at [286, 142] on div "Fox and Rabbit have lived in the [GEOGRAPHIC_DATA] their whole lives." at bounding box center [282, 130] width 200 height 40
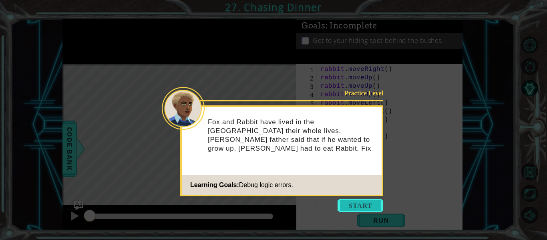
click at [357, 210] on button "Start" at bounding box center [361, 205] width 46 height 13
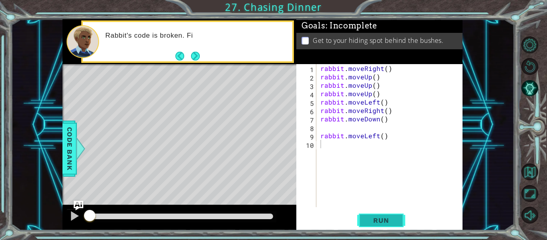
click at [377, 226] on button "Run" at bounding box center [381, 220] width 48 height 16
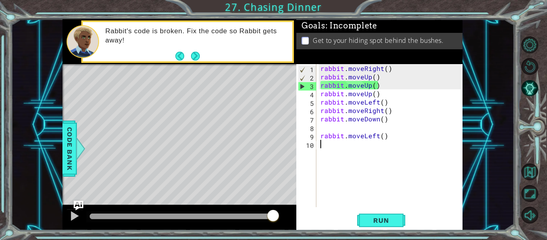
click at [343, 184] on div "rabbit . moveRight ( ) rabbit . moveUp ( ) rabbit . moveUp ( ) rabbit . moveUp …" at bounding box center [392, 144] width 146 height 160
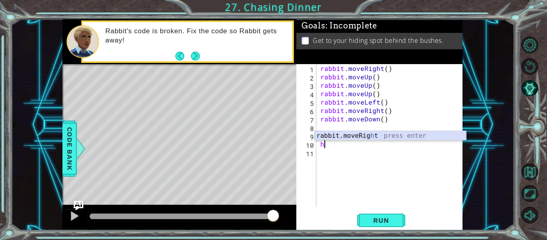
click at [342, 138] on div "rabbit.moveRig h t press enter" at bounding box center [390, 145] width 151 height 29
type textarea "rabbit.moveRight(1)"
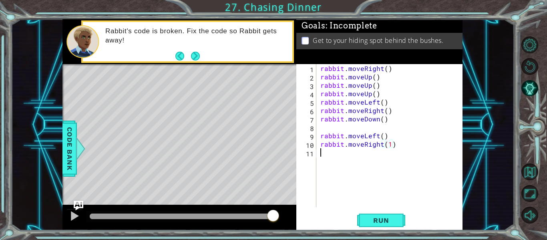
click at [324, 157] on div "rabbit . moveRight ( ) rabbit . moveUp ( ) rabbit . moveUp ( ) rabbit . moveUp …" at bounding box center [392, 144] width 146 height 160
type textarea "h"
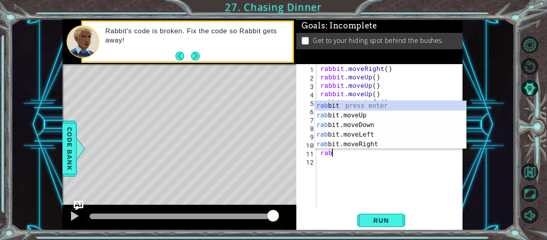
scroll to position [0, 0]
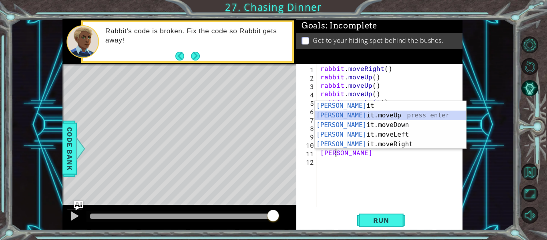
click at [344, 113] on div "[PERSON_NAME] it press enter [PERSON_NAME] it.moveUp press enter [PERSON_NAME] …" at bounding box center [390, 134] width 151 height 67
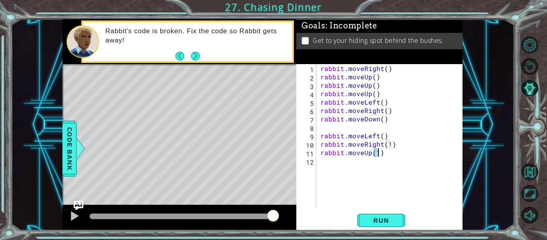
type textarea "rabbit.moveUp(2)"
click at [339, 166] on div "rabbit . moveRight ( ) rabbit . moveUp ( ) rabbit . moveUp ( ) rabbit . moveUp …" at bounding box center [392, 144] width 146 height 160
type textarea "h"
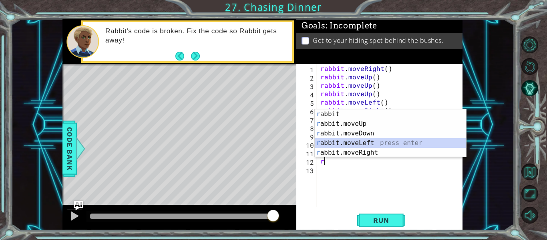
click at [345, 145] on div "r abbit press enter r abbit.moveUp press enter r abbit.moveDown press enter r a…" at bounding box center [390, 142] width 151 height 67
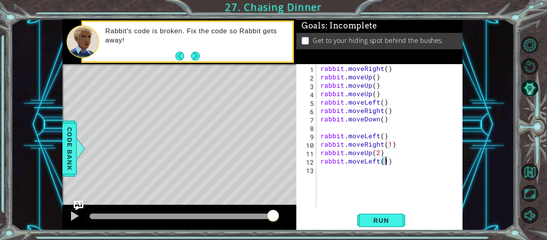
type textarea "rabbit.moveLeft(2)"
click at [338, 175] on div "rabbit . moveRight ( ) rabbit . moveUp ( ) rabbit . moveUp ( ) rabbit . moveUp …" at bounding box center [392, 144] width 146 height 160
type textarea "h"
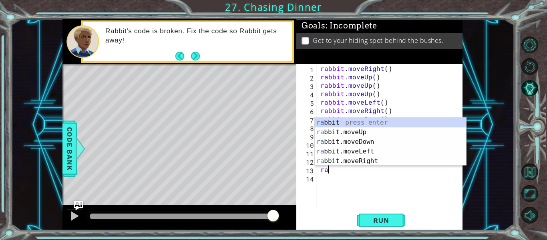
scroll to position [0, 0]
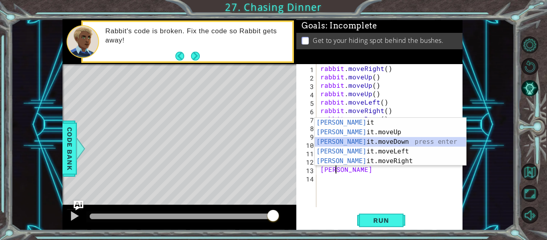
click at [355, 139] on div "[PERSON_NAME] it press enter [PERSON_NAME] it.moveUp press enter [PERSON_NAME] …" at bounding box center [390, 151] width 151 height 67
type textarea "rabbit.moveDown(1)"
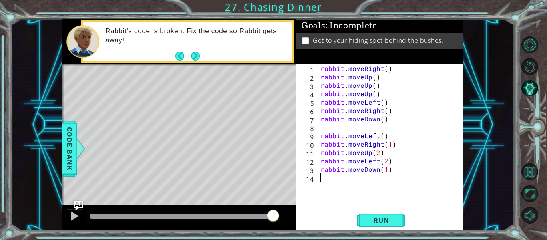
click at [335, 185] on div "rabbit . moveRight ( ) rabbit . moveUp ( ) rabbit . moveUp ( ) rabbit . moveUp …" at bounding box center [392, 144] width 146 height 160
type textarea "h"
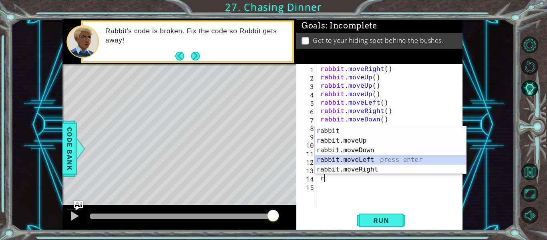
click at [346, 156] on div "r abbit press enter r abbit.moveUp press enter r abbit.moveDown press enter r a…" at bounding box center [390, 159] width 151 height 67
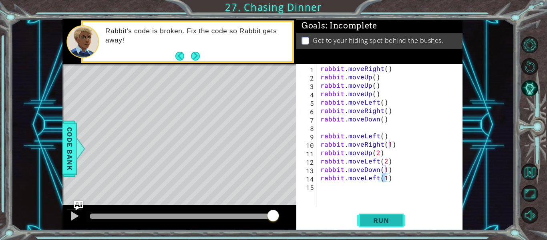
click at [380, 217] on span "Run" at bounding box center [381, 220] width 32 height 8
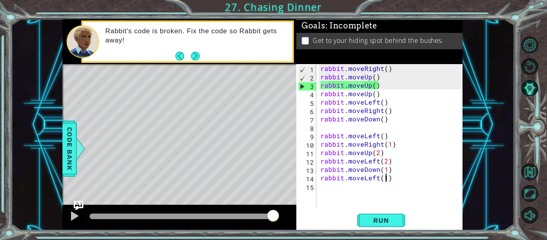
click at [380, 94] on div "rabbit . moveRight ( ) rabbit . moveUp ( ) rabbit . moveUp ( ) rabbit . moveUp …" at bounding box center [392, 144] width 146 height 160
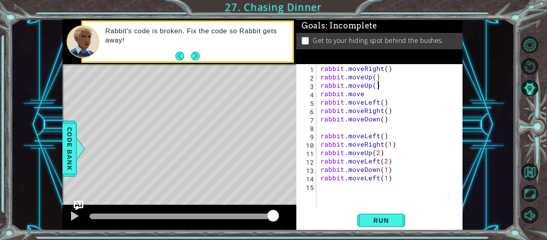
click at [379, 85] on div "rabbit . moveRight ( ) rabbit . moveUp ( ) rabbit . moveUp ( ) rabbit . move ra…" at bounding box center [392, 144] width 146 height 160
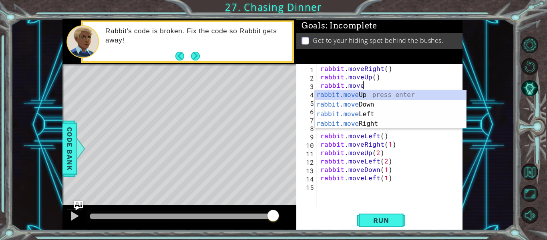
click at [383, 72] on div "rabbit . moveRight ( ) rabbit . moveUp ( ) rabbit . move rabbit . move rabbit .…" at bounding box center [392, 144] width 146 height 160
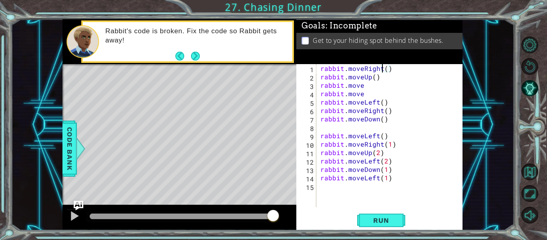
click at [381, 77] on div "rabbit . moveRight ( ) rabbit . moveUp ( ) rabbit . move rabbit . move rabbit .…" at bounding box center [392, 144] width 146 height 160
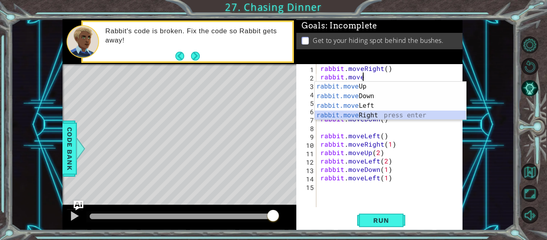
click at [361, 113] on div "rabbit.move Up press enter rabbit.move Down press enter rabbit.move Left press …" at bounding box center [390, 111] width 151 height 58
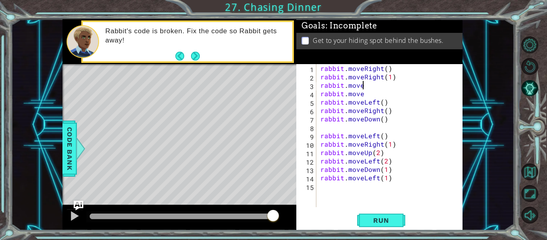
click at [364, 88] on div "rabbit . moveRight ( ) rabbit . moveRight ( 1 ) rabbit . move rabbit . move rab…" at bounding box center [392, 144] width 146 height 160
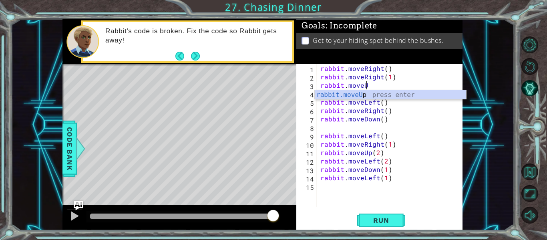
scroll to position [0, 3]
click at [393, 99] on div "rabbit.moveUp press enter" at bounding box center [390, 104] width 151 height 29
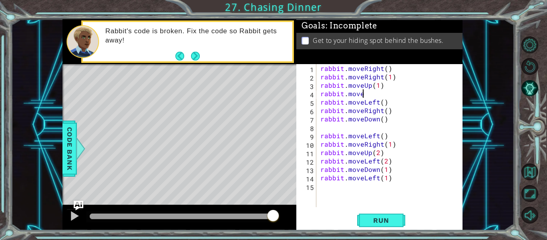
click at [366, 95] on div "rabbit . moveRight ( ) rabbit . moveRight ( 1 ) rabbit . moveUp ( 1 ) rabbit . …" at bounding box center [392, 144] width 146 height 160
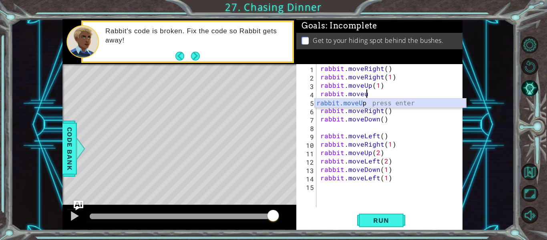
click at [363, 106] on div "rabbit.moveU p press enter" at bounding box center [390, 113] width 151 height 29
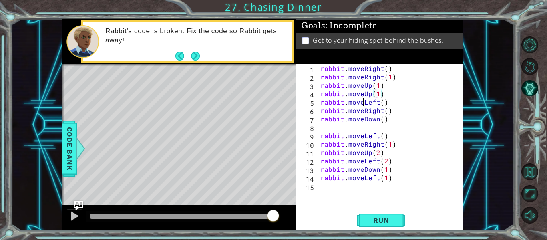
click at [363, 106] on div "rabbit . moveRight ( ) rabbit . moveRight ( 1 ) rabbit . moveUp ( 1 ) rabbit . …" at bounding box center [392, 144] width 146 height 160
click at [387, 226] on button "Run" at bounding box center [381, 220] width 48 height 16
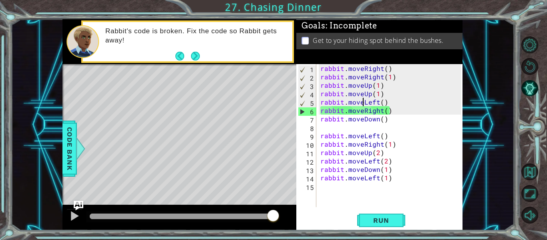
click at [399, 111] on div "rabbit . moveRight ( ) rabbit . moveRight ( 1 ) rabbit . moveUp ( 1 ) rabbit . …" at bounding box center [392, 144] width 146 height 160
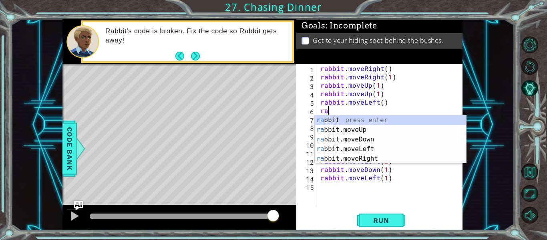
scroll to position [0, 0]
type textarea "r"
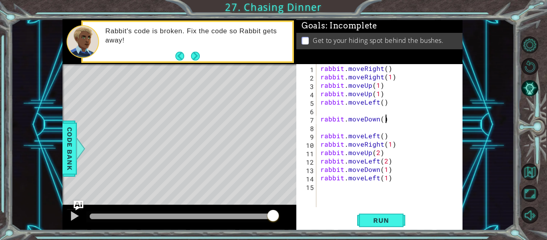
click at [395, 115] on div "rabbit . moveRight ( ) rabbit . moveRight ( 1 ) rabbit . moveUp ( 1 ) rabbit . …" at bounding box center [392, 144] width 146 height 160
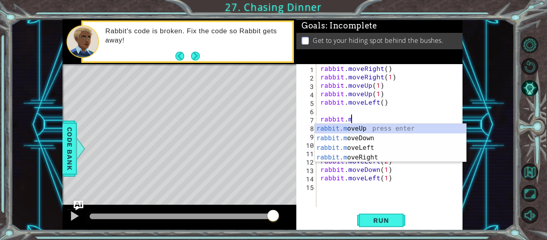
type textarea "r"
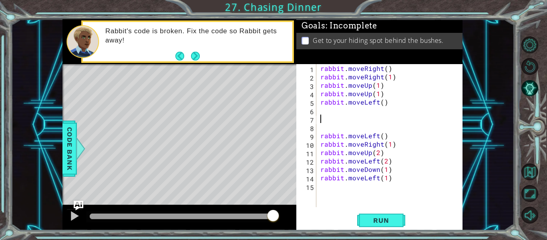
type textarea "rabbit.moveLeft()"
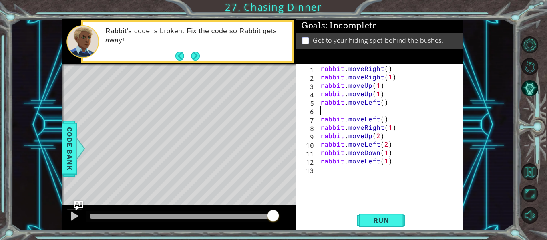
click at [337, 108] on div "rabbit . moveRight ( ) rabbit . moveRight ( 1 ) rabbit . moveUp ( 1 ) rabbit . …" at bounding box center [392, 144] width 146 height 160
type textarea "rabbit.moveLeft()"
click at [385, 220] on span "Run" at bounding box center [381, 220] width 32 height 8
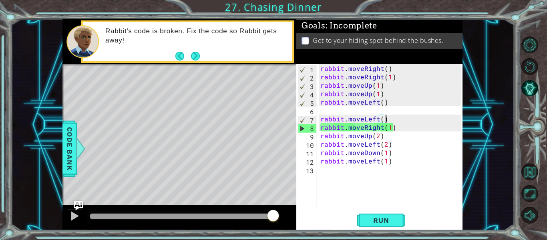
click at [407, 123] on div "rabbit . moveRight ( ) rabbit . moveRight ( 1 ) rabbit . moveUp ( 1 ) rabbit . …" at bounding box center [392, 144] width 146 height 160
click at [403, 130] on div "rabbit . moveRight ( ) rabbit . moveRight ( 1 ) rabbit . moveUp ( 1 ) rabbit . …" at bounding box center [392, 144] width 146 height 160
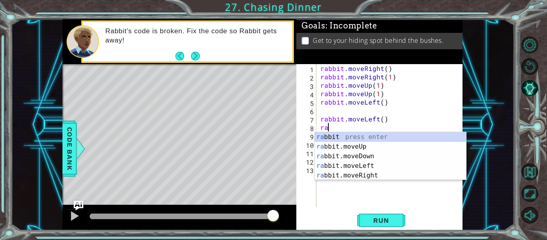
type textarea "r"
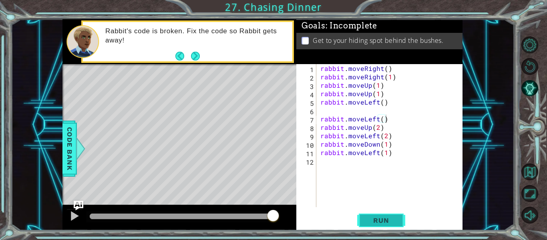
click at [387, 216] on button "Run" at bounding box center [381, 220] width 48 height 16
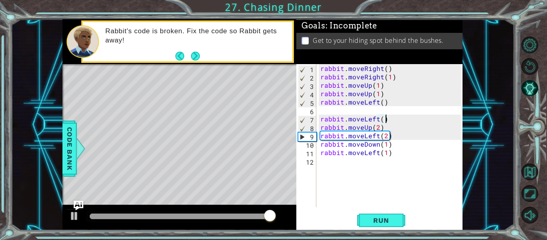
click at [403, 129] on div "rabbit . moveRight ( ) rabbit . moveRight ( 1 ) rabbit . moveUp ( 1 ) rabbit . …" at bounding box center [392, 144] width 146 height 160
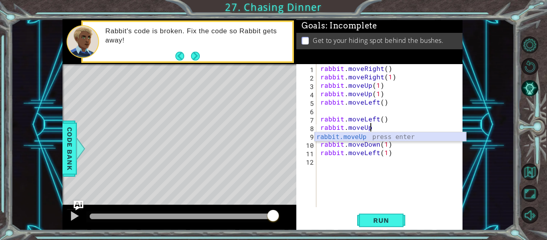
click at [389, 137] on div "rabbit.moveUp press enter" at bounding box center [390, 146] width 151 height 29
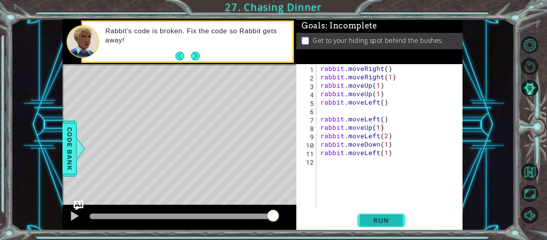
click at [373, 216] on span "Run" at bounding box center [381, 220] width 32 height 8
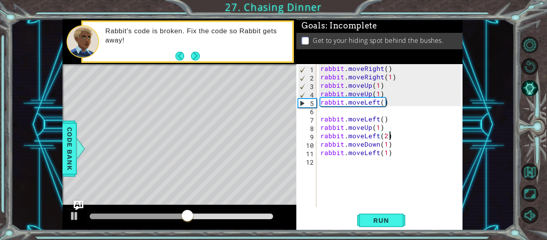
click at [393, 137] on div "rabbit . moveRight ( ) rabbit . moveRight ( 1 ) rabbit . moveUp ( 1 ) rabbit . …" at bounding box center [392, 144] width 146 height 160
click at [387, 131] on div "rabbit . moveRight ( ) rabbit . moveRight ( 1 ) rabbit . moveUp ( 1 ) rabbit . …" at bounding box center [392, 144] width 146 height 160
type textarea "rabbit.moveUp(1)"
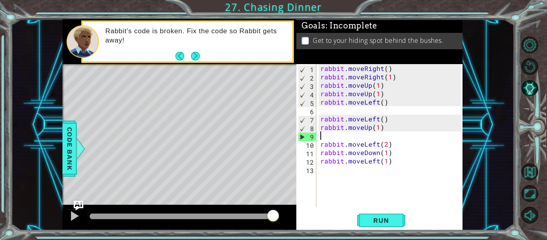
click at [384, 127] on div "rabbit . moveRight ( ) rabbit . moveRight ( 1 ) rabbit . moveUp ( 1 ) rabbit . …" at bounding box center [392, 144] width 146 height 160
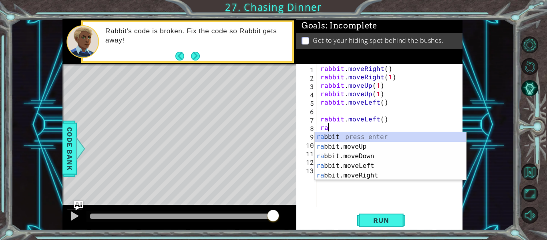
type textarea "r"
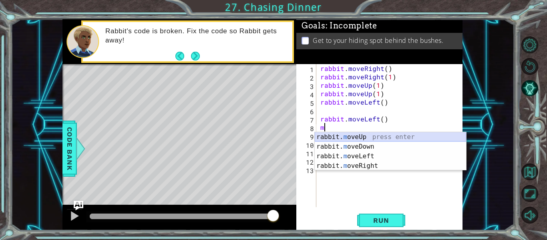
click at [367, 137] on div "rabbit. m oveUp press enter rabbit. m oveDown press enter rabbit. m oveLeft pre…" at bounding box center [390, 161] width 151 height 58
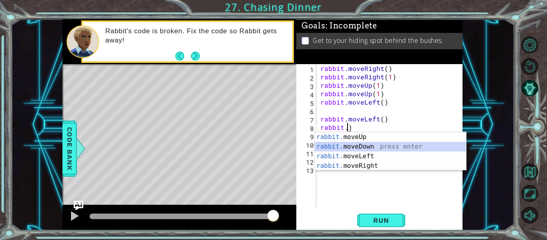
click at [353, 146] on div "rabbit. moveUp press enter rabbit. moveDown press enter rabbit. moveLeft press …" at bounding box center [390, 161] width 151 height 58
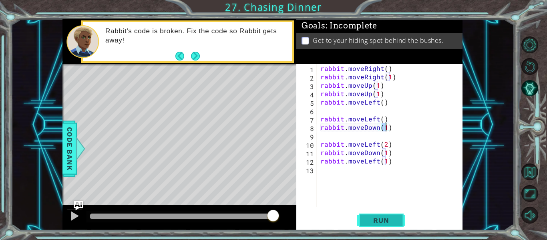
type textarea "rabbit.moveDown(1)"
click at [374, 217] on span "Run" at bounding box center [381, 220] width 32 height 8
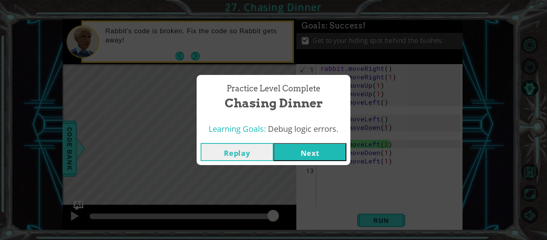
click at [322, 156] on button "Next" at bounding box center [310, 152] width 73 height 18
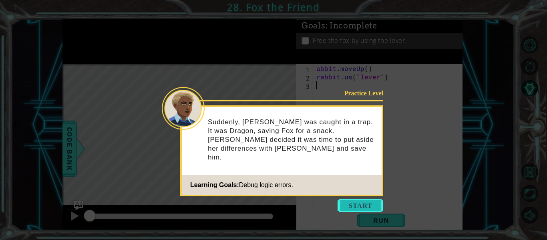
click at [351, 203] on button "Start" at bounding box center [361, 205] width 46 height 13
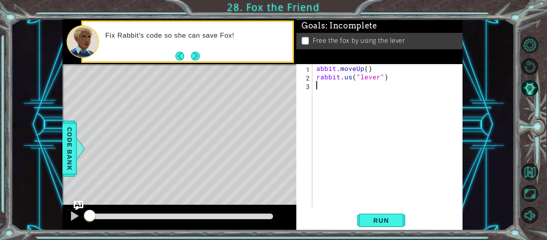
click at [351, 203] on div "abbit . moveUp ( ) rabbit . us ( "lever" )" at bounding box center [390, 144] width 150 height 160
click at [381, 228] on button "Run" at bounding box center [381, 220] width 48 height 16
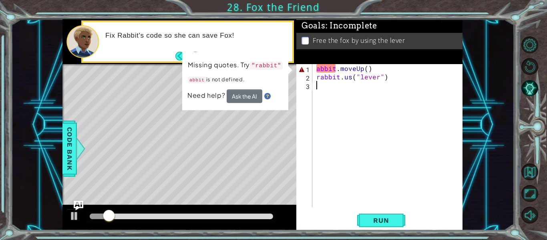
click at [316, 69] on div "abbit . moveUp ( ) rabbit . us ( "lever" )" at bounding box center [390, 144] width 150 height 160
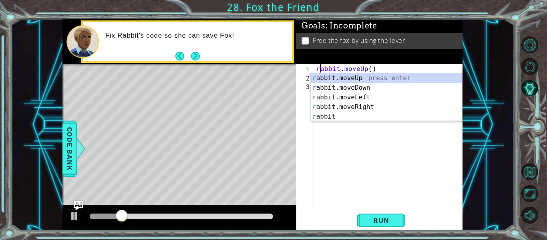
scroll to position [0, 0]
click at [318, 79] on div "r abbit.moveUp press enter r abbit.moveDown press enter r abbit.moveLeft press …" at bounding box center [386, 106] width 151 height 67
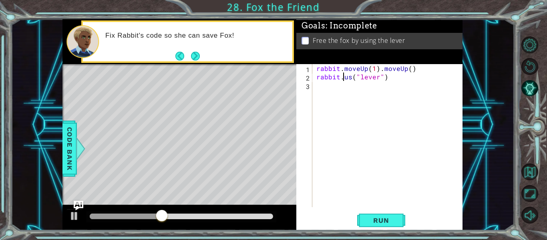
click at [343, 79] on div "rabbit . moveUp ( 1 ) . moveUp ( ) rabbit . us ( "lever" )" at bounding box center [390, 144] width 150 height 160
click at [350, 79] on div "rabbit . moveUp ( 1 ) . moveUp ( ) rabbit . us ( "lever" )" at bounding box center [390, 144] width 150 height 160
click at [375, 221] on span "Run" at bounding box center [381, 220] width 32 height 8
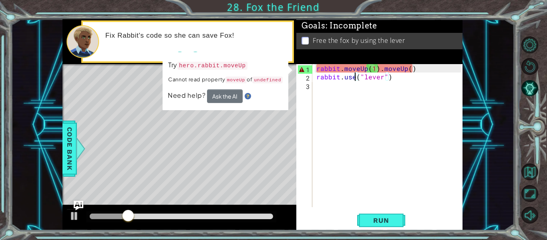
click at [415, 71] on div "rabbit . moveUp ( 1 ) . moveUp ( ) rabbit . use ( "lever" )" at bounding box center [390, 144] width 150 height 160
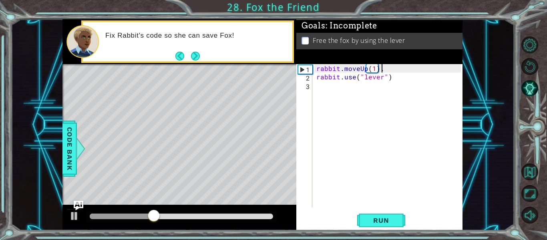
type textarea "rabbit.moveUp(1)"
click at [371, 221] on span "Run" at bounding box center [381, 220] width 32 height 8
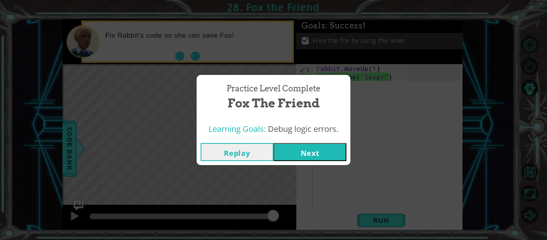
click at [308, 154] on button "Next" at bounding box center [310, 152] width 73 height 18
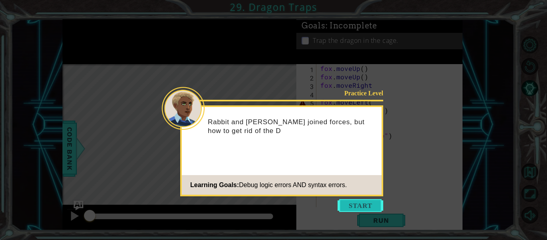
click at [356, 208] on button "Start" at bounding box center [361, 205] width 46 height 13
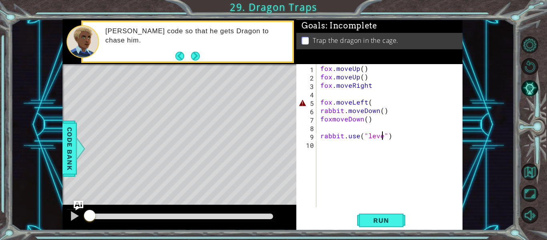
click at [381, 135] on div "fox . moveUp ( ) fox . moveUp ( ) fox . moveRight fox . moveLeft ( rabbit . mov…" at bounding box center [392, 144] width 146 height 160
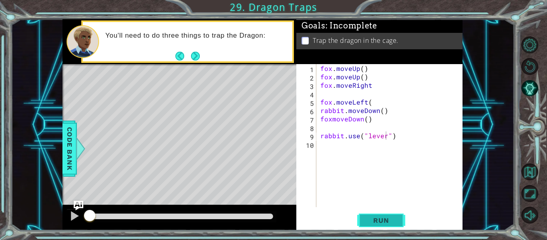
click at [381, 217] on span "Run" at bounding box center [381, 220] width 32 height 8
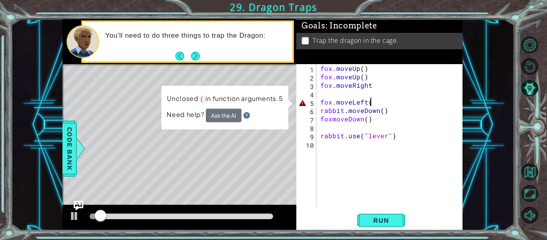
click at [379, 100] on div "fox . moveUp ( ) fox . moveUp ( ) fox . moveRight fox . moveLeft ( rabbit . mov…" at bounding box center [392, 144] width 146 height 160
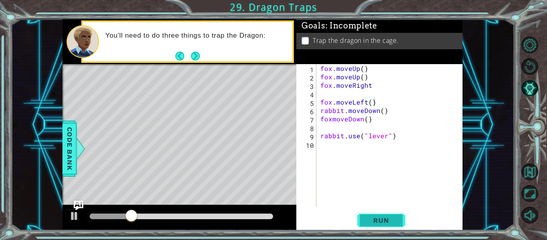
click at [373, 213] on button "Run" at bounding box center [381, 220] width 48 height 16
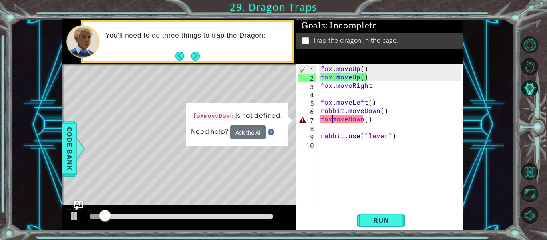
click at [330, 119] on div "fox . moveUp ( ) fox . moveUp ( ) fox . moveRight fox . moveLeft ( ) rabbit . m…" at bounding box center [392, 144] width 146 height 160
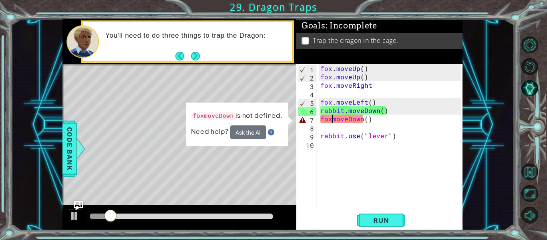
scroll to position [0, 1]
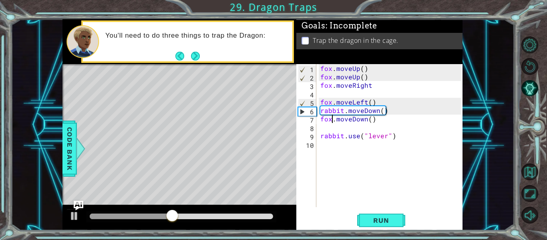
click at [330, 119] on div "fox . moveUp ( ) fox . moveUp ( ) fox . moveRight fox . moveLeft ( ) rabbit . m…" at bounding box center [392, 144] width 146 height 160
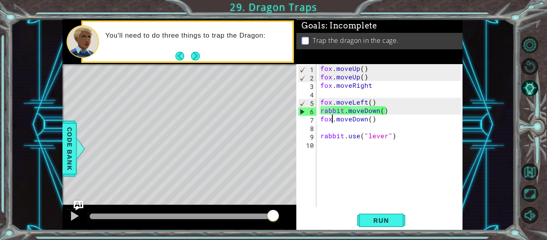
type textarea "fox.moveDown()"
